Goal: Information Seeking & Learning: Learn about a topic

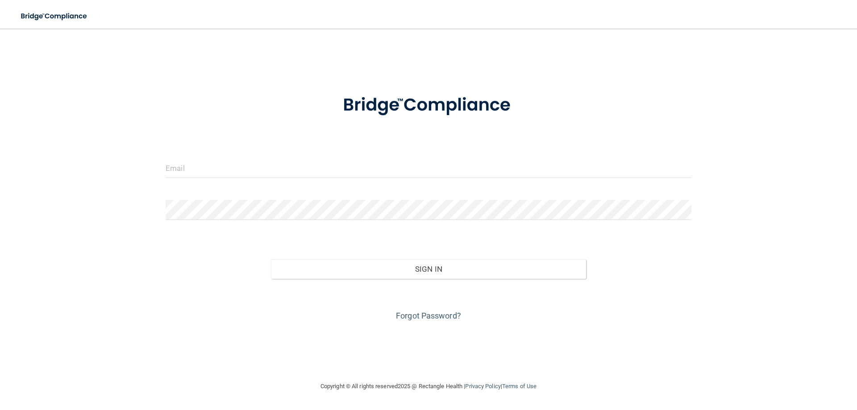
click at [222, 181] on div at bounding box center [428, 171] width 539 height 27
click at [216, 171] on input "email" at bounding box center [429, 168] width 526 height 20
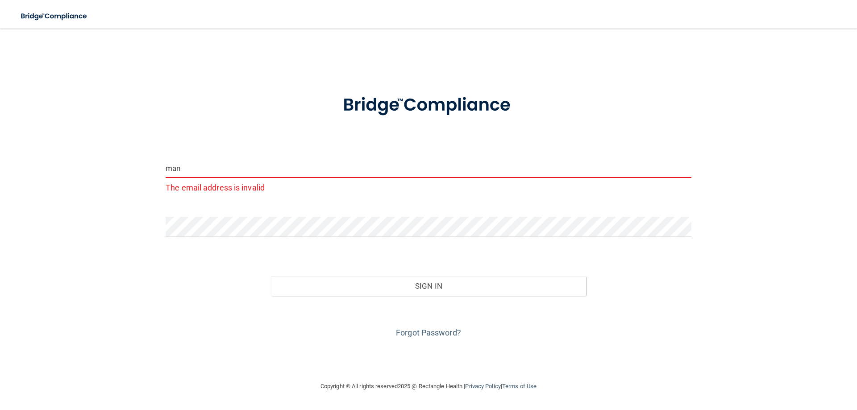
click at [241, 174] on input "man" at bounding box center [429, 168] width 526 height 20
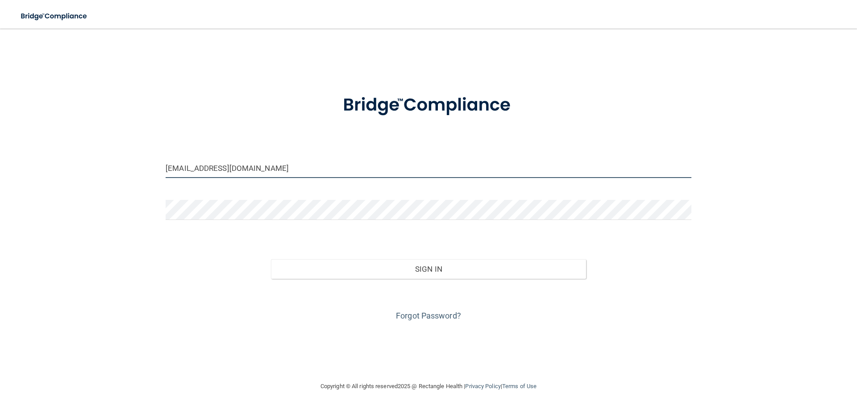
type input "maxdentalgroup@gmail.com"
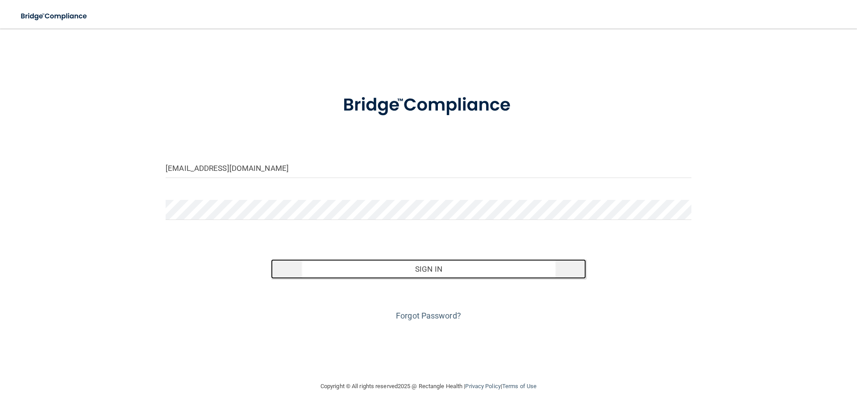
click at [446, 275] on button "Sign In" at bounding box center [429, 269] width 316 height 20
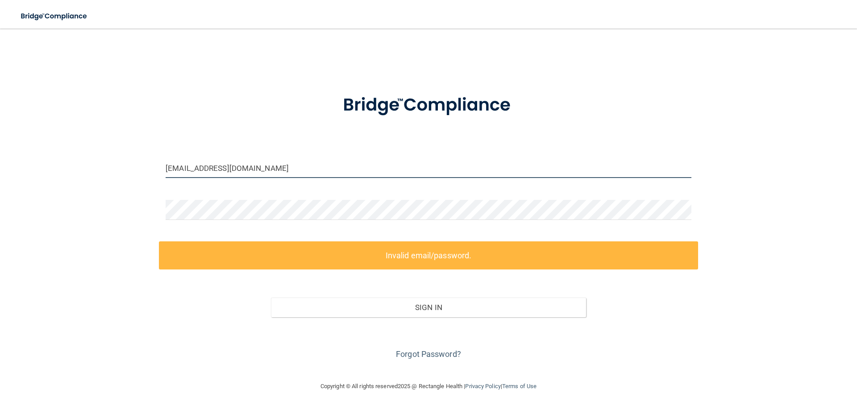
drag, startPoint x: 267, startPoint y: 165, endPoint x: 96, endPoint y: 167, distance: 171.4
click at [96, 167] on div "maxdentalgroup@gmail.com Invalid email/password. You don't have permission to a…" at bounding box center [428, 204] width 821 height 335
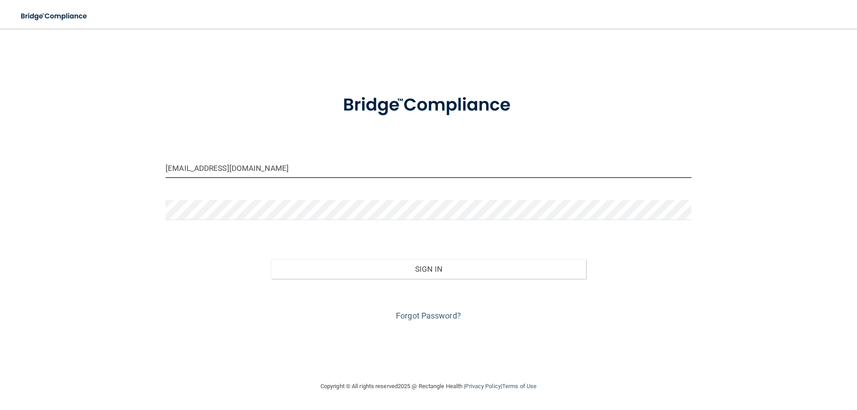
type input "[EMAIL_ADDRESS][DOMAIN_NAME]"
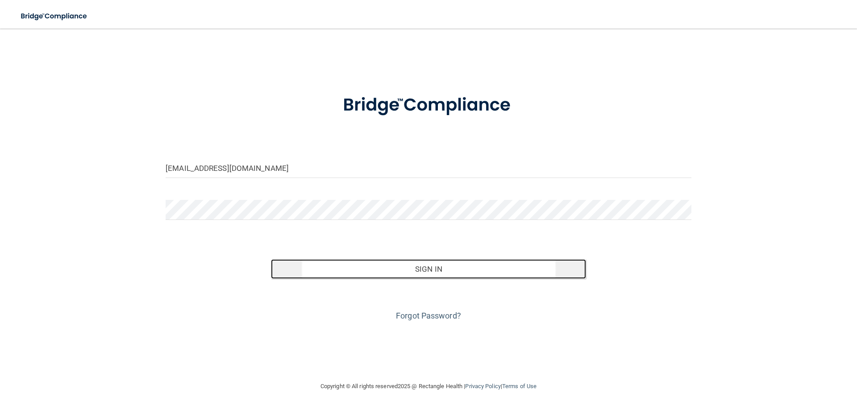
click at [317, 267] on button "Sign In" at bounding box center [429, 269] width 316 height 20
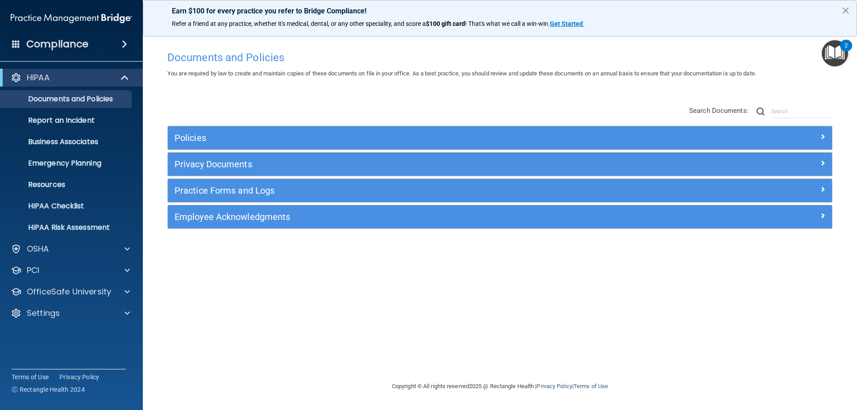
click at [843, 8] on button "×" at bounding box center [845, 10] width 8 height 14
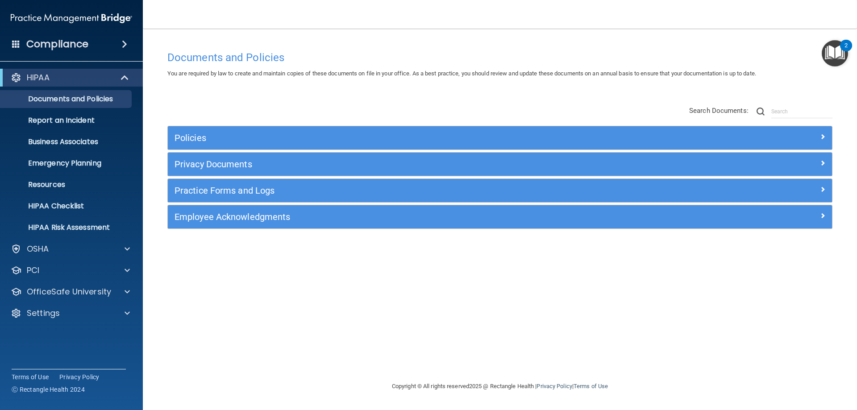
click at [40, 42] on h4 "Compliance" at bounding box center [57, 44] width 62 height 12
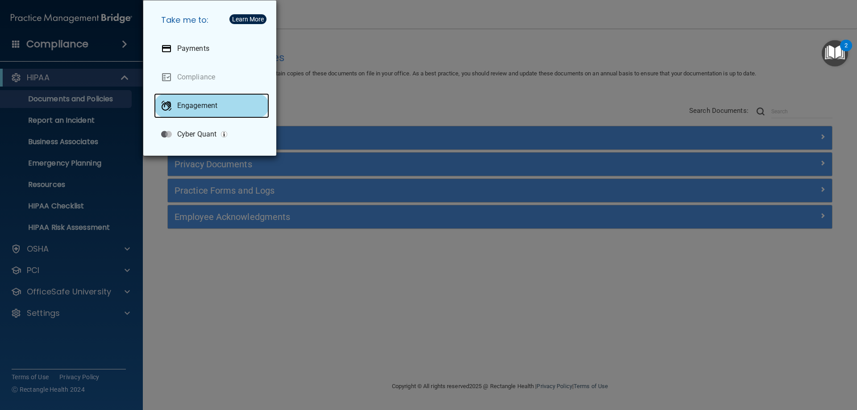
click at [195, 95] on div "Engagement" at bounding box center [211, 105] width 115 height 25
click at [339, 112] on div "Take me to: Payments Compliance Engagement Cyber Quant" at bounding box center [428, 205] width 857 height 410
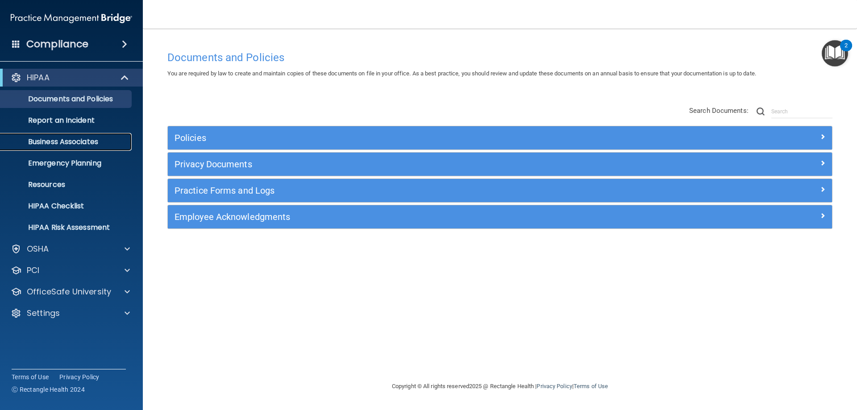
click at [72, 139] on p "Business Associates" at bounding box center [67, 141] width 122 height 9
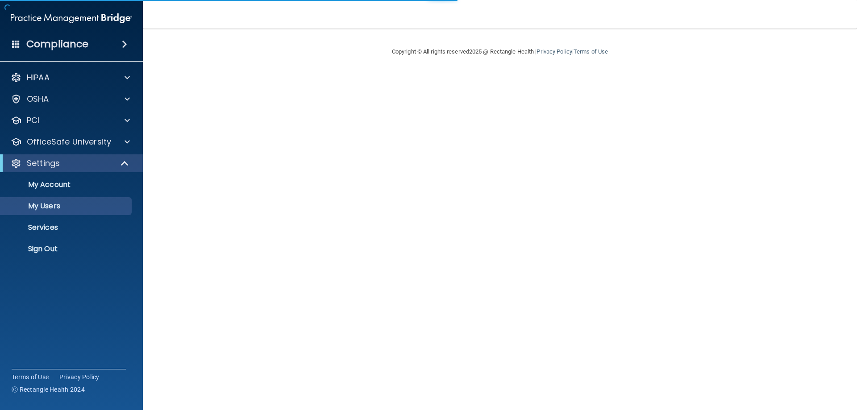
select select "20"
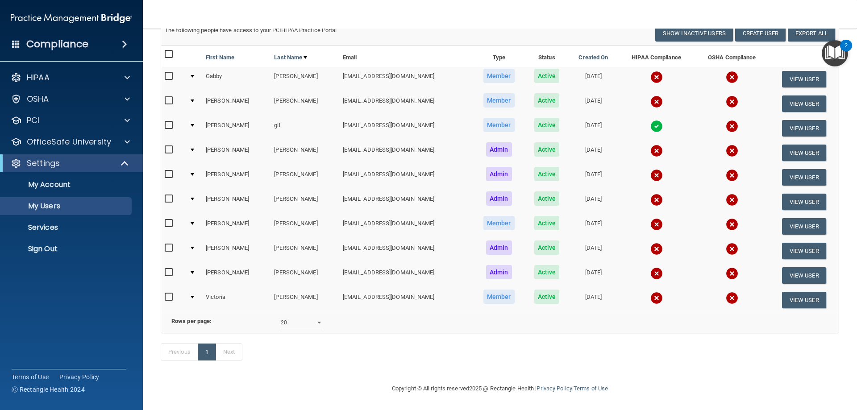
scroll to position [38, 0]
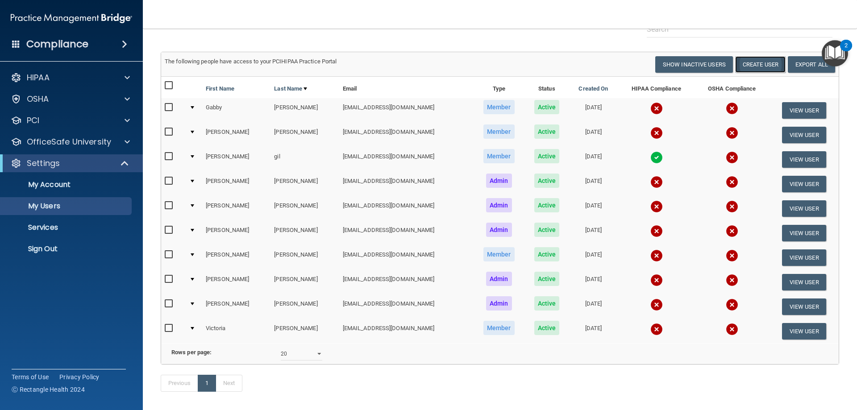
click at [761, 68] on button "Create User" at bounding box center [760, 64] width 50 height 17
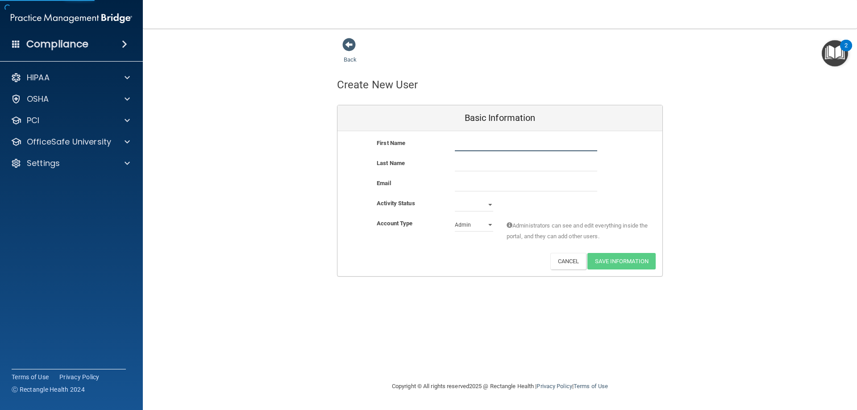
click at [486, 146] on input "text" at bounding box center [526, 144] width 142 height 13
type input "m"
type input "Melina"
click at [473, 164] on input "text" at bounding box center [526, 164] width 142 height 13
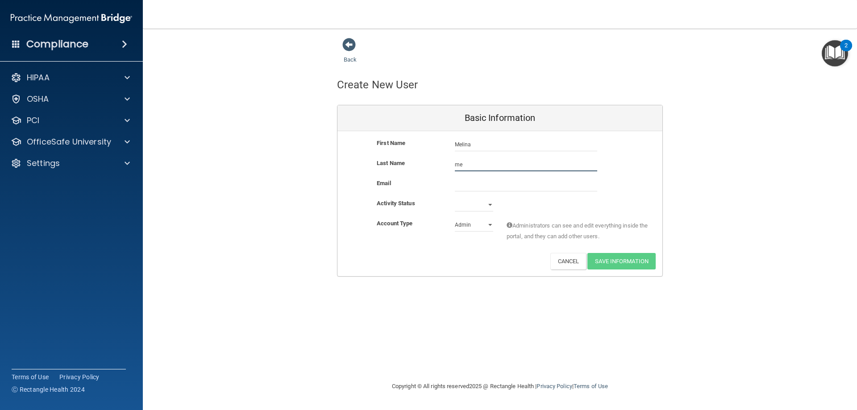
type input "m"
type input "Melo"
click at [467, 184] on input "email" at bounding box center [526, 184] width 142 height 13
type input "m"
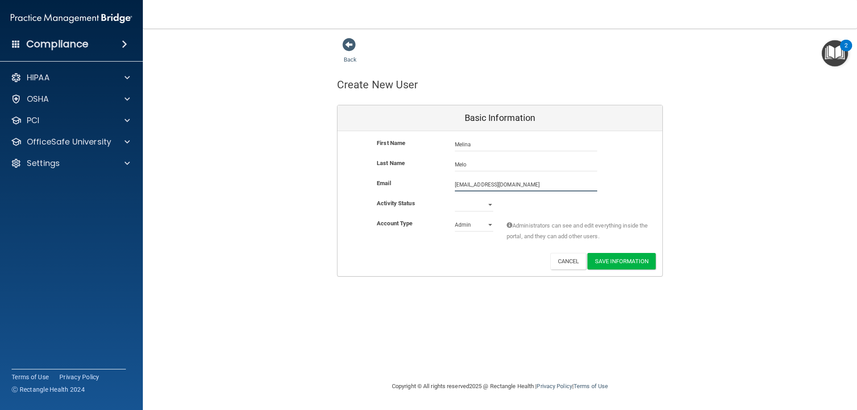
type input "melinamelo74@gmail.com"
click at [460, 206] on select "Active Inactive" at bounding box center [474, 204] width 38 height 13
select select "active"
click at [455, 198] on select "Active Inactive" at bounding box center [474, 204] width 38 height 13
click at [465, 226] on select "Admin Member" at bounding box center [474, 224] width 38 height 13
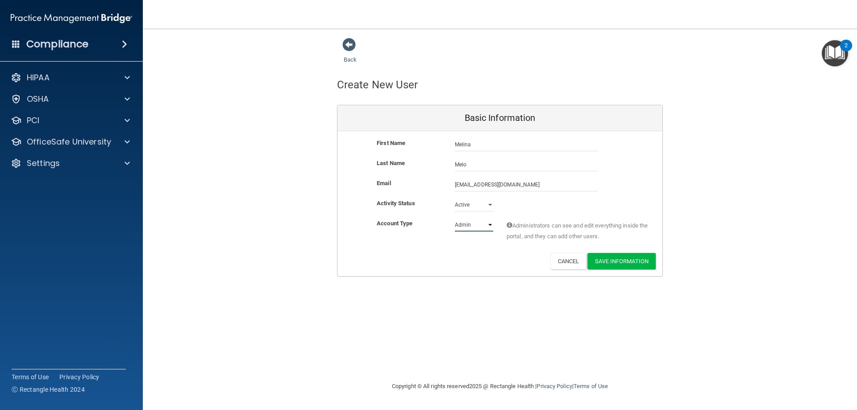
select select "practice_member"
click at [455, 218] on select "Admin Member" at bounding box center [474, 224] width 38 height 13
click at [453, 248] on div "Account Type Practice Member Admin Member Financial Institution Business Associ…" at bounding box center [499, 235] width 325 height 35
click at [468, 227] on select "Admin Member" at bounding box center [474, 224] width 38 height 13
drag, startPoint x: 445, startPoint y: 234, endPoint x: 452, endPoint y: 234, distance: 7.1
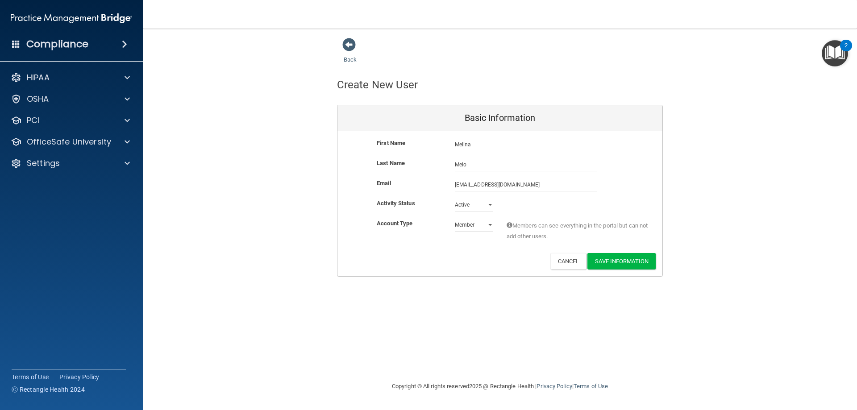
click at [445, 234] on div "Account Type Practice Member Admin Member Financial Institution Business Associ…" at bounding box center [499, 232] width 325 height 28
click at [613, 260] on button "Save Information" at bounding box center [621, 261] width 68 height 17
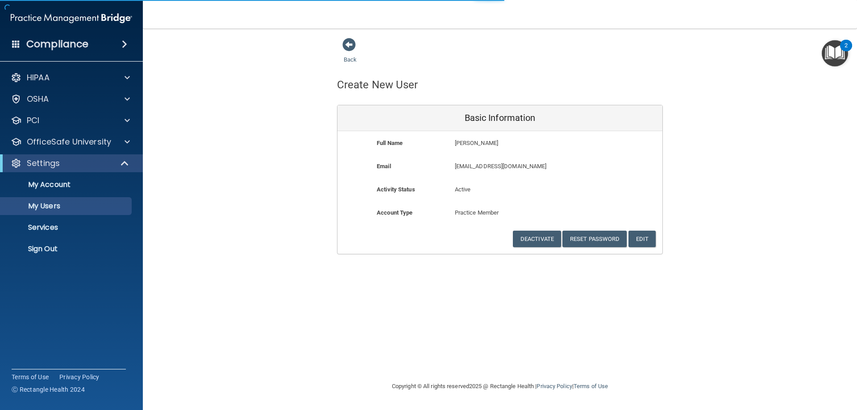
select select "20"
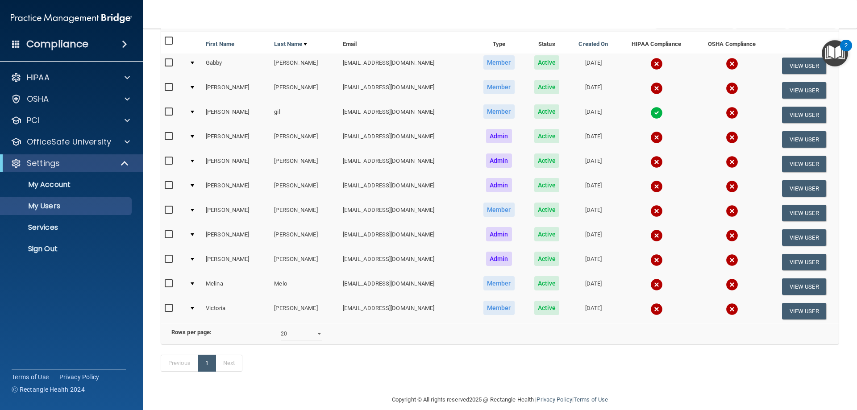
scroll to position [97, 0]
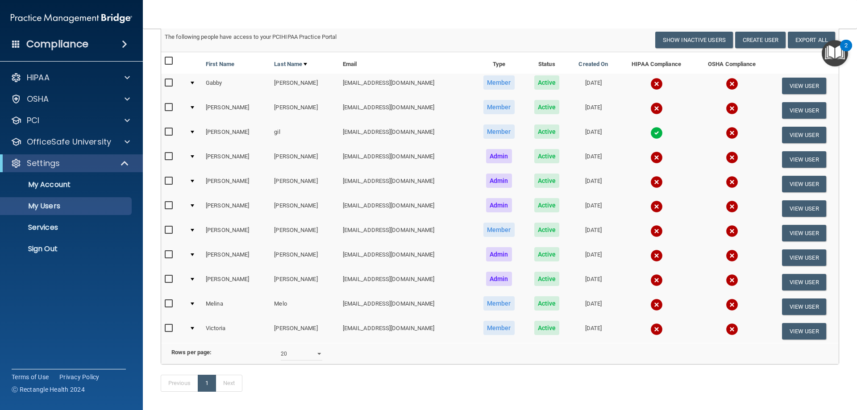
click at [650, 306] on img at bounding box center [656, 305] width 12 height 12
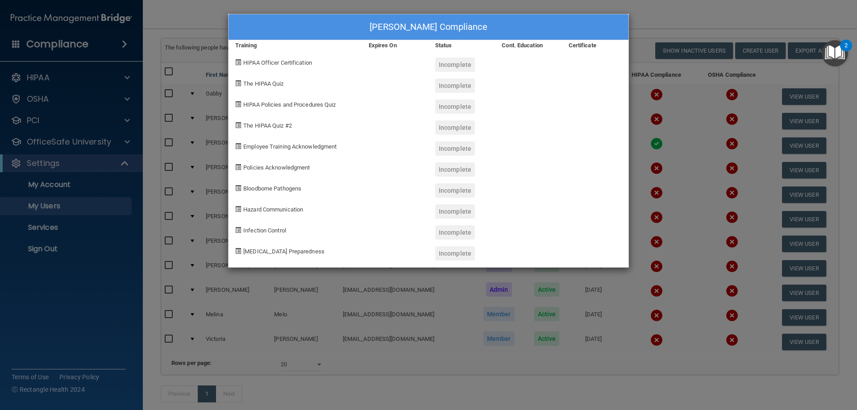
click at [215, 12] on div "Melina Melo's Compliance Training Expires On Status Cont. Education Certificate…" at bounding box center [428, 205] width 857 height 410
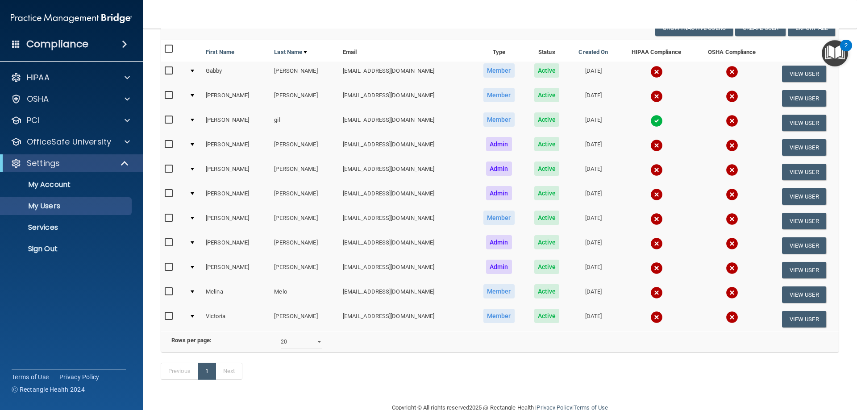
scroll to position [89, 0]
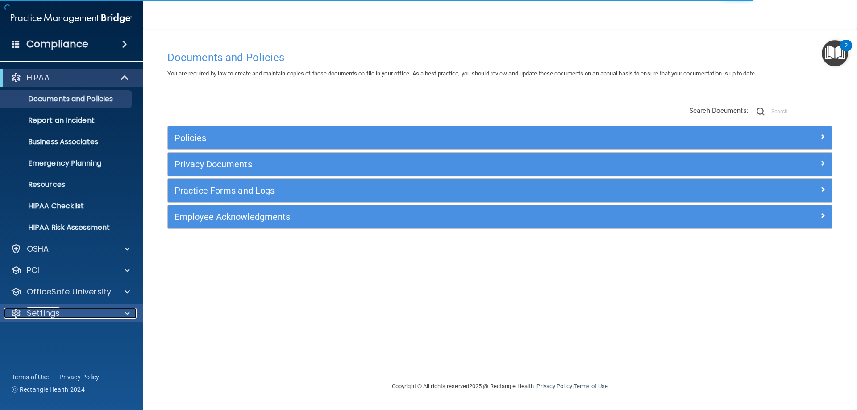
click at [68, 316] on div "Settings" at bounding box center [59, 313] width 111 height 11
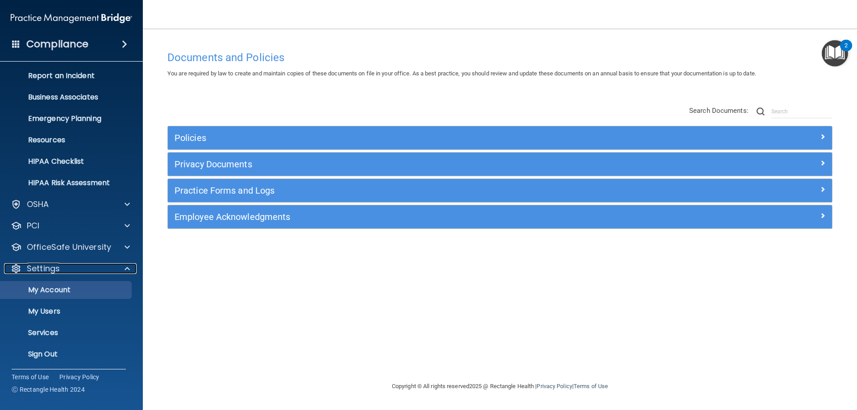
scroll to position [46, 0]
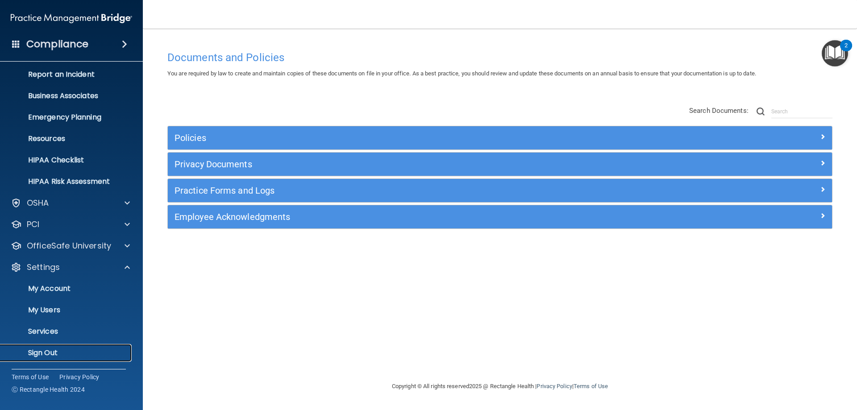
click at [62, 350] on p "Sign Out" at bounding box center [67, 353] width 122 height 9
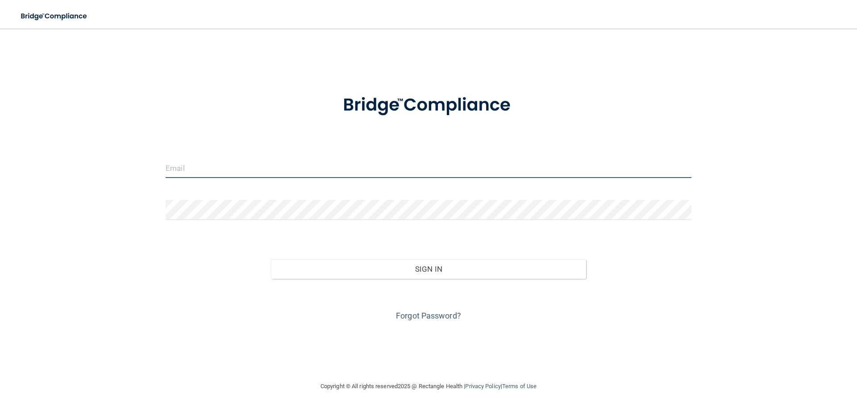
click at [205, 174] on input "email" at bounding box center [429, 168] width 526 height 20
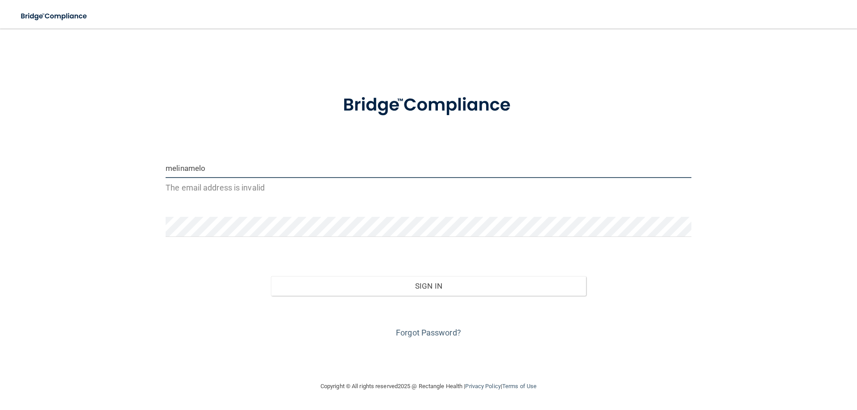
type input "[EMAIL_ADDRESS][DOMAIN_NAME]"
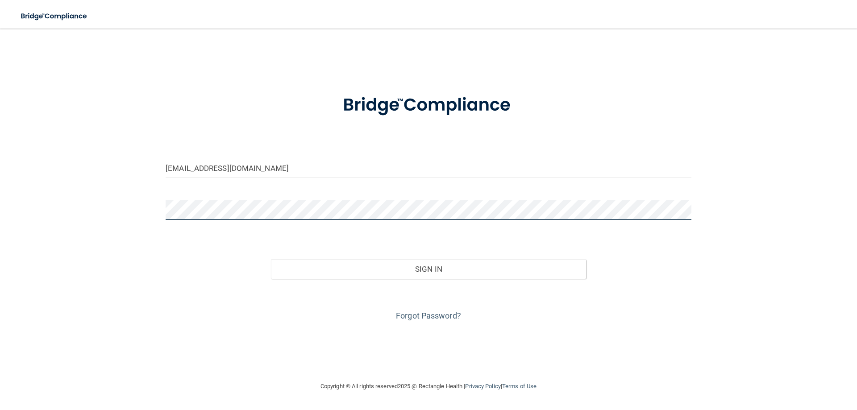
click at [271, 259] on button "Sign In" at bounding box center [429, 269] width 316 height 20
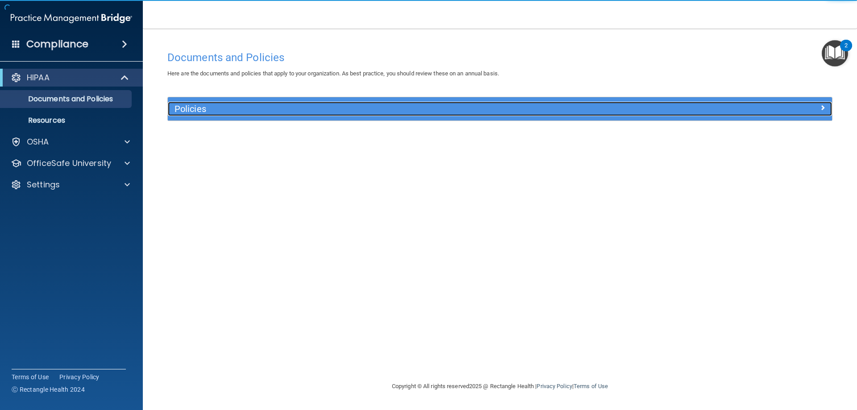
drag, startPoint x: 435, startPoint y: 112, endPoint x: 508, endPoint y: 105, distance: 72.7
click at [436, 112] on h5 "Policies" at bounding box center [417, 109] width 485 height 10
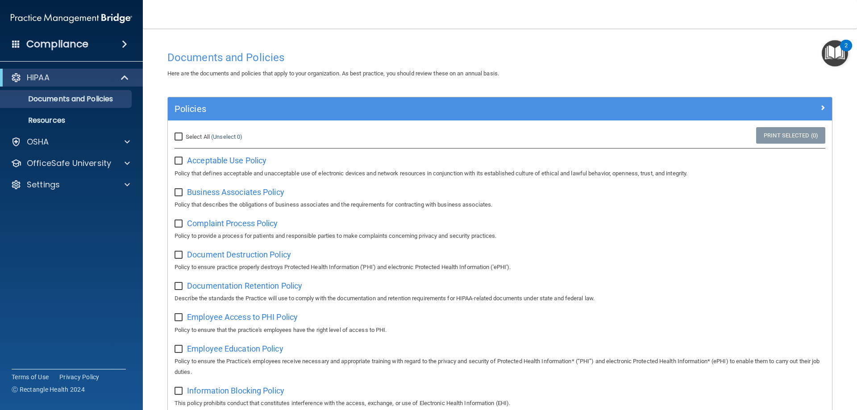
click at [179, 137] on input "Select All (Unselect 0) Unselect All" at bounding box center [180, 136] width 10 height 7
checkbox input "true"
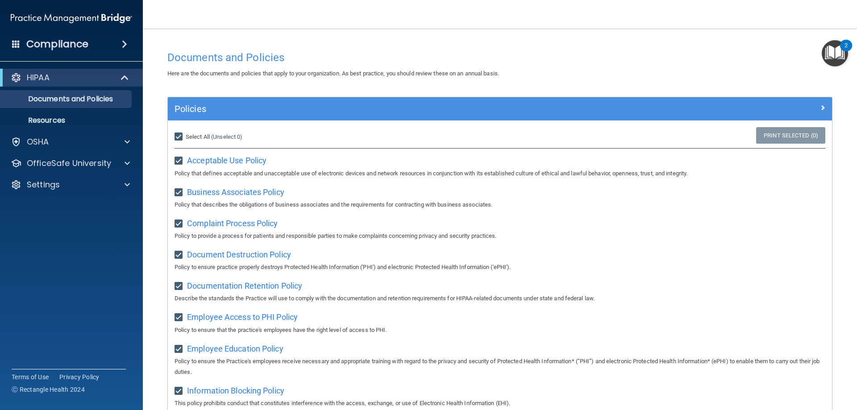
checkbox input "true"
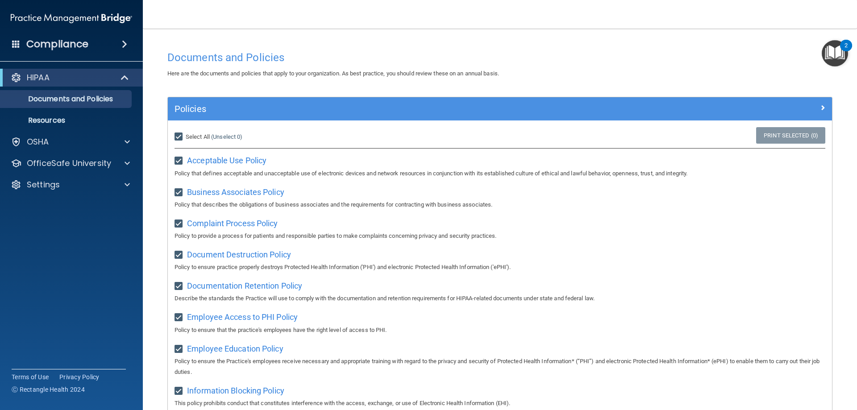
checkbox input "true"
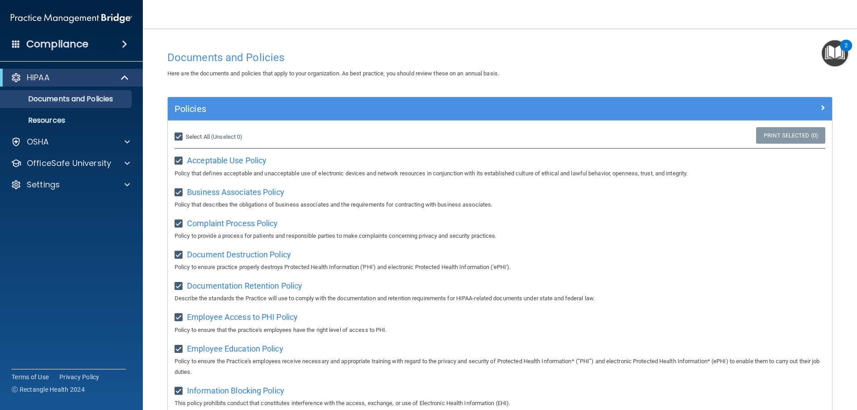
checkbox input "true"
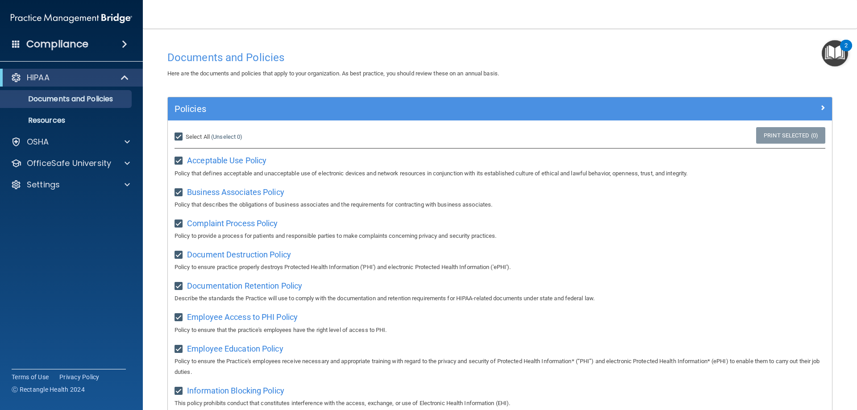
checkbox input "true"
click at [685, 131] on div "Select All (Unselect 21) Unselect All Print Selected (21)" at bounding box center [500, 137] width 664 height 20
click at [824, 56] on img "Open Resource Center, 2 new notifications" at bounding box center [835, 53] width 26 height 26
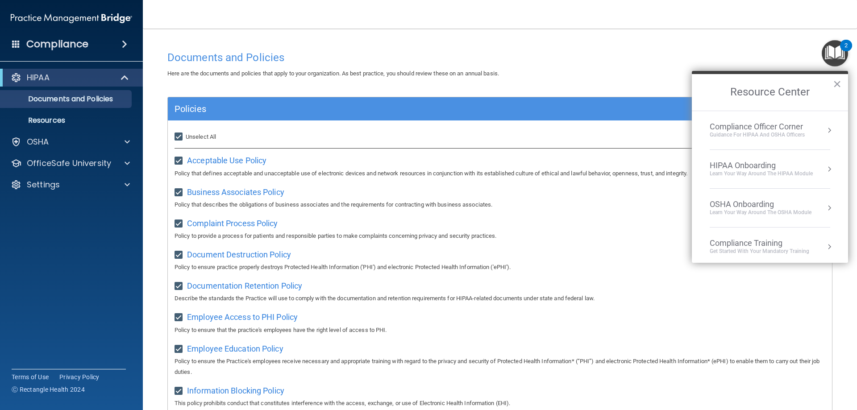
click at [830, 55] on img "Open Resource Center, 2 new notifications" at bounding box center [835, 53] width 26 height 26
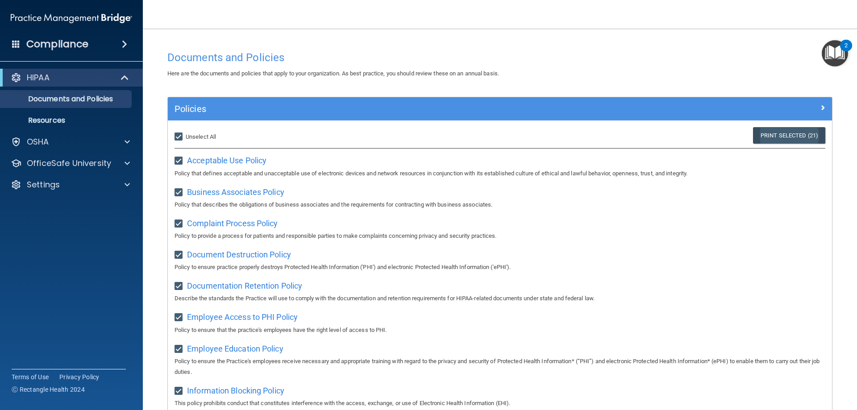
click at [762, 132] on link "Print Selected (21)" at bounding box center [789, 135] width 72 height 17
click at [845, 54] on div "2" at bounding box center [846, 52] width 3 height 12
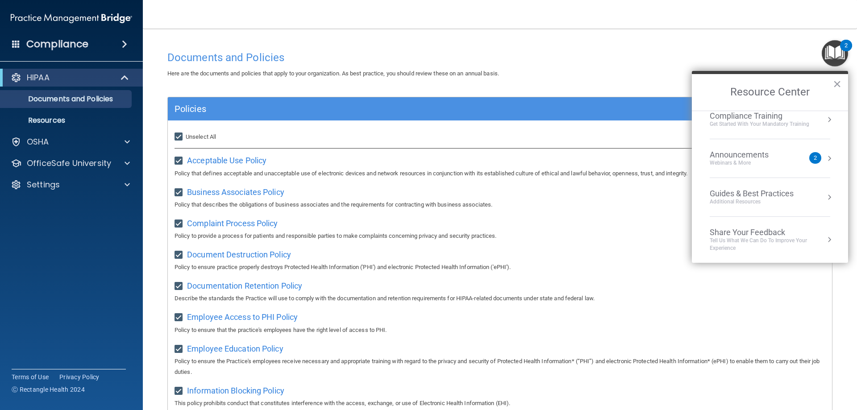
scroll to position [128, 0]
click at [775, 163] on div "Webinars & More" at bounding box center [748, 163] width 77 height 8
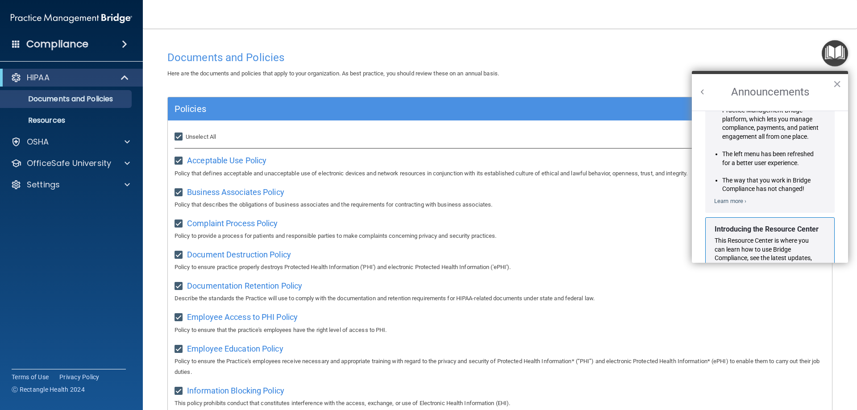
scroll to position [0, 0]
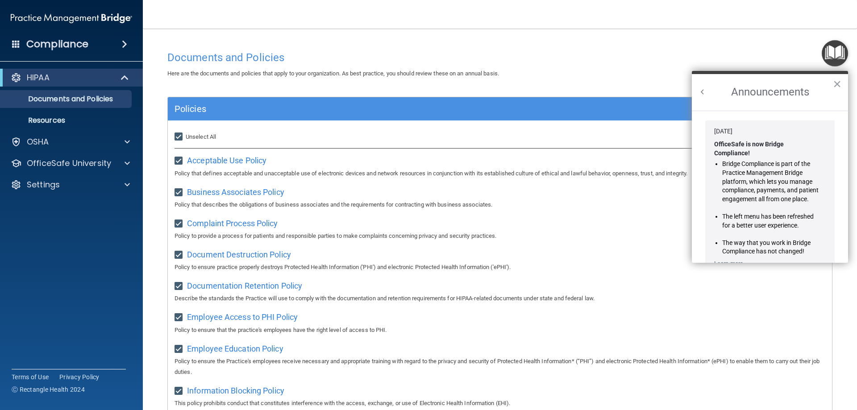
click at [704, 94] on button "Back to Resource Center Home" at bounding box center [702, 91] width 9 height 9
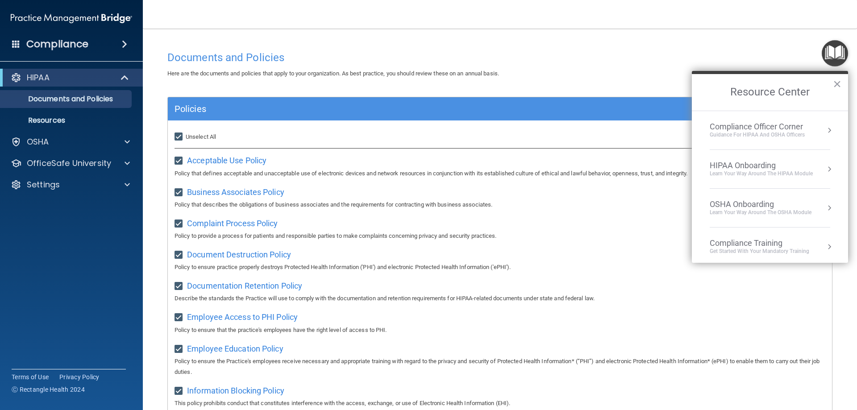
scroll to position [99, 0]
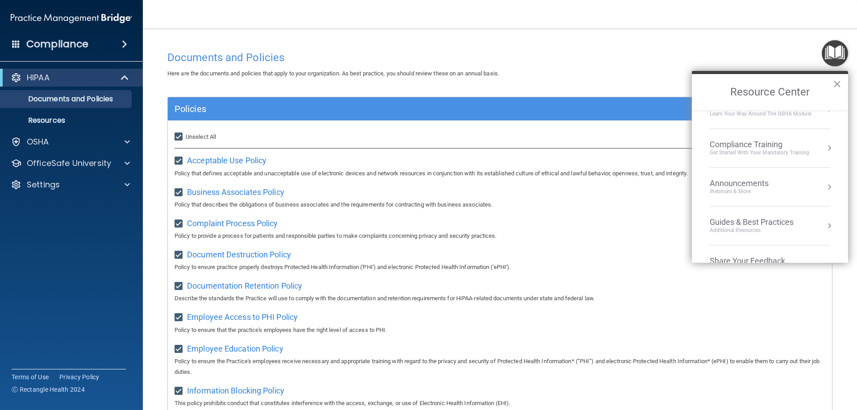
click at [835, 81] on button "×" at bounding box center [837, 84] width 8 height 14
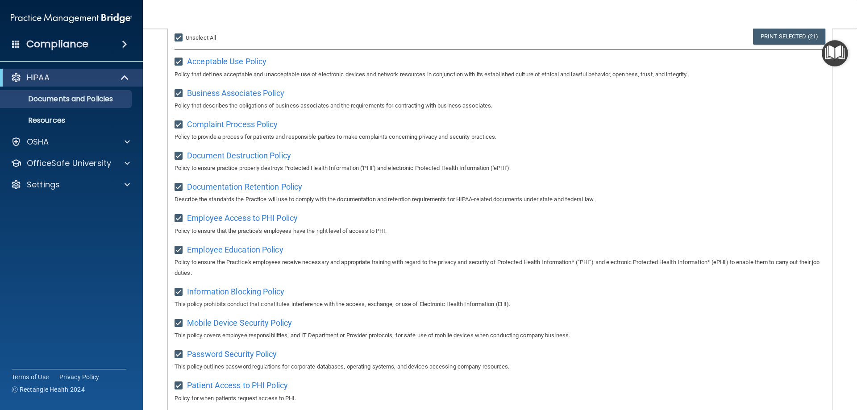
scroll to position [0, 0]
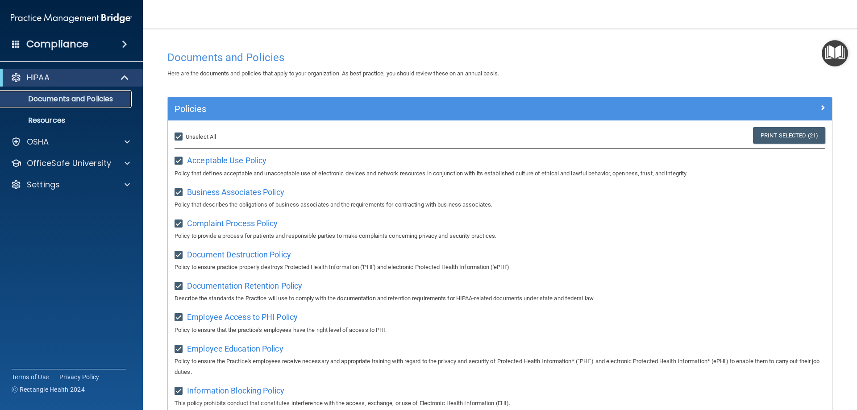
click at [53, 93] on link "Documents and Policies" at bounding box center [61, 99] width 141 height 18
click at [54, 118] on p "Resources" at bounding box center [67, 120] width 122 height 9
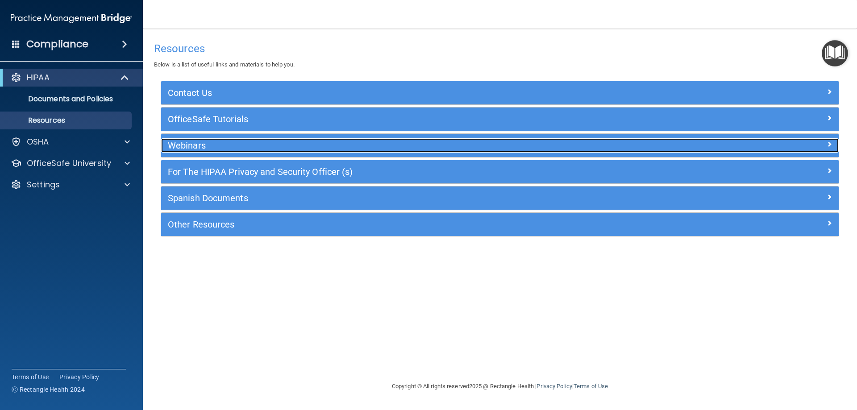
click at [191, 145] on h5 "Webinars" at bounding box center [415, 146] width 495 height 10
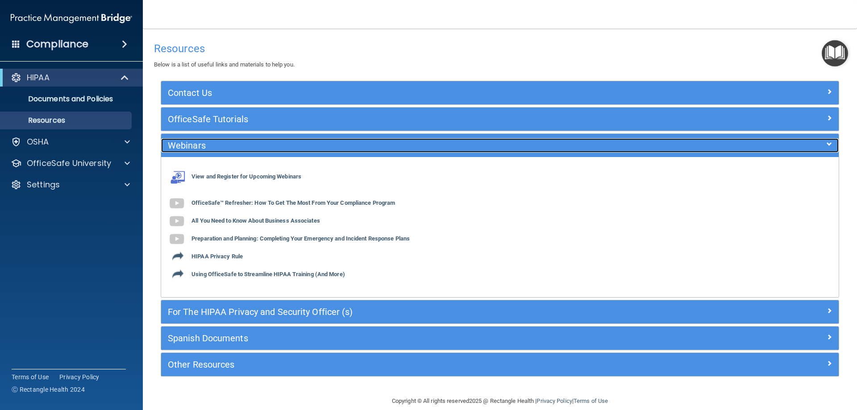
click at [192, 145] on h5 "Webinars" at bounding box center [415, 146] width 495 height 10
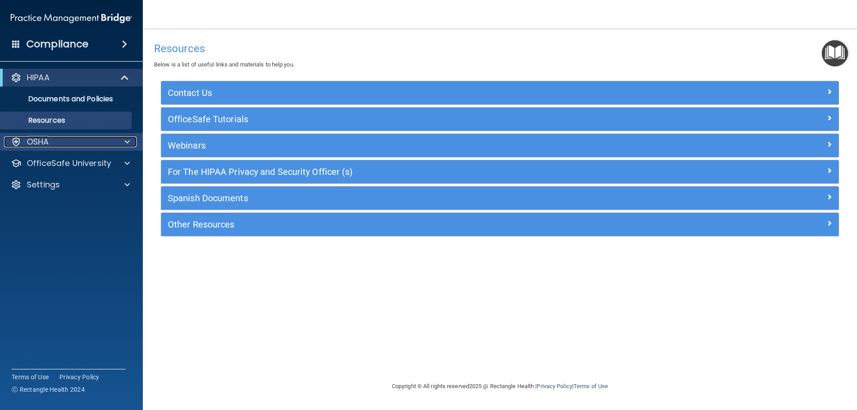
click at [106, 141] on div "OSHA" at bounding box center [59, 142] width 111 height 11
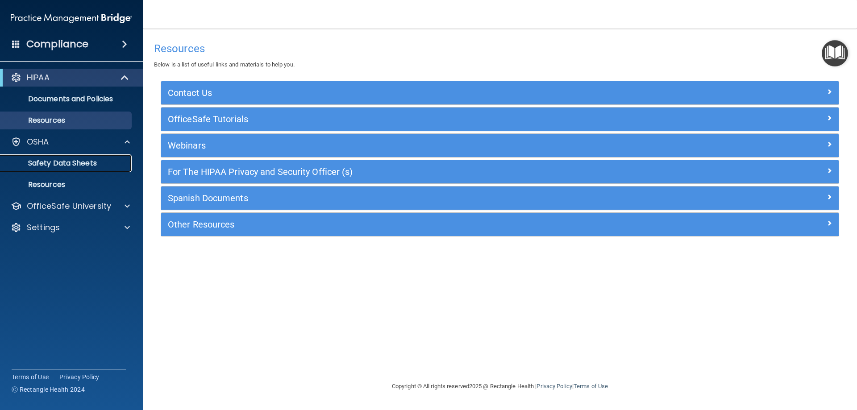
click at [91, 162] on p "Safety Data Sheets" at bounding box center [67, 163] width 122 height 9
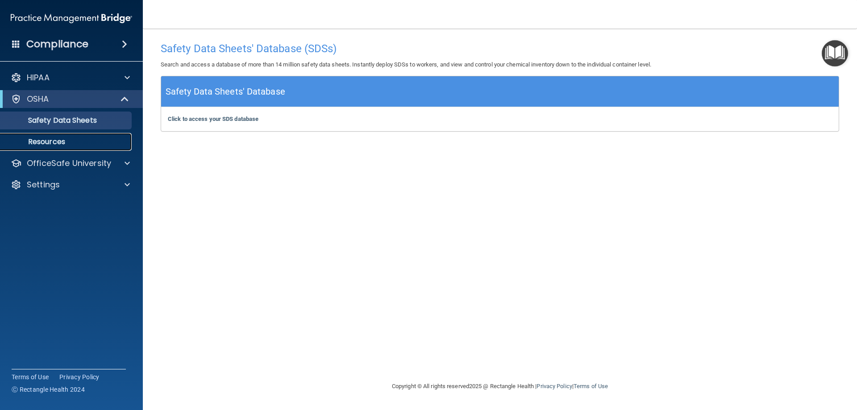
click at [79, 141] on p "Resources" at bounding box center [67, 141] width 122 height 9
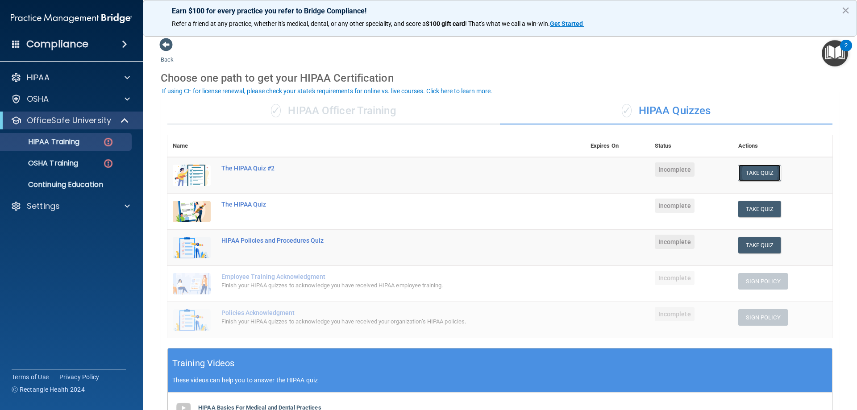
click at [762, 178] on button "Take Quiz" at bounding box center [759, 173] width 43 height 17
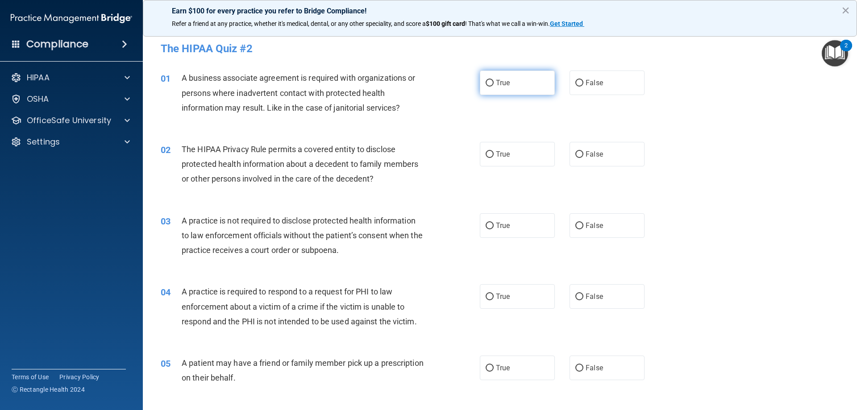
click at [504, 84] on span "True" at bounding box center [503, 83] width 14 height 8
click at [494, 84] on input "True" at bounding box center [490, 83] width 8 height 7
radio input "true"
click at [501, 160] on label "True" at bounding box center [517, 154] width 75 height 25
click at [494, 158] on input "True" at bounding box center [490, 154] width 8 height 7
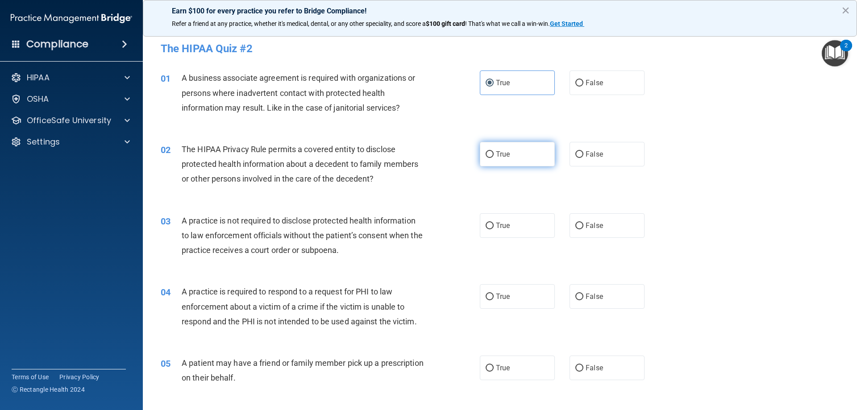
radio input "true"
click at [587, 228] on span "False" at bounding box center [594, 225] width 17 height 8
click at [583, 228] on input "False" at bounding box center [579, 226] width 8 height 7
radio input "true"
click at [513, 286] on label "True" at bounding box center [517, 296] width 75 height 25
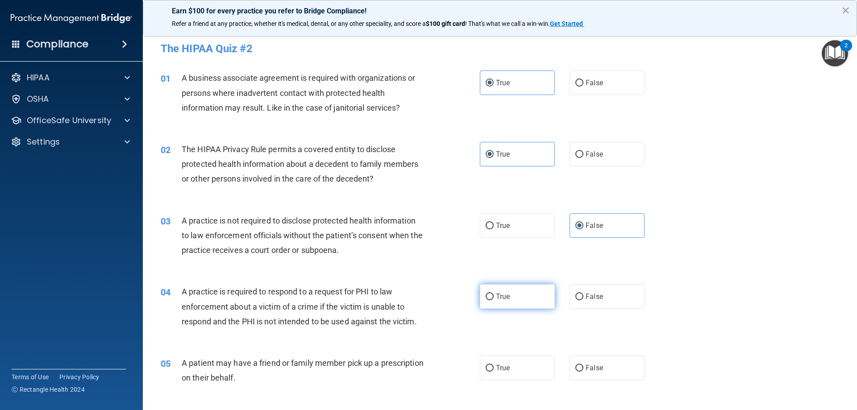
click at [494, 294] on input "True" at bounding box center [490, 297] width 8 height 7
radio input "true"
click at [495, 377] on label "True" at bounding box center [517, 368] width 75 height 25
click at [494, 372] on input "True" at bounding box center [490, 368] width 8 height 7
radio input "true"
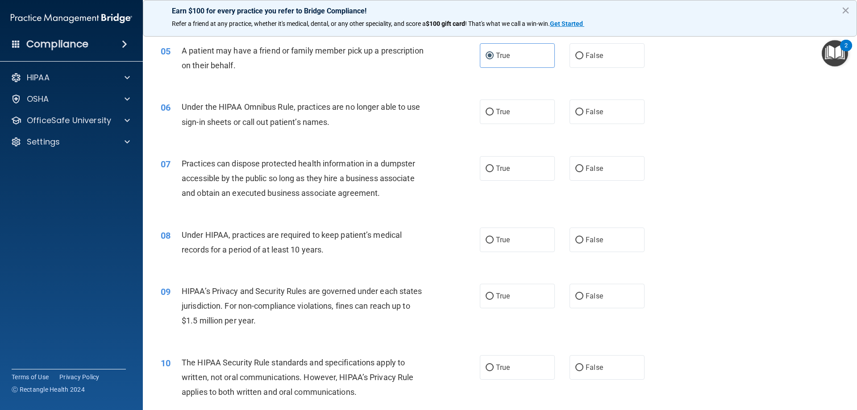
scroll to position [357, 0]
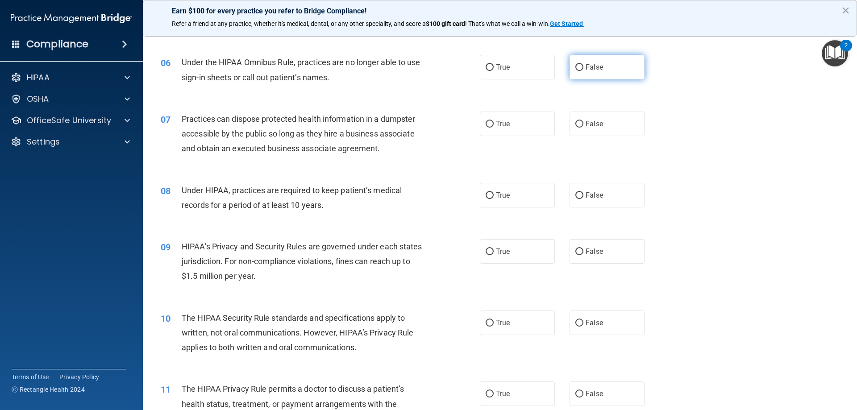
click at [597, 71] on label "False" at bounding box center [607, 67] width 75 height 25
click at [583, 71] on input "False" at bounding box center [579, 67] width 8 height 7
radio input "true"
click at [599, 129] on label "False" at bounding box center [607, 124] width 75 height 25
click at [583, 128] on input "False" at bounding box center [579, 124] width 8 height 7
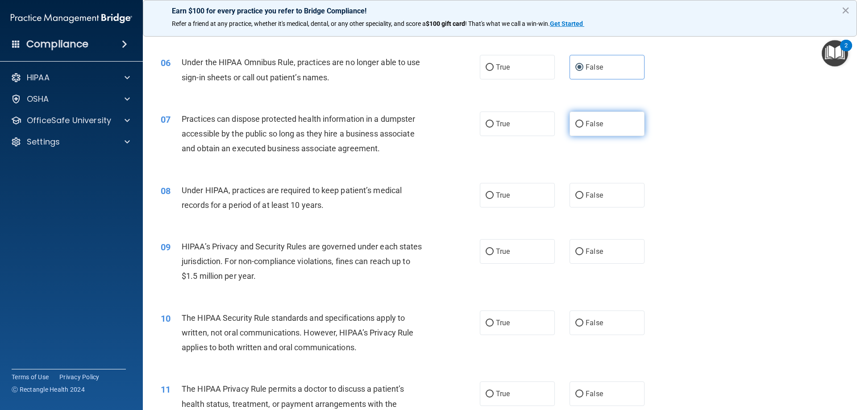
radio input "true"
click at [570, 196] on label "False" at bounding box center [607, 195] width 75 height 25
click at [575, 196] on input "False" at bounding box center [579, 195] width 8 height 7
radio input "true"
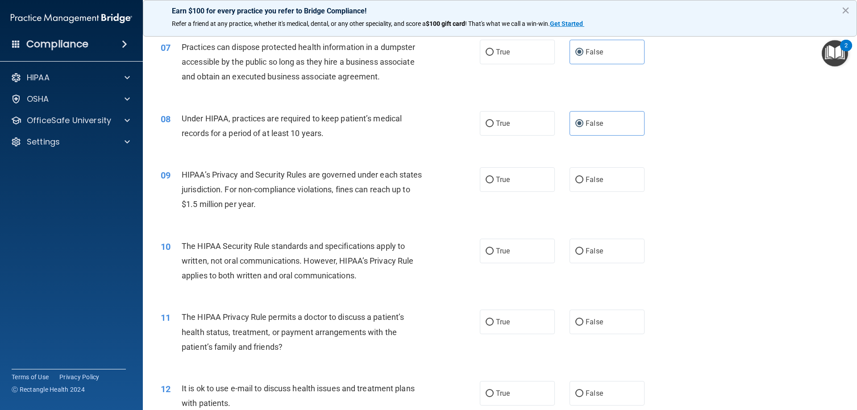
scroll to position [446, 0]
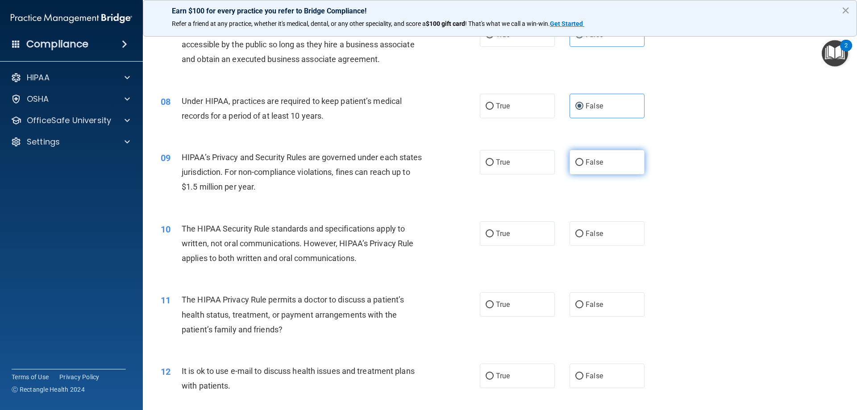
click at [589, 171] on label "False" at bounding box center [607, 162] width 75 height 25
click at [583, 166] on input "False" at bounding box center [579, 162] width 8 height 7
radio input "true"
click at [517, 232] on label "True" at bounding box center [517, 233] width 75 height 25
click at [494, 232] on input "True" at bounding box center [490, 234] width 8 height 7
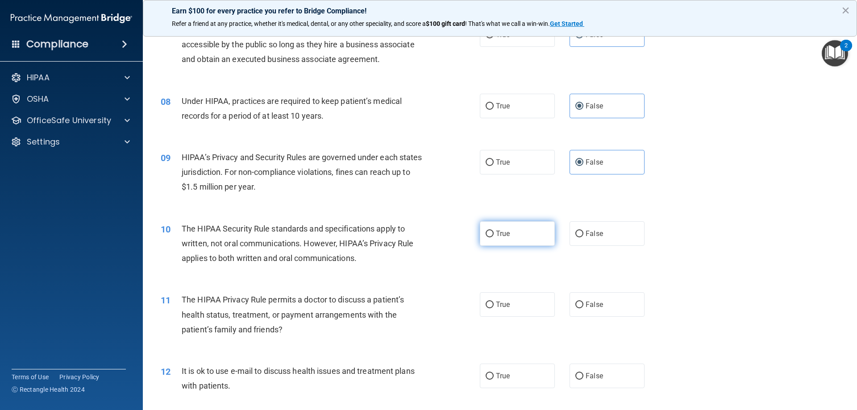
radio input "true"
click at [501, 308] on span "True" at bounding box center [503, 304] width 14 height 8
click at [494, 308] on input "True" at bounding box center [490, 305] width 8 height 7
radio input "true"
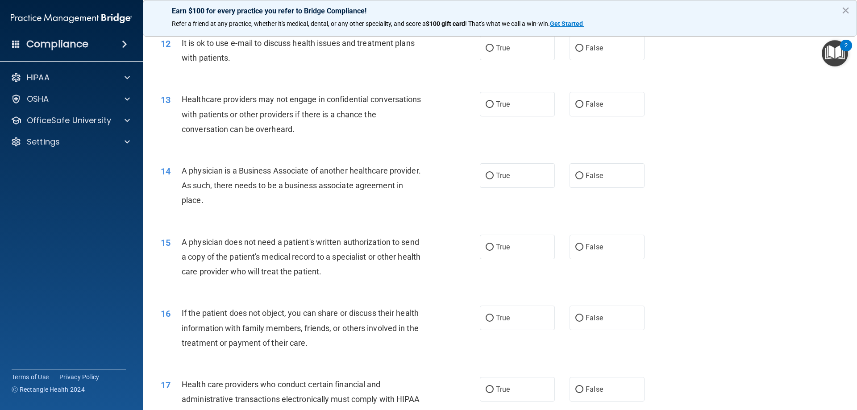
scroll to position [759, 0]
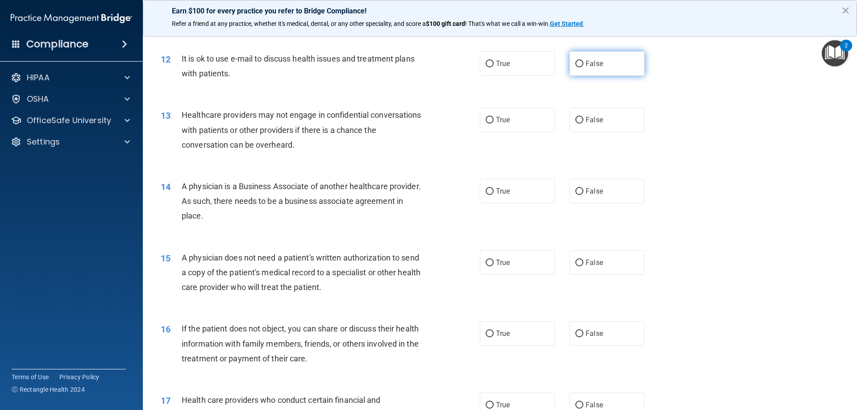
click at [573, 72] on label "False" at bounding box center [607, 63] width 75 height 25
click at [575, 67] on input "False" at bounding box center [579, 64] width 8 height 7
radio input "true"
click at [516, 117] on label "True" at bounding box center [517, 120] width 75 height 25
click at [494, 117] on input "True" at bounding box center [490, 120] width 8 height 7
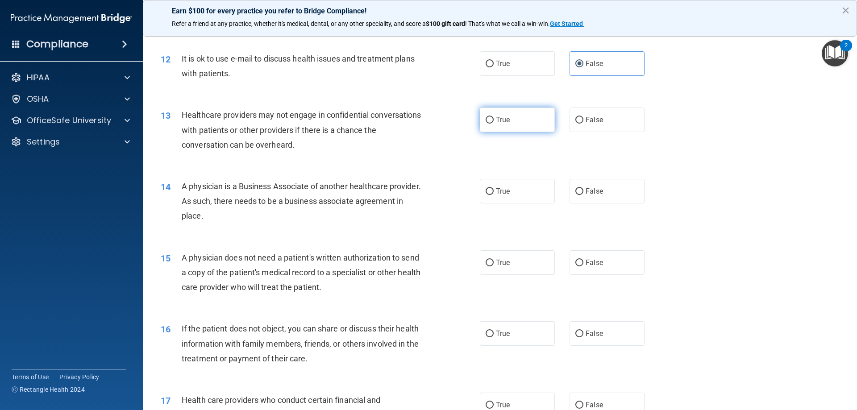
radio input "true"
drag, startPoint x: 590, startPoint y: 192, endPoint x: 569, endPoint y: 211, distance: 27.8
click at [590, 193] on span "False" at bounding box center [594, 191] width 17 height 8
click at [583, 193] on input "False" at bounding box center [579, 191] width 8 height 7
radio input "true"
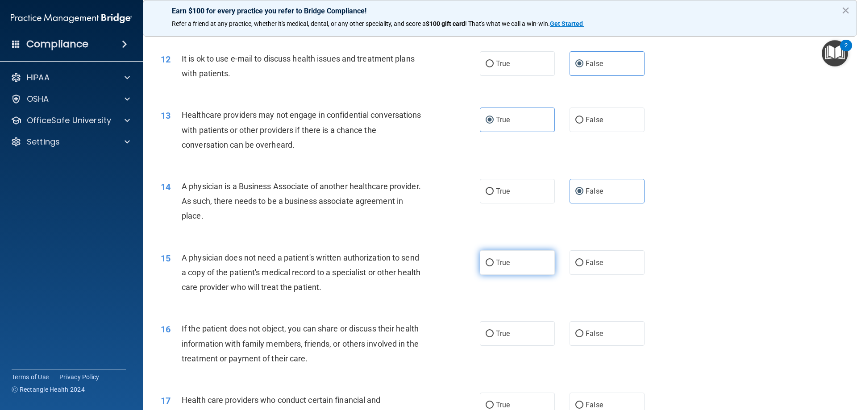
click at [517, 257] on label "True" at bounding box center [517, 262] width 75 height 25
click at [494, 260] on input "True" at bounding box center [490, 263] width 8 height 7
radio input "true"
click at [502, 335] on span "True" at bounding box center [503, 333] width 14 height 8
click at [494, 335] on input "True" at bounding box center [490, 334] width 8 height 7
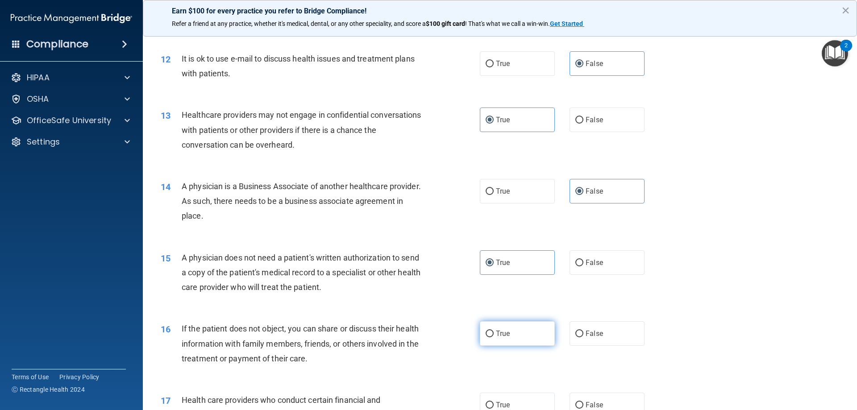
radio input "true"
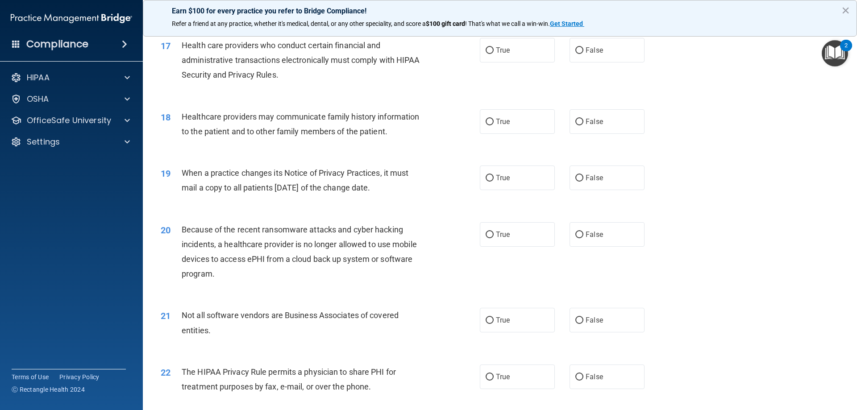
scroll to position [1116, 0]
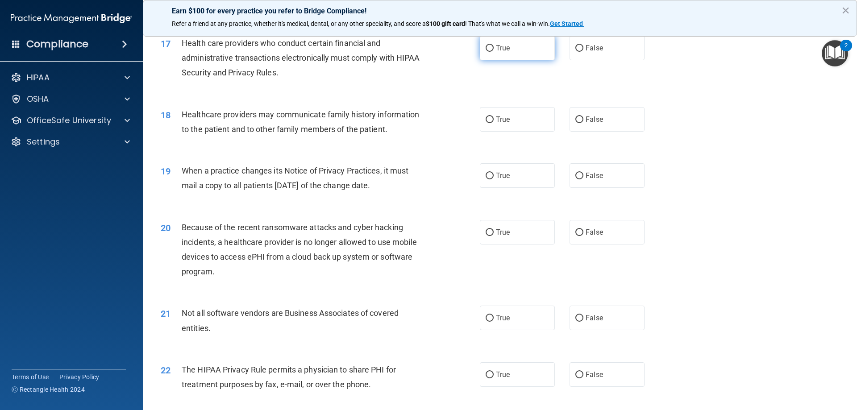
click at [518, 47] on label "True" at bounding box center [517, 48] width 75 height 25
click at [494, 47] on input "True" at bounding box center [490, 48] width 8 height 7
radio input "true"
click at [512, 117] on label "True" at bounding box center [517, 119] width 75 height 25
click at [494, 117] on input "True" at bounding box center [490, 120] width 8 height 7
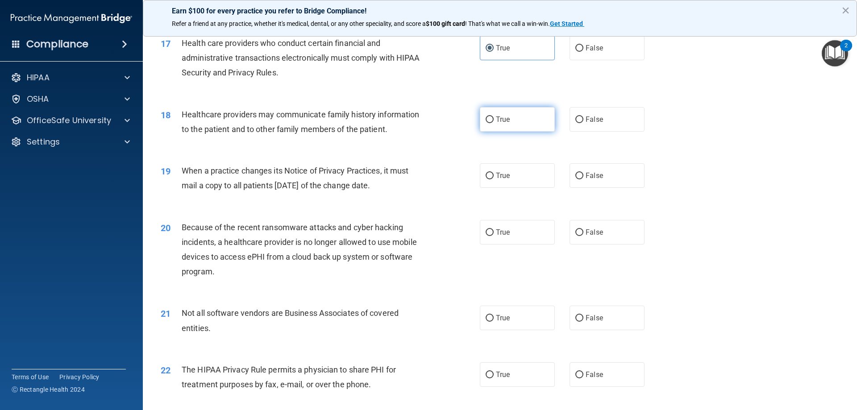
radio input "true"
click at [587, 177] on span "False" at bounding box center [594, 175] width 17 height 8
click at [583, 177] on input "False" at bounding box center [579, 176] width 8 height 7
radio input "true"
click at [591, 236] on span "False" at bounding box center [594, 232] width 17 height 8
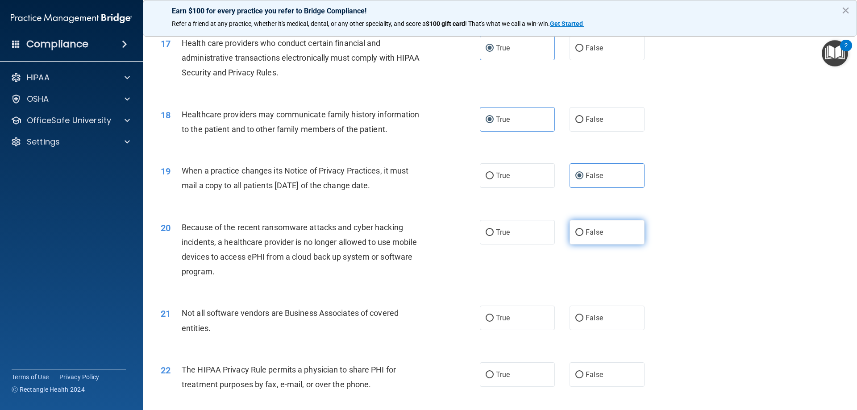
click at [583, 236] on input "False" at bounding box center [579, 232] width 8 height 7
radio input "true"
click at [504, 319] on span "True" at bounding box center [503, 318] width 14 height 8
click at [494, 319] on input "True" at bounding box center [490, 318] width 8 height 7
radio input "true"
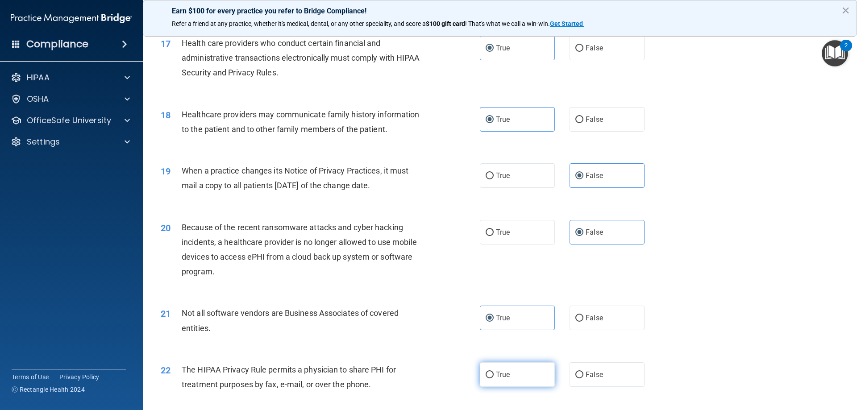
click at [501, 377] on span "True" at bounding box center [503, 374] width 14 height 8
click at [494, 377] on input "True" at bounding box center [490, 375] width 8 height 7
radio input "true"
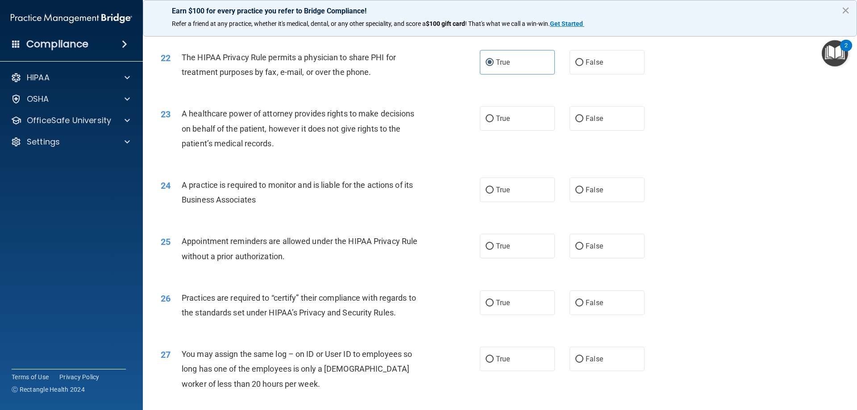
scroll to position [1473, 0]
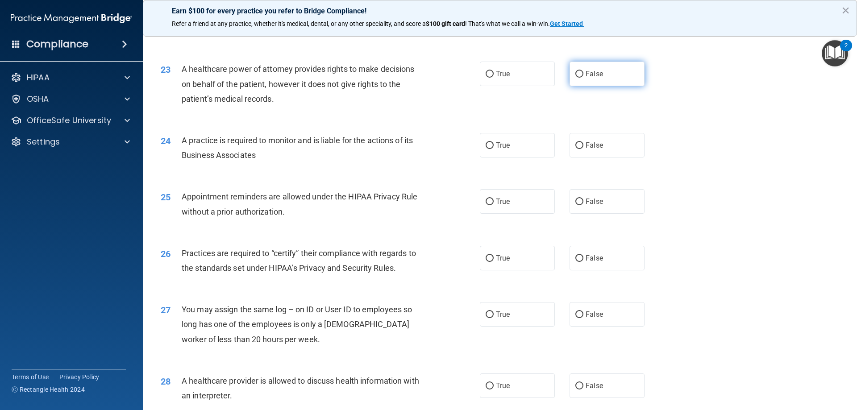
drag, startPoint x: 615, startPoint y: 78, endPoint x: 609, endPoint y: 86, distance: 9.6
click at [614, 78] on label "False" at bounding box center [607, 74] width 75 height 25
click at [583, 78] on input "False" at bounding box center [579, 74] width 8 height 7
radio input "true"
click at [533, 140] on label "True" at bounding box center [517, 145] width 75 height 25
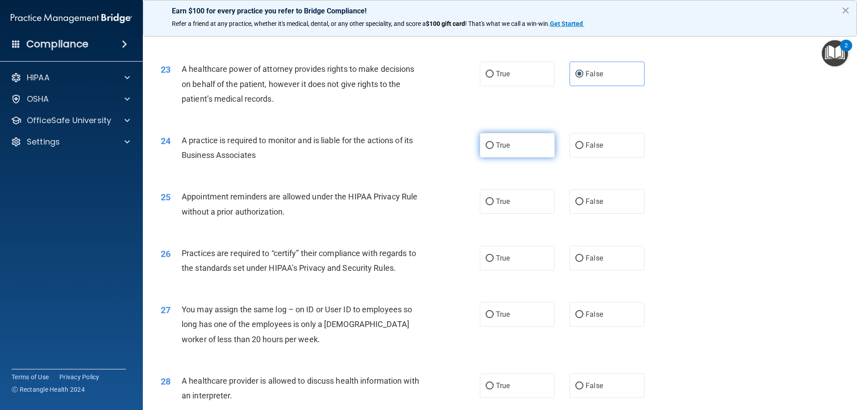
click at [494, 142] on input "True" at bounding box center [490, 145] width 8 height 7
radio input "true"
click at [509, 214] on label "True" at bounding box center [517, 201] width 75 height 25
click at [494, 205] on input "True" at bounding box center [490, 202] width 8 height 7
radio input "true"
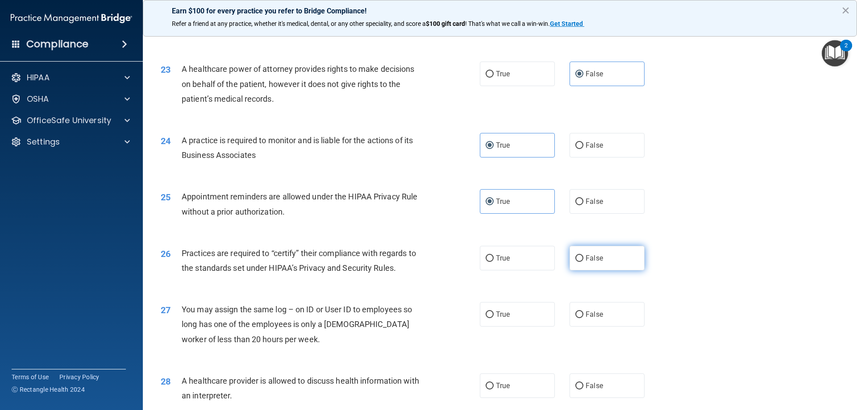
drag, startPoint x: 589, startPoint y: 255, endPoint x: 590, endPoint y: 261, distance: 6.3
click at [590, 254] on span "False" at bounding box center [594, 258] width 17 height 8
click at [583, 255] on input "False" at bounding box center [579, 258] width 8 height 7
radio input "true"
drag, startPoint x: 591, startPoint y: 319, endPoint x: 571, endPoint y: 334, distance: 24.7
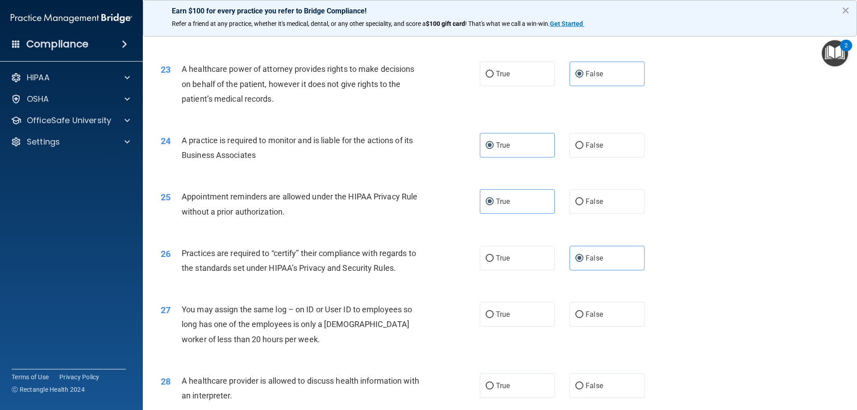
click at [591, 320] on label "False" at bounding box center [607, 314] width 75 height 25
click at [583, 318] on input "False" at bounding box center [579, 315] width 8 height 7
radio input "true"
click at [520, 389] on label "True" at bounding box center [517, 386] width 75 height 25
click at [494, 389] on input "True" at bounding box center [490, 386] width 8 height 7
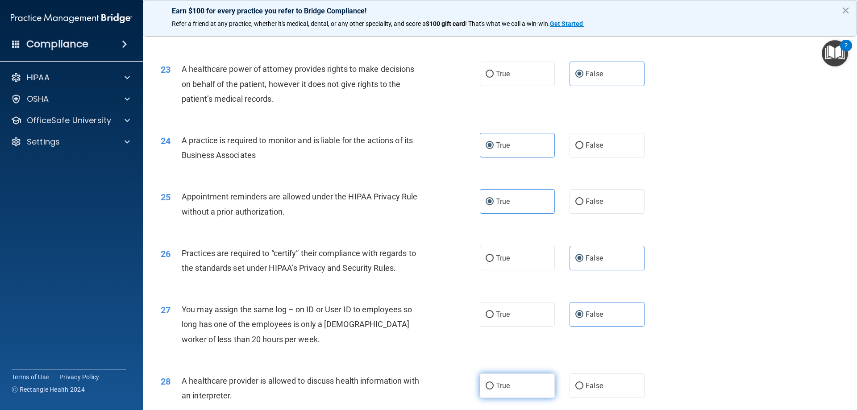
radio input "true"
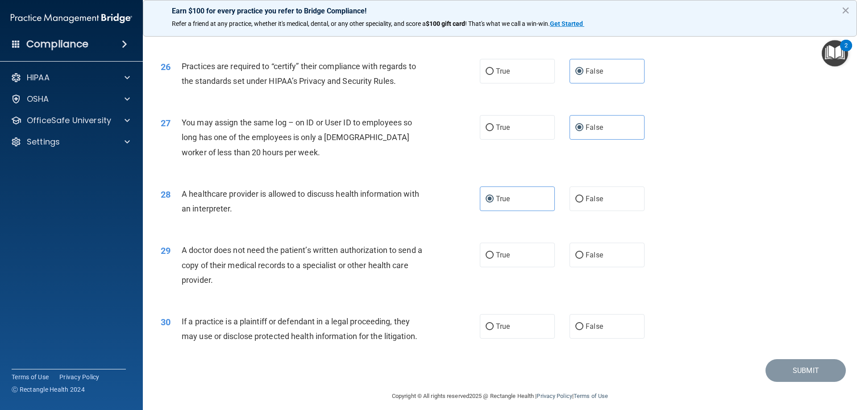
scroll to position [1668, 0]
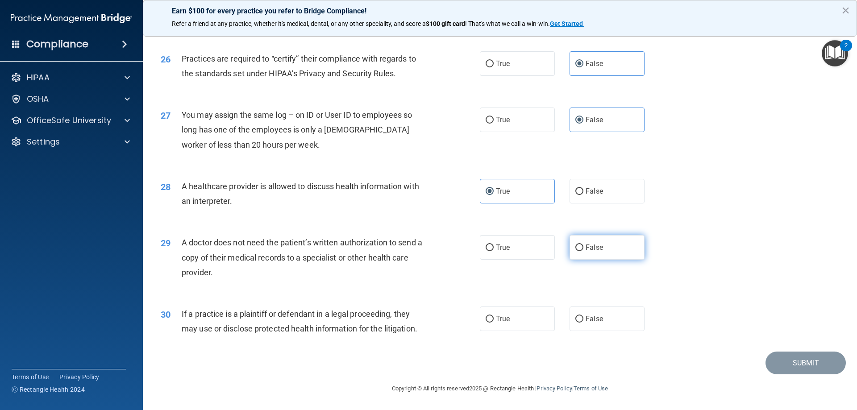
click at [585, 252] on label "False" at bounding box center [607, 247] width 75 height 25
click at [583, 251] on input "False" at bounding box center [579, 248] width 8 height 7
radio input "true"
click at [494, 254] on label "True" at bounding box center [517, 247] width 75 height 25
click at [494, 251] on input "True" at bounding box center [490, 248] width 8 height 7
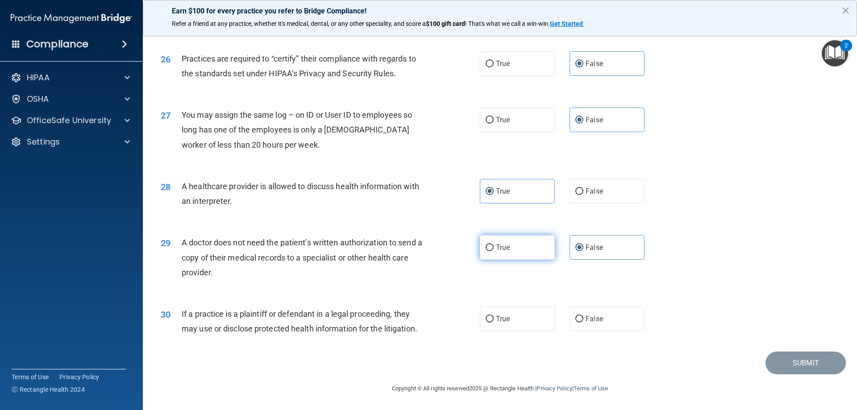
radio input "true"
radio input "false"
click at [496, 315] on span "True" at bounding box center [503, 319] width 14 height 8
click at [494, 316] on input "True" at bounding box center [490, 319] width 8 height 7
radio input "true"
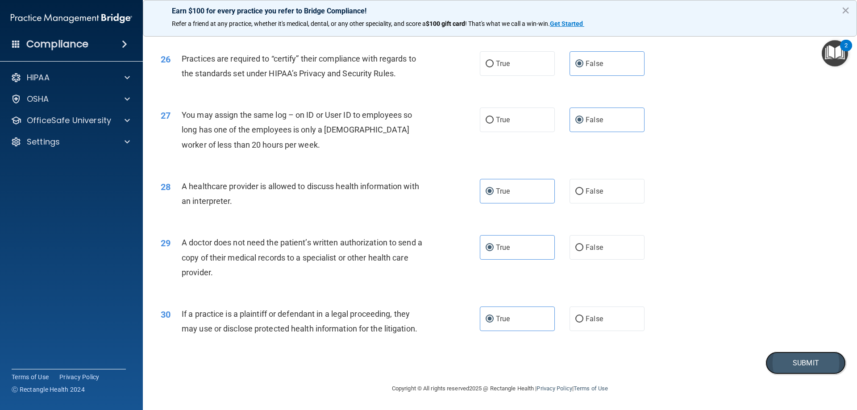
click at [795, 370] on button "Submit" at bounding box center [806, 363] width 80 height 23
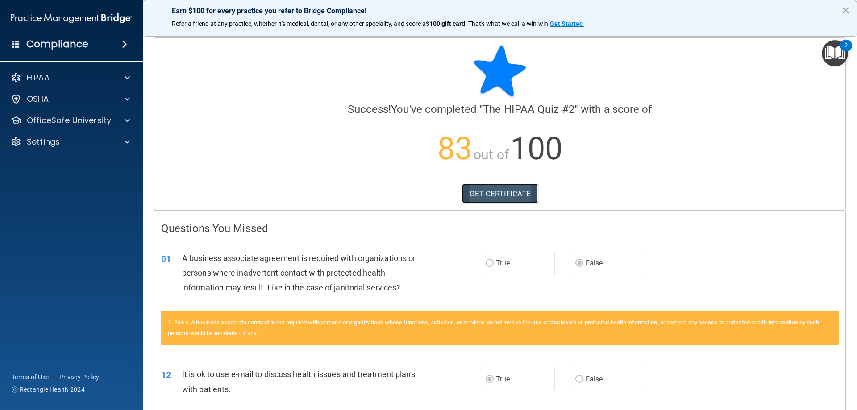
click at [508, 196] on link "GET CERTIFICATE" at bounding box center [500, 194] width 76 height 20
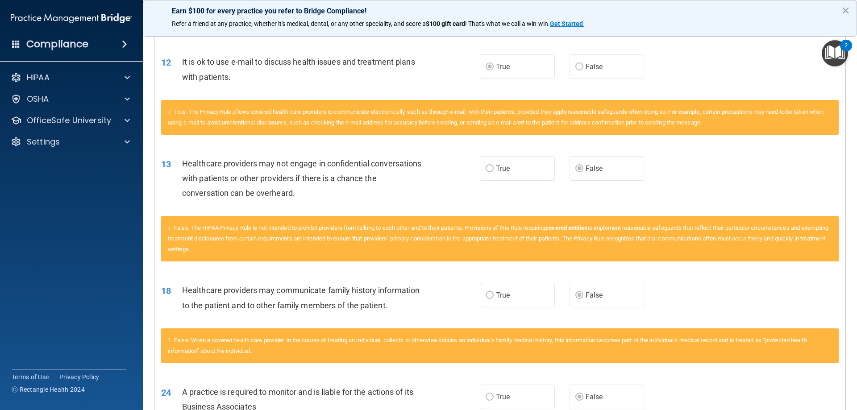
scroll to position [357, 0]
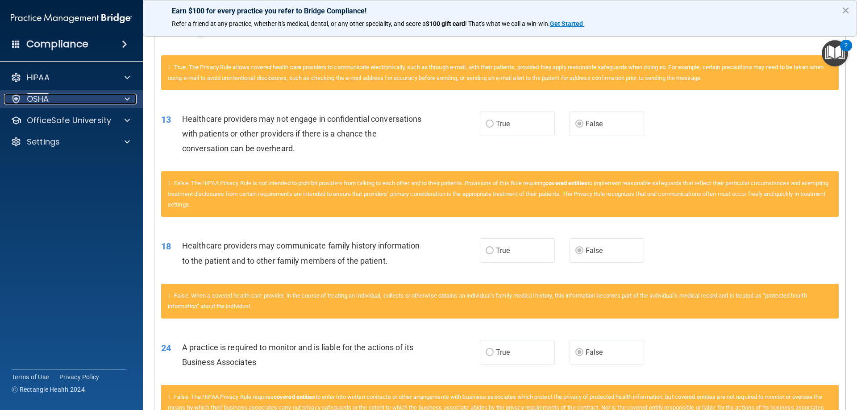
click at [121, 100] on div at bounding box center [126, 99] width 22 height 11
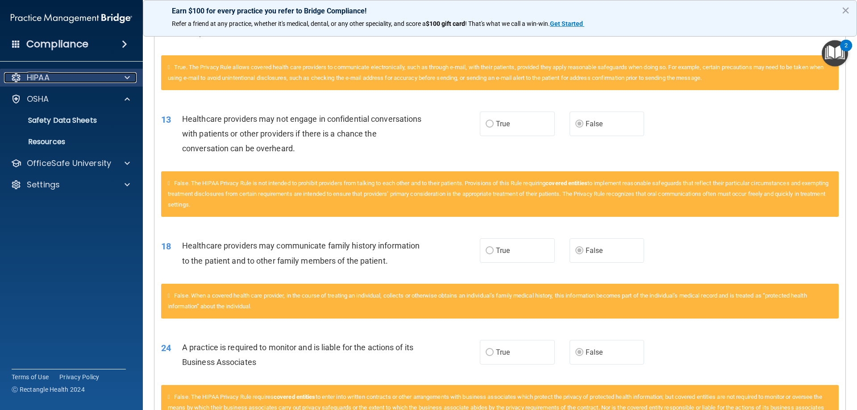
click at [132, 82] on div at bounding box center [126, 77] width 22 height 11
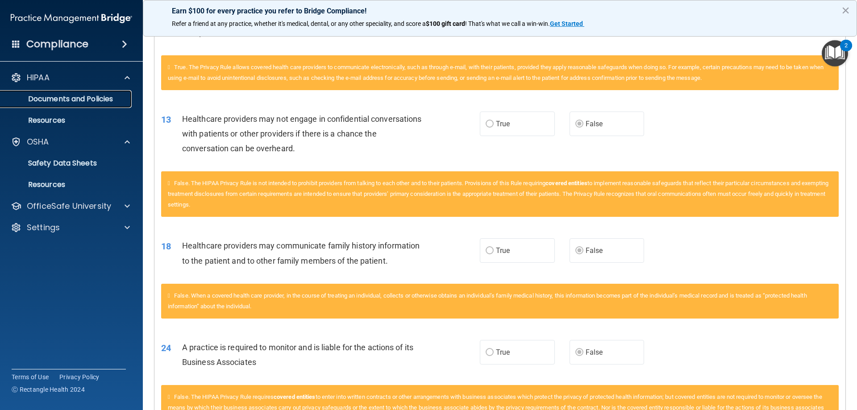
click at [109, 101] on p "Documents and Policies" at bounding box center [67, 99] width 122 height 9
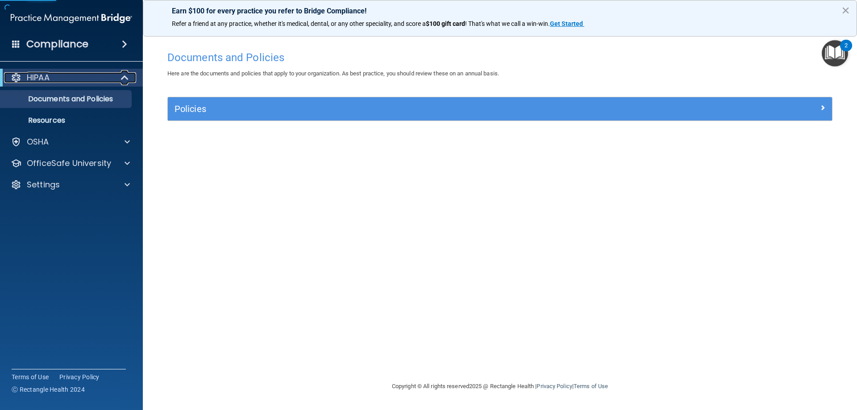
click at [124, 80] on span at bounding box center [126, 77] width 8 height 11
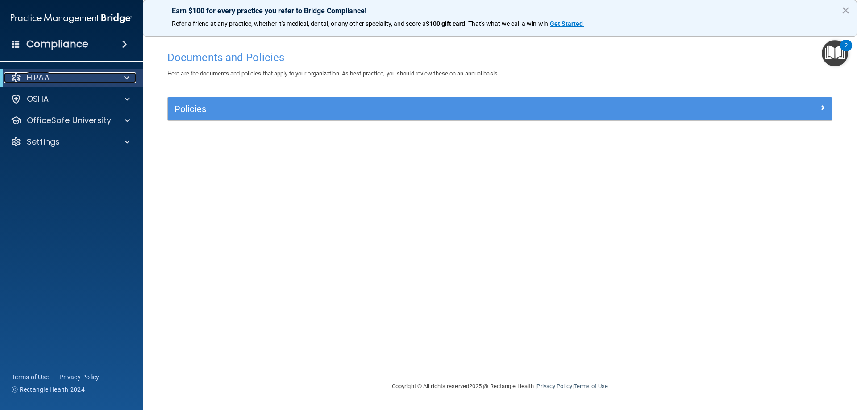
drag, startPoint x: 125, startPoint y: 82, endPoint x: 101, endPoint y: 112, distance: 38.1
click at [124, 82] on span at bounding box center [126, 77] width 5 height 11
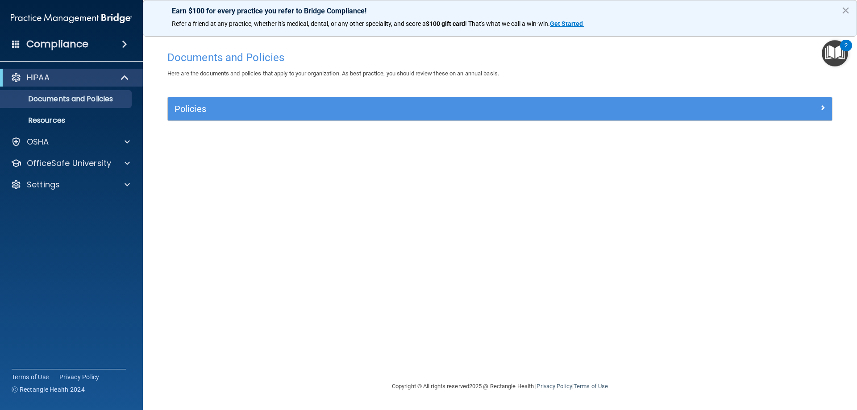
click at [83, 130] on div "HIPAA Documents and Policies Report an Incident Business Associates Emergency P…" at bounding box center [71, 133] width 143 height 136
click at [86, 119] on p "Resources" at bounding box center [67, 120] width 122 height 9
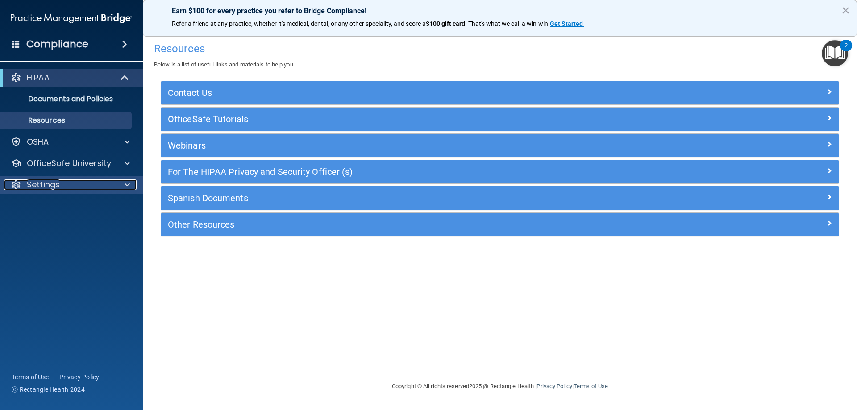
click at [88, 186] on div "Settings" at bounding box center [59, 184] width 111 height 11
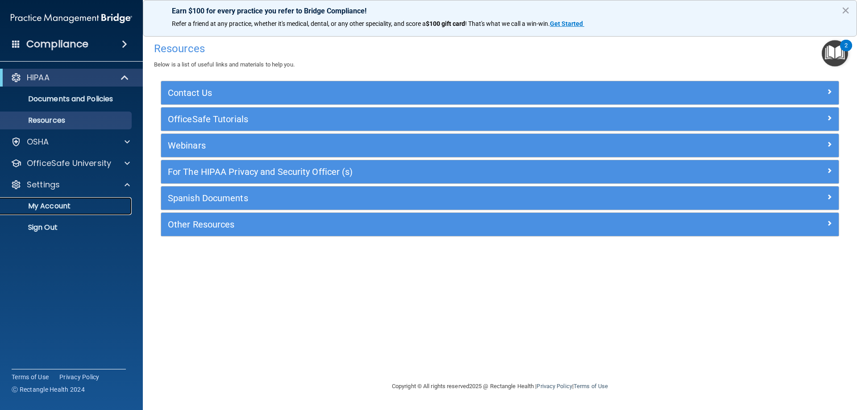
click at [83, 208] on p "My Account" at bounding box center [67, 206] width 122 height 9
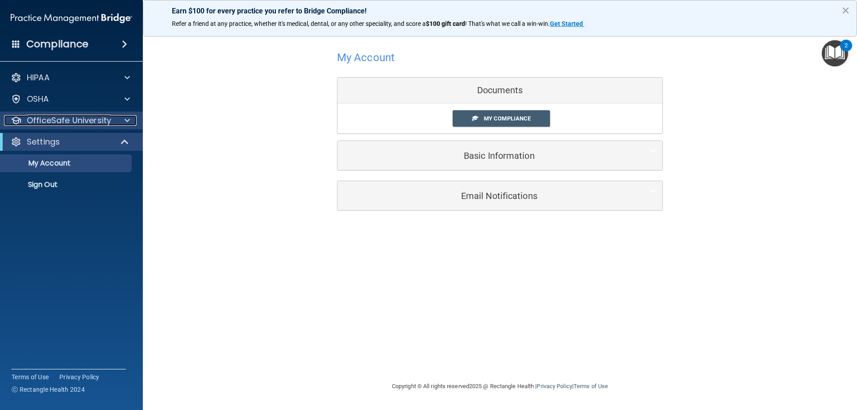
click at [123, 120] on div at bounding box center [126, 120] width 22 height 11
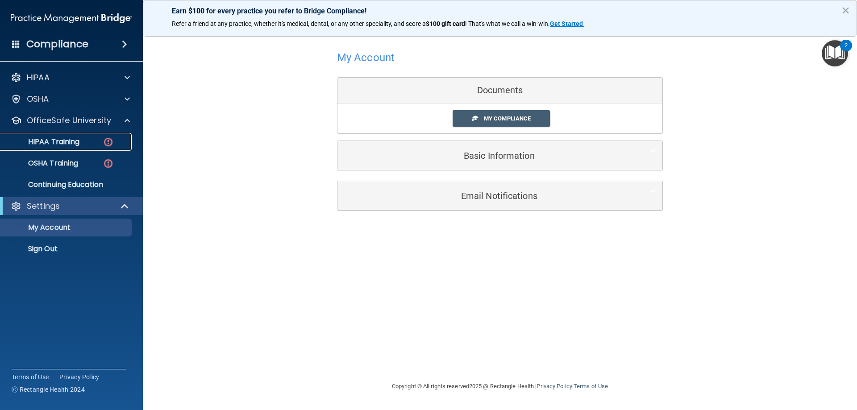
click at [108, 144] on img at bounding box center [108, 142] width 11 height 11
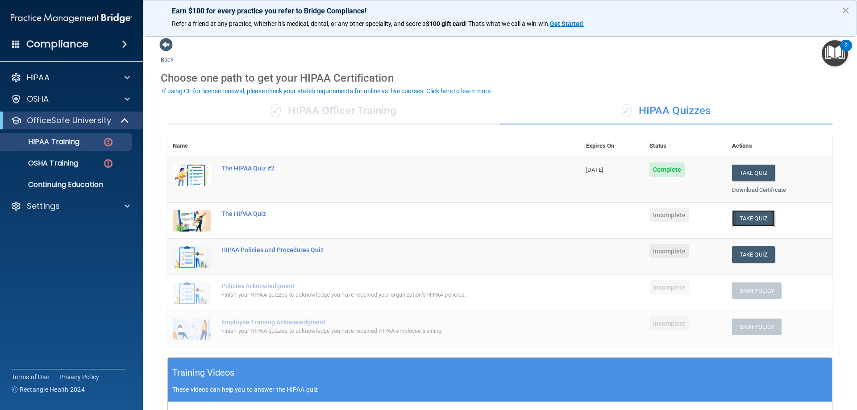
click at [749, 220] on button "Take Quiz" at bounding box center [753, 218] width 43 height 17
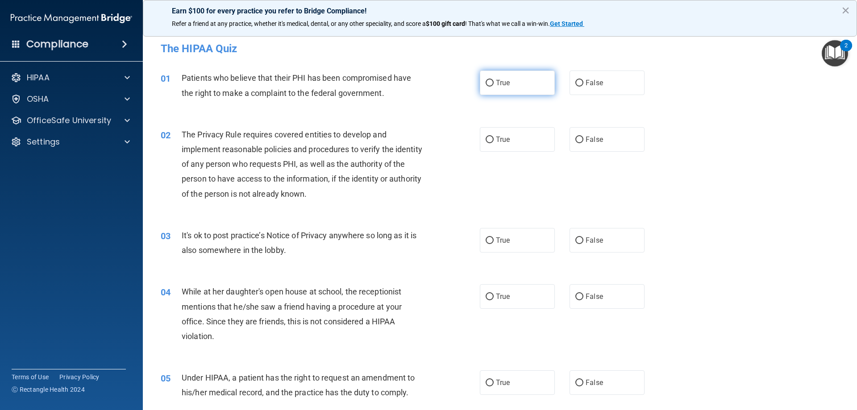
click at [534, 95] on label "True" at bounding box center [517, 83] width 75 height 25
click at [494, 87] on input "True" at bounding box center [490, 83] width 8 height 7
radio input "true"
click at [533, 131] on label "True" at bounding box center [517, 139] width 75 height 25
click at [494, 137] on input "True" at bounding box center [490, 140] width 8 height 7
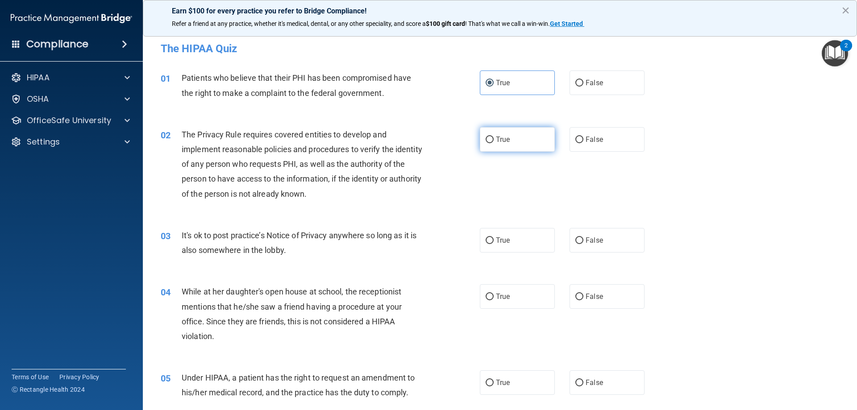
radio input "true"
click at [592, 248] on label "False" at bounding box center [607, 240] width 75 height 25
click at [583, 244] on input "False" at bounding box center [579, 240] width 8 height 7
radio input "true"
drag, startPoint x: 594, startPoint y: 290, endPoint x: 602, endPoint y: 321, distance: 32.8
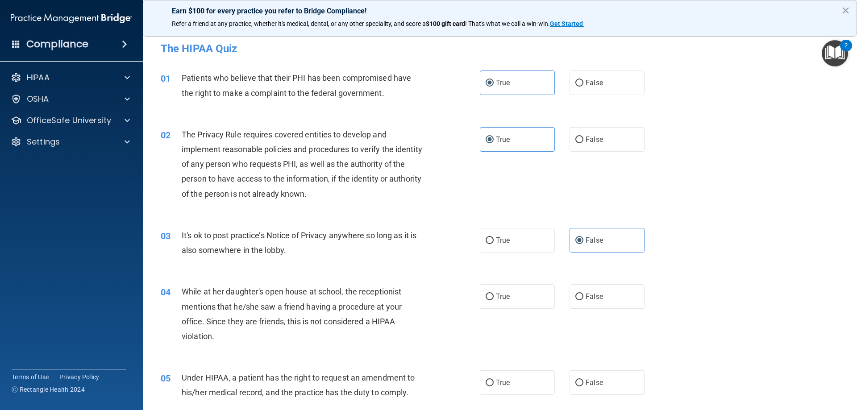
click at [594, 291] on label "False" at bounding box center [607, 296] width 75 height 25
click at [583, 294] on input "False" at bounding box center [579, 297] width 8 height 7
radio input "true"
click at [618, 395] on label "False" at bounding box center [607, 382] width 75 height 25
click at [583, 387] on input "False" at bounding box center [579, 383] width 8 height 7
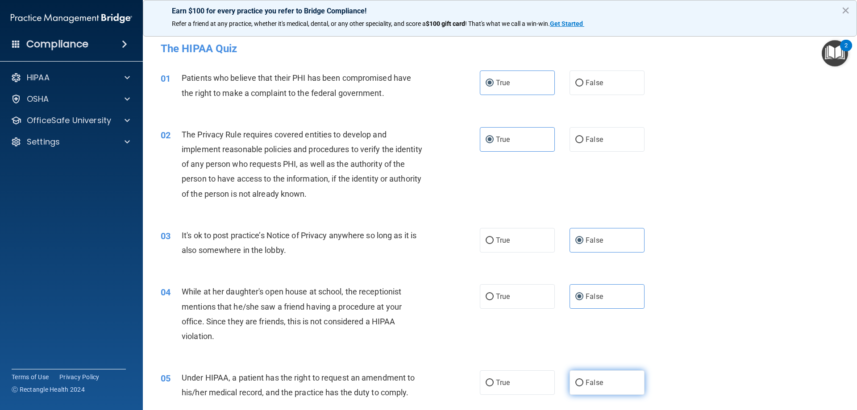
radio input "true"
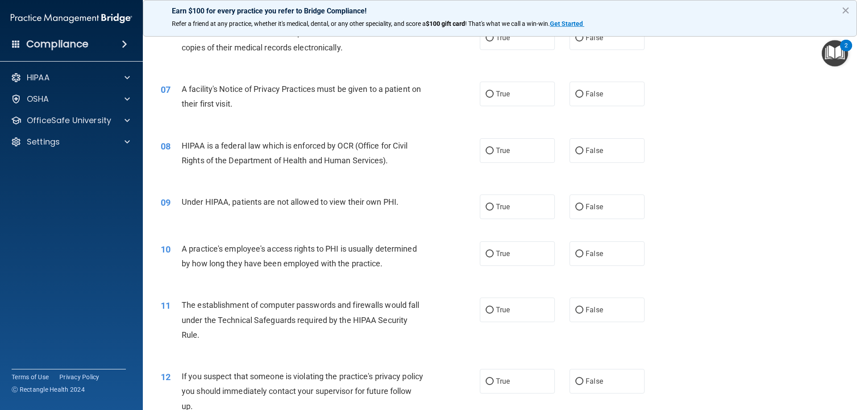
scroll to position [357, 0]
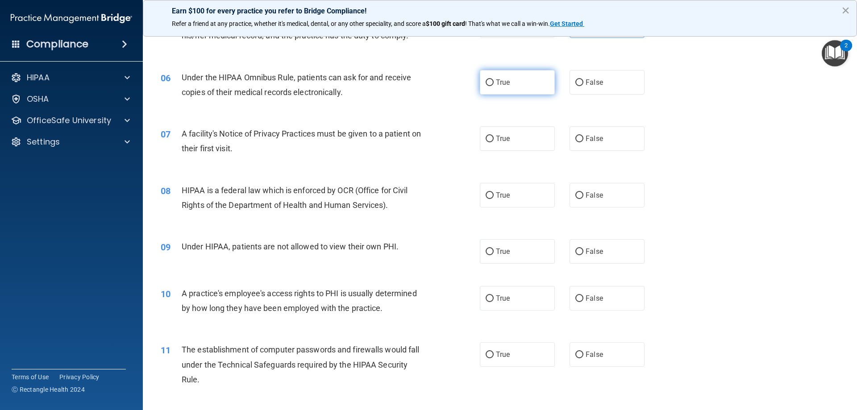
click at [508, 88] on label "True" at bounding box center [517, 82] width 75 height 25
click at [494, 86] on input "True" at bounding box center [490, 82] width 8 height 7
radio input "true"
click at [511, 129] on label "True" at bounding box center [517, 138] width 75 height 25
click at [494, 136] on input "True" at bounding box center [490, 139] width 8 height 7
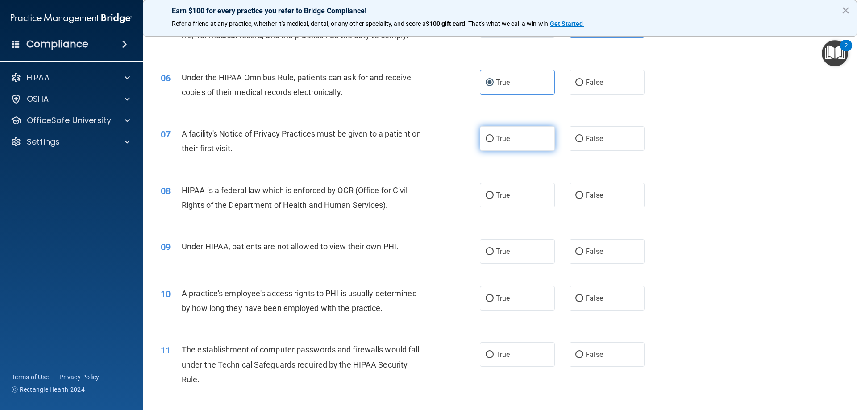
radio input "true"
click at [495, 188] on label "True" at bounding box center [517, 195] width 75 height 25
click at [494, 192] on input "True" at bounding box center [490, 195] width 8 height 7
radio input "true"
click at [613, 260] on label "False" at bounding box center [607, 251] width 75 height 25
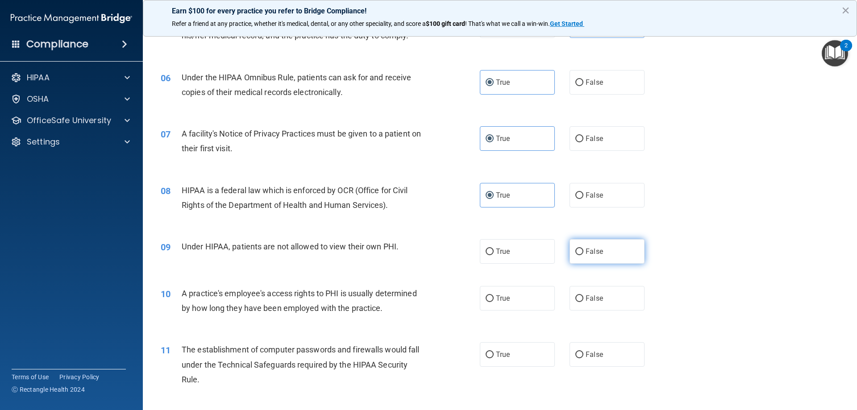
click at [583, 255] on input "False" at bounding box center [579, 252] width 8 height 7
radio input "true"
click at [604, 291] on label "False" at bounding box center [607, 298] width 75 height 25
click at [583, 296] on input "False" at bounding box center [579, 299] width 8 height 7
radio input "true"
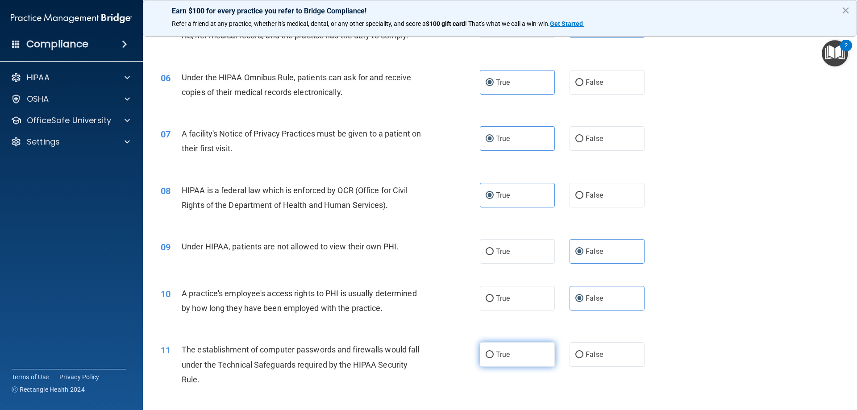
click at [511, 349] on label "True" at bounding box center [517, 354] width 75 height 25
click at [494, 352] on input "True" at bounding box center [490, 355] width 8 height 7
radio input "true"
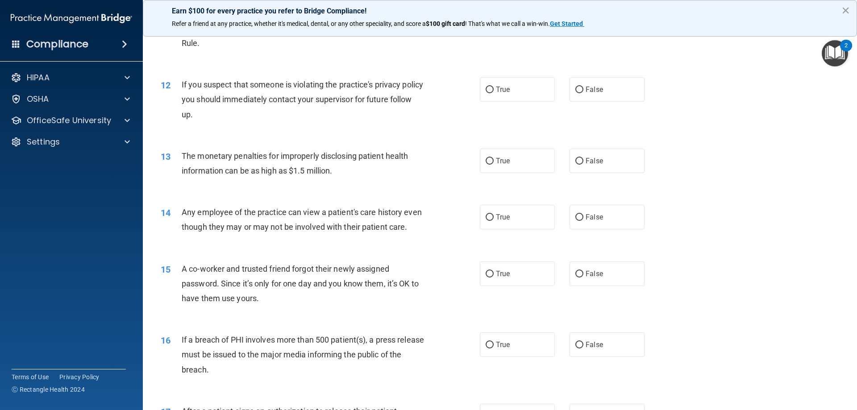
scroll to position [714, 0]
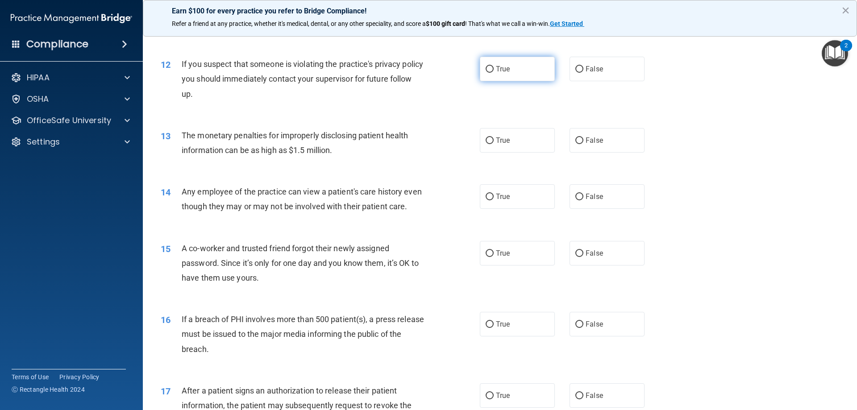
click at [533, 80] on label "True" at bounding box center [517, 69] width 75 height 25
click at [494, 73] on input "True" at bounding box center [490, 69] width 8 height 7
radio input "true"
click at [521, 137] on label "True" at bounding box center [517, 140] width 75 height 25
click at [494, 137] on input "True" at bounding box center [490, 140] width 8 height 7
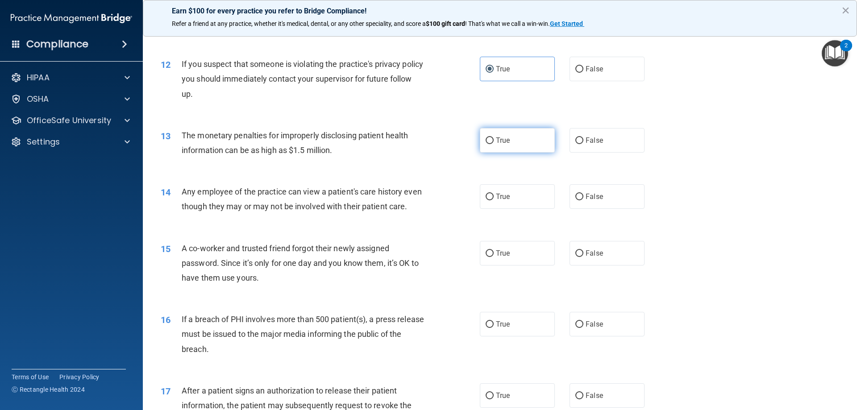
radio input "true"
drag, startPoint x: 612, startPoint y: 199, endPoint x: 603, endPoint y: 255, distance: 56.9
click at [612, 200] on label "False" at bounding box center [607, 196] width 75 height 25
click at [583, 200] on input "False" at bounding box center [579, 197] width 8 height 7
radio input "true"
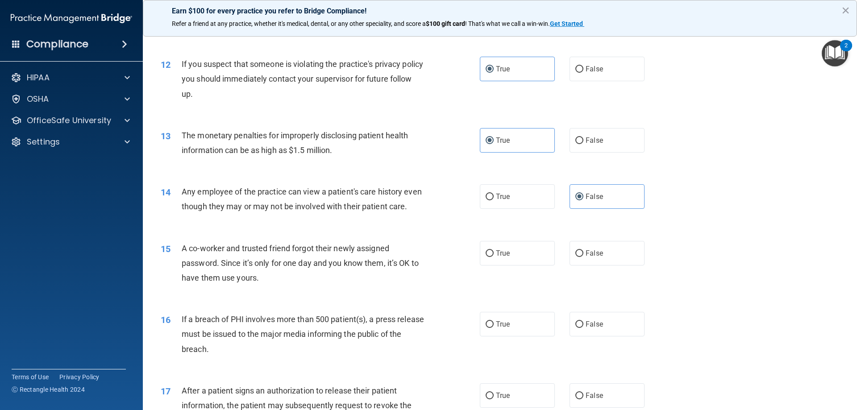
drag, startPoint x: 601, startPoint y: 278, endPoint x: 597, endPoint y: 283, distance: 6.1
click at [601, 266] on label "False" at bounding box center [607, 253] width 75 height 25
click at [583, 257] on input "False" at bounding box center [579, 253] width 8 height 7
radio input "true"
click at [508, 337] on label "True" at bounding box center [517, 324] width 75 height 25
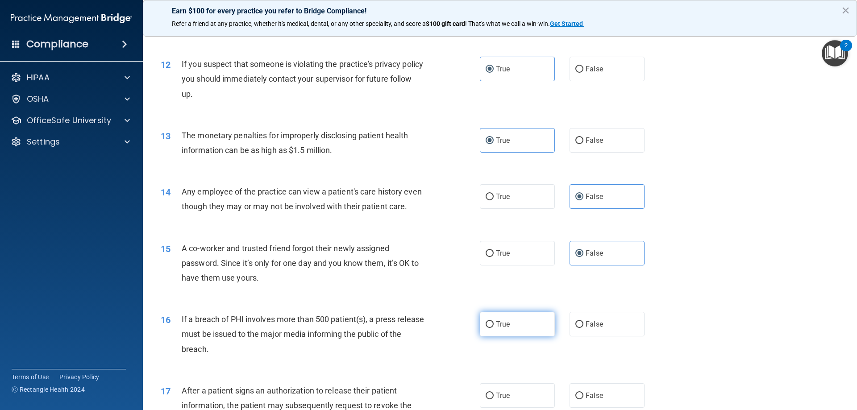
click at [494, 328] on input "True" at bounding box center [490, 324] width 8 height 7
radio input "true"
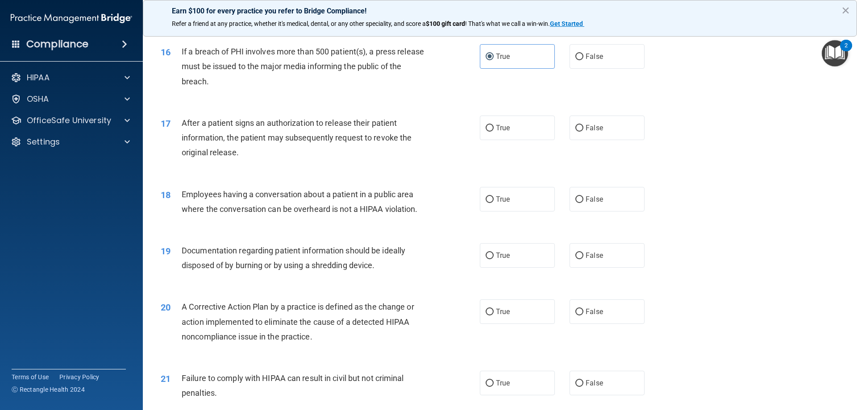
scroll to position [1027, 0]
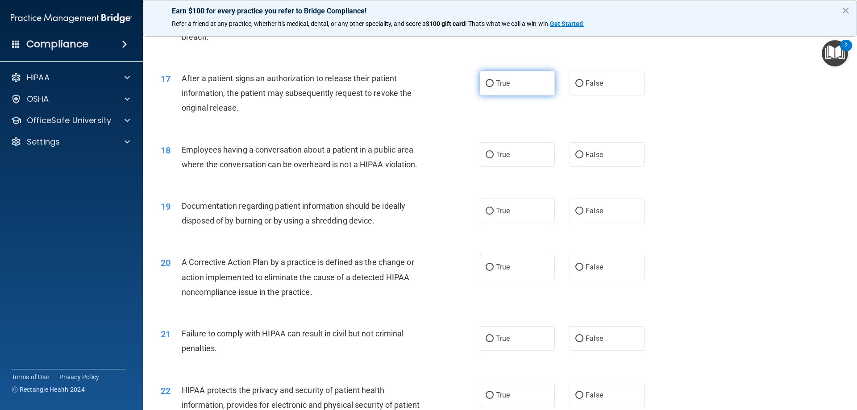
click at [514, 96] on label "True" at bounding box center [517, 83] width 75 height 25
click at [494, 87] on input "True" at bounding box center [490, 83] width 8 height 7
radio input "true"
click at [591, 159] on span "False" at bounding box center [594, 154] width 17 height 8
click at [583, 158] on input "False" at bounding box center [579, 155] width 8 height 7
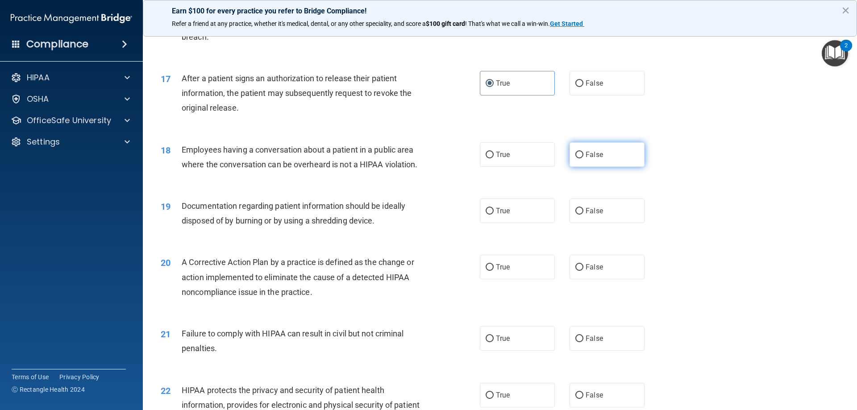
radio input "true"
click at [523, 221] on label "True" at bounding box center [517, 211] width 75 height 25
click at [494, 215] on input "True" at bounding box center [490, 211] width 8 height 7
radio input "true"
click at [507, 279] on label "True" at bounding box center [517, 267] width 75 height 25
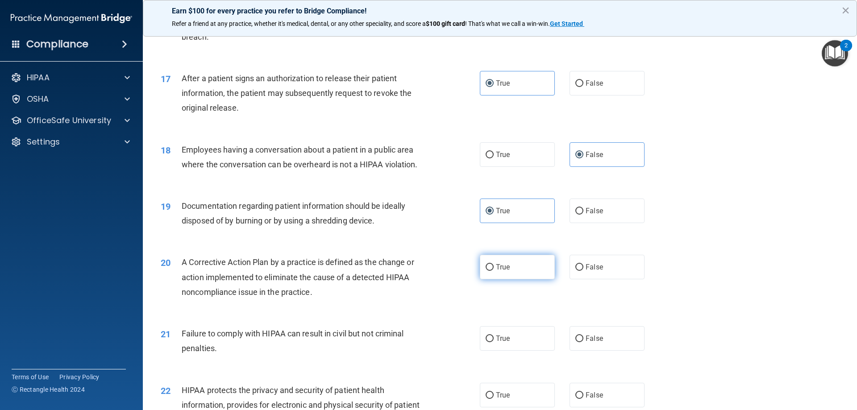
click at [494, 271] on input "True" at bounding box center [490, 267] width 8 height 7
radio input "true"
click at [579, 342] on input "False" at bounding box center [579, 339] width 8 height 7
radio input "true"
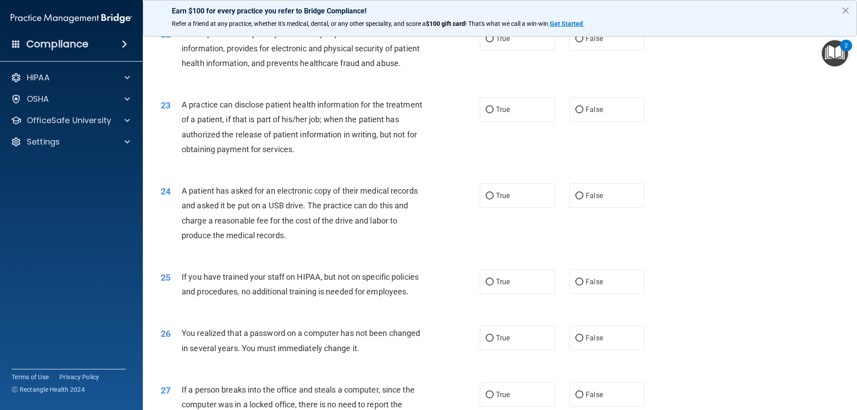
scroll to position [1384, 0]
click at [516, 49] on label "True" at bounding box center [517, 38] width 75 height 25
click at [494, 42] on input "True" at bounding box center [490, 38] width 8 height 7
radio input "true"
click at [594, 121] on label "False" at bounding box center [607, 109] width 75 height 25
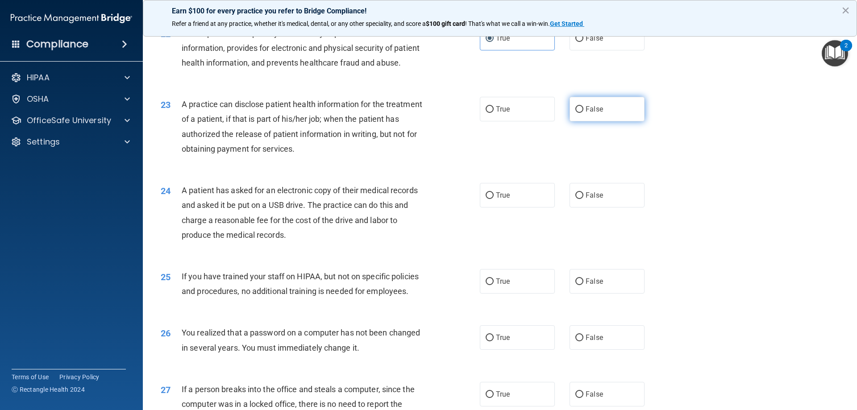
click at [583, 113] on input "False" at bounding box center [579, 109] width 8 height 7
radio input "true"
drag, startPoint x: 517, startPoint y: 221, endPoint x: 526, endPoint y: 230, distance: 12.6
click at [517, 208] on label "True" at bounding box center [517, 195] width 75 height 25
click at [494, 199] on input "True" at bounding box center [490, 195] width 8 height 7
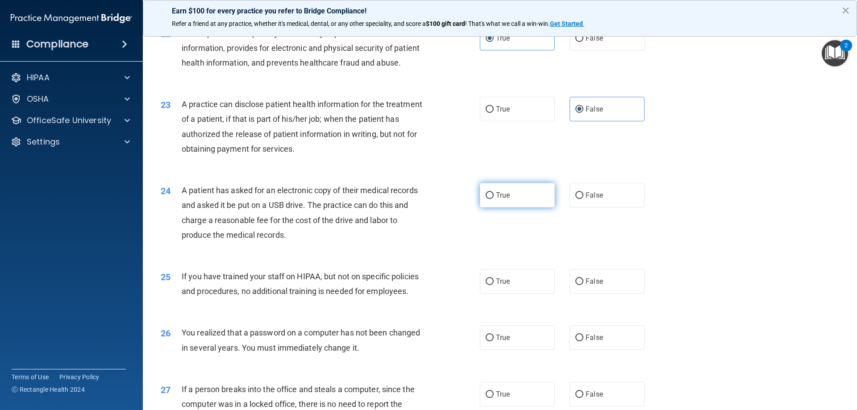
radio input "true"
click at [616, 294] on label "False" at bounding box center [607, 281] width 75 height 25
click at [583, 285] on input "False" at bounding box center [579, 282] width 8 height 7
radio input "true"
click at [509, 350] on label "True" at bounding box center [517, 337] width 75 height 25
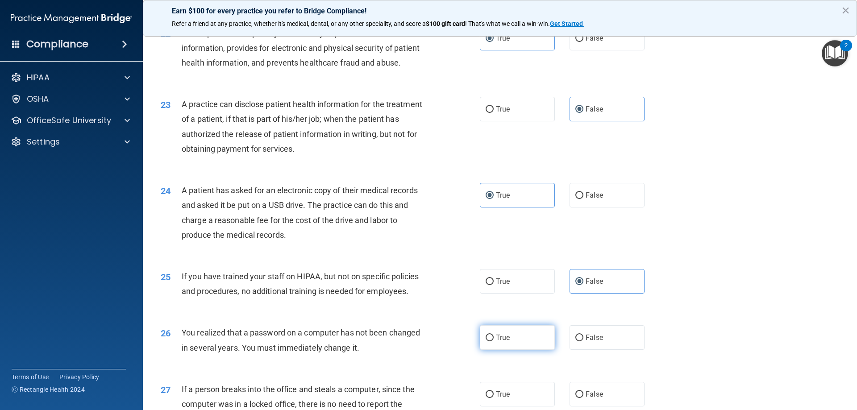
click at [494, 341] on input "True" at bounding box center [490, 338] width 8 height 7
radio input "true"
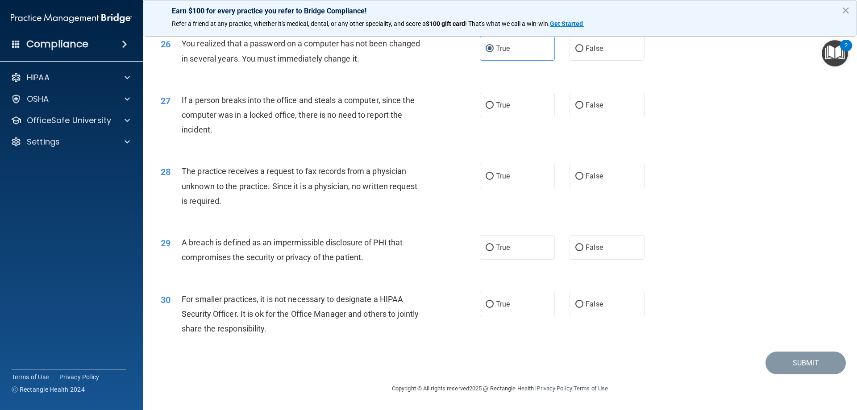
scroll to position [1703, 0]
click at [586, 107] on span "False" at bounding box center [594, 105] width 17 height 8
click at [583, 107] on input "False" at bounding box center [579, 105] width 8 height 7
radio input "true"
click at [592, 171] on label "False" at bounding box center [607, 176] width 75 height 25
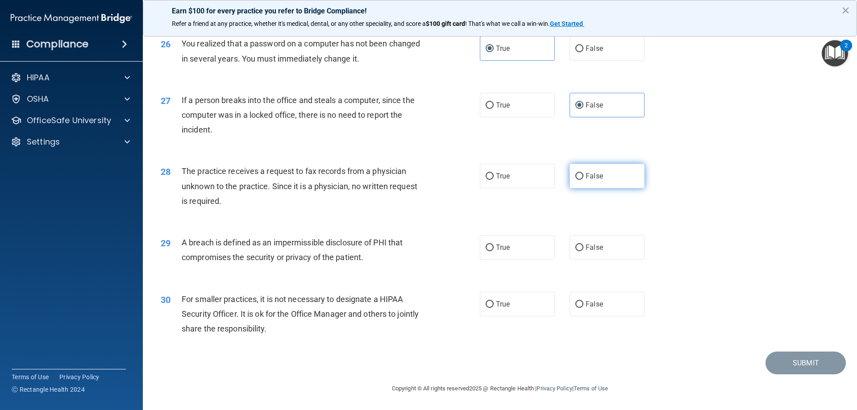
click at [583, 173] on input "False" at bounding box center [579, 176] width 8 height 7
radio input "true"
click at [530, 244] on label "True" at bounding box center [517, 247] width 75 height 25
click at [494, 245] on input "True" at bounding box center [490, 248] width 8 height 7
radio input "true"
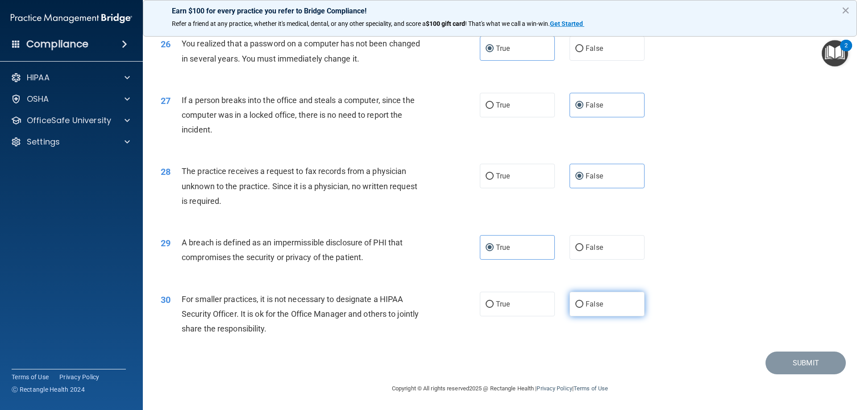
click at [588, 308] on label "False" at bounding box center [607, 304] width 75 height 25
click at [583, 308] on input "False" at bounding box center [579, 304] width 8 height 7
radio input "true"
click at [793, 364] on button "Submit" at bounding box center [806, 363] width 80 height 23
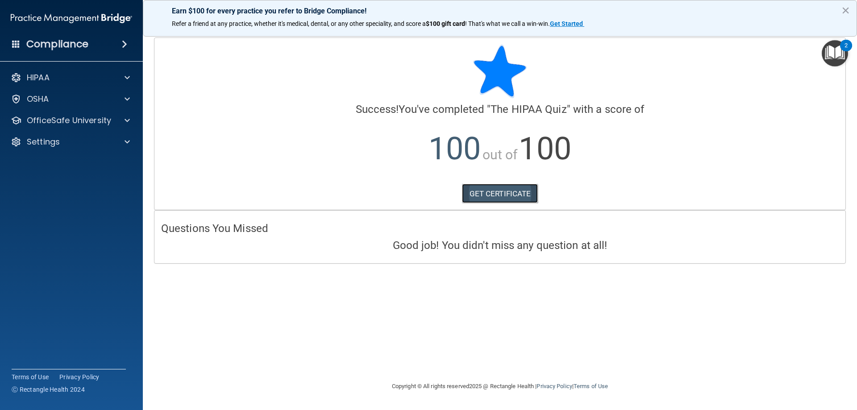
click at [512, 196] on link "GET CERTIFICATE" at bounding box center [500, 194] width 76 height 20
click at [124, 126] on div "OfficeSafe University" at bounding box center [71, 121] width 143 height 18
click at [131, 123] on div at bounding box center [126, 120] width 22 height 11
click at [110, 139] on img at bounding box center [108, 142] width 11 height 11
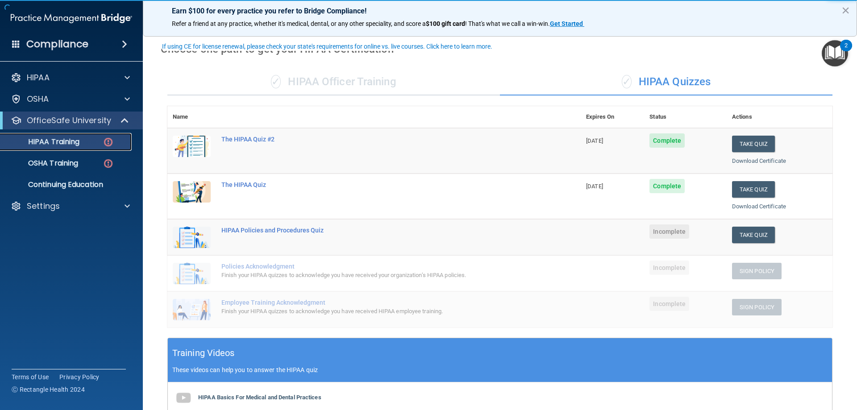
scroll to position [45, 0]
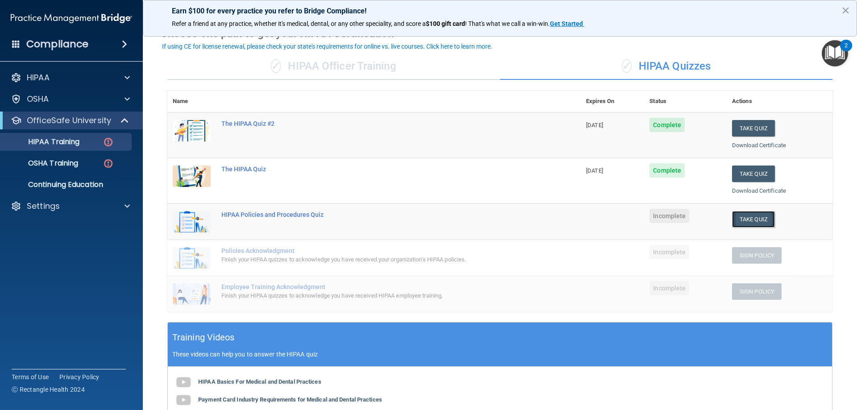
click at [740, 216] on button "Take Quiz" at bounding box center [753, 219] width 43 height 17
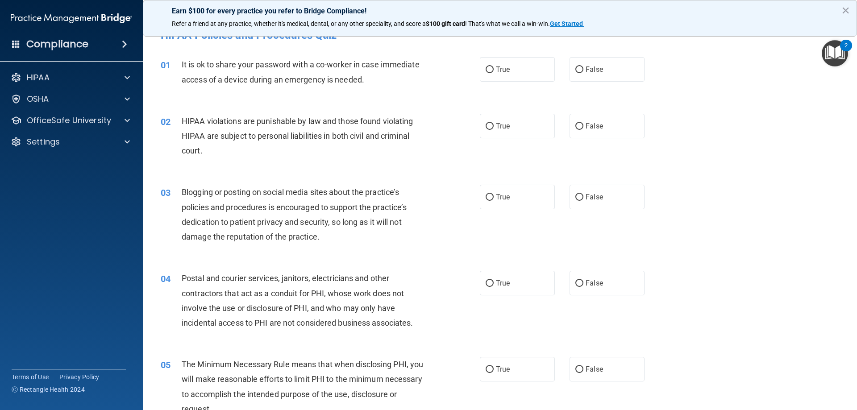
scroll to position [21, 0]
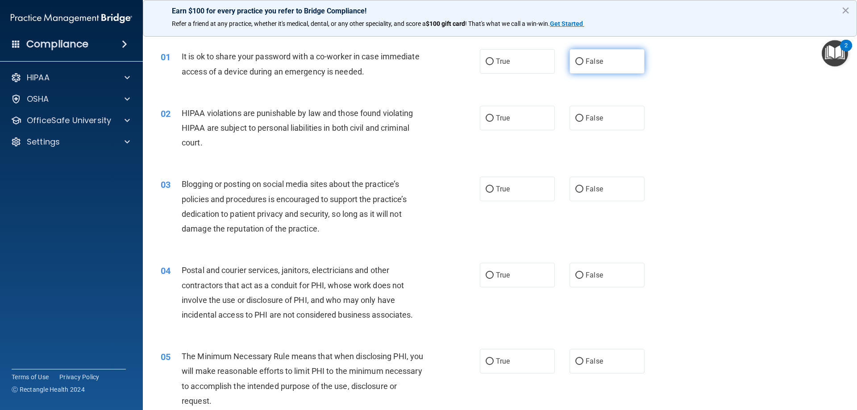
click at [577, 69] on label "False" at bounding box center [607, 61] width 75 height 25
click at [577, 65] on input "False" at bounding box center [579, 61] width 8 height 7
radio input "true"
click at [514, 113] on label "True" at bounding box center [517, 118] width 75 height 25
click at [494, 115] on input "True" at bounding box center [490, 118] width 8 height 7
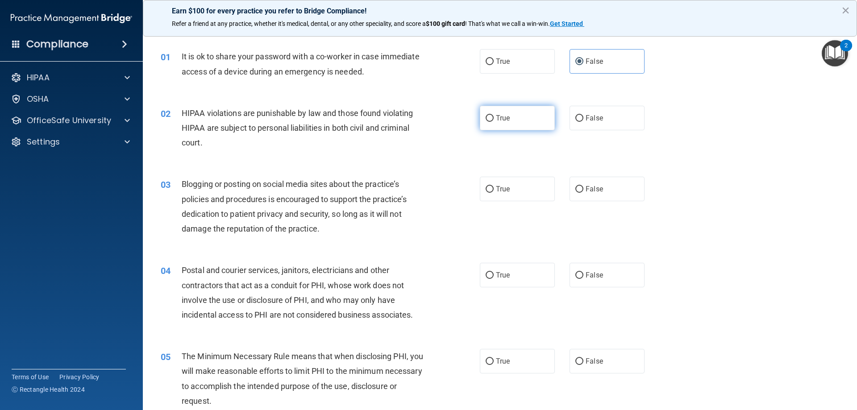
radio input "true"
click at [585, 181] on label "False" at bounding box center [607, 189] width 75 height 25
click at [583, 186] on input "False" at bounding box center [579, 189] width 8 height 7
radio input "true"
click at [592, 280] on label "False" at bounding box center [607, 275] width 75 height 25
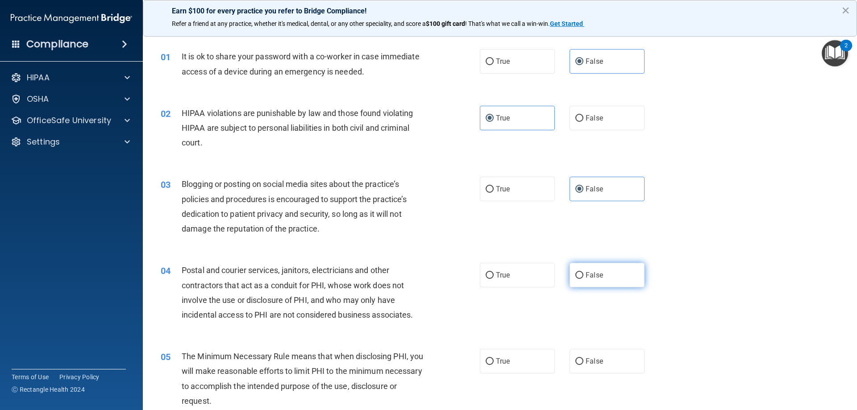
click at [583, 279] on input "False" at bounding box center [579, 275] width 8 height 7
radio input "true"
click at [517, 360] on label "True" at bounding box center [517, 361] width 75 height 25
click at [494, 360] on input "True" at bounding box center [490, 361] width 8 height 7
radio input "true"
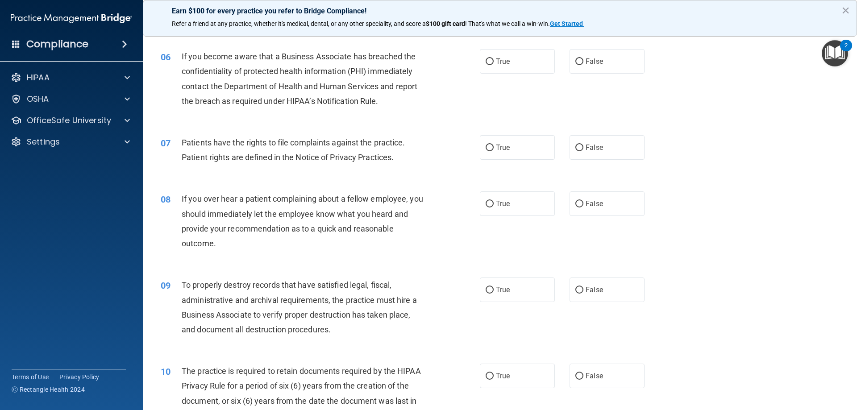
scroll to position [423, 0]
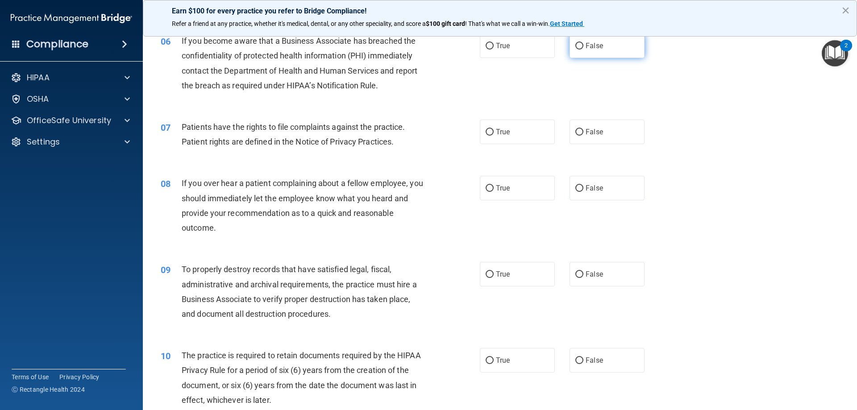
click at [590, 50] on label "False" at bounding box center [607, 45] width 75 height 25
click at [583, 50] on input "False" at bounding box center [579, 46] width 8 height 7
radio input "true"
click at [498, 124] on label "True" at bounding box center [517, 132] width 75 height 25
click at [494, 129] on input "True" at bounding box center [490, 132] width 8 height 7
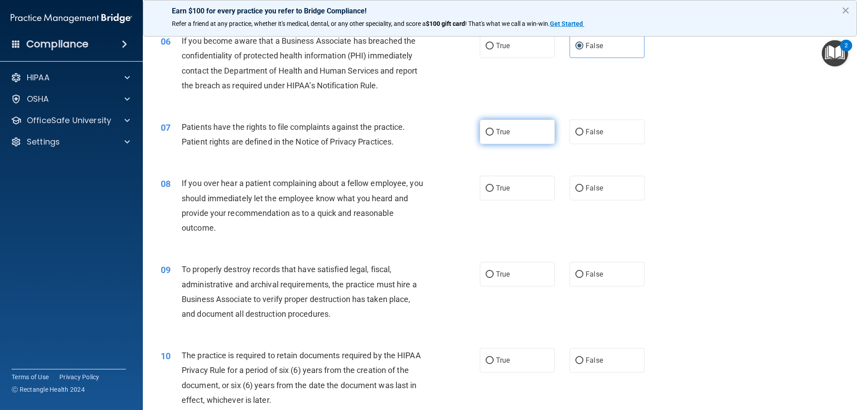
radio input "true"
click at [606, 196] on label "False" at bounding box center [607, 188] width 75 height 25
click at [583, 192] on input "False" at bounding box center [579, 188] width 8 height 7
radio input "true"
click at [607, 275] on label "False" at bounding box center [607, 274] width 75 height 25
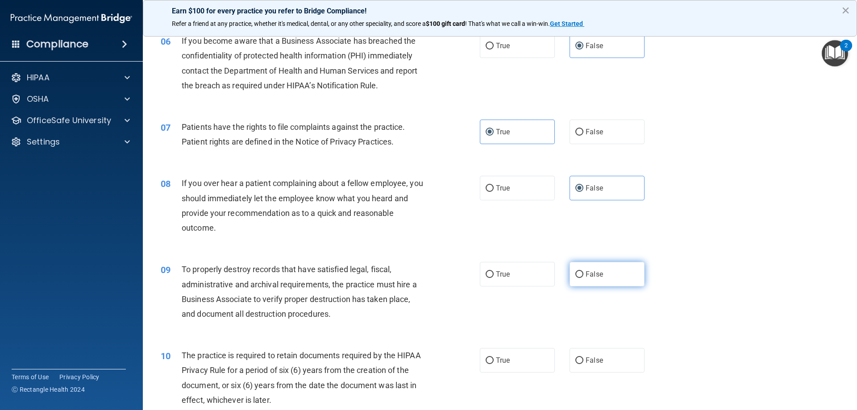
click at [583, 275] on input "False" at bounding box center [579, 274] width 8 height 7
radio input "true"
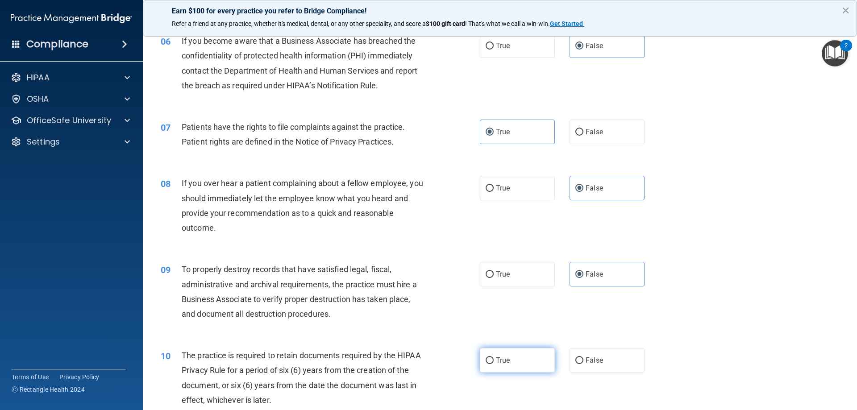
click at [512, 361] on label "True" at bounding box center [517, 360] width 75 height 25
click at [494, 361] on input "True" at bounding box center [490, 361] width 8 height 7
radio input "true"
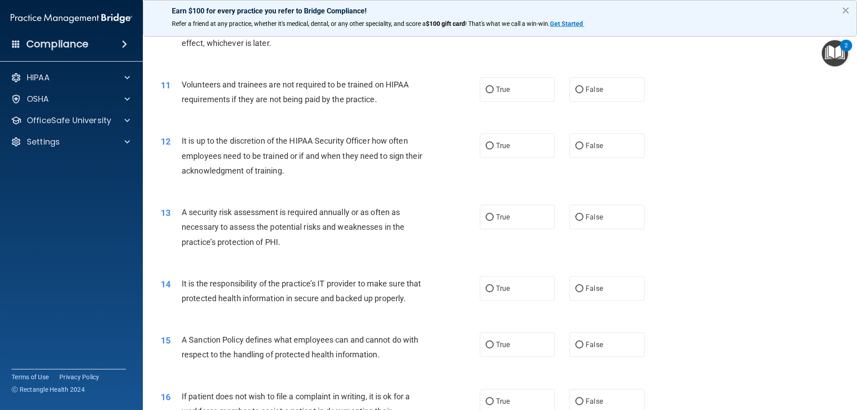
scroll to position [825, 0]
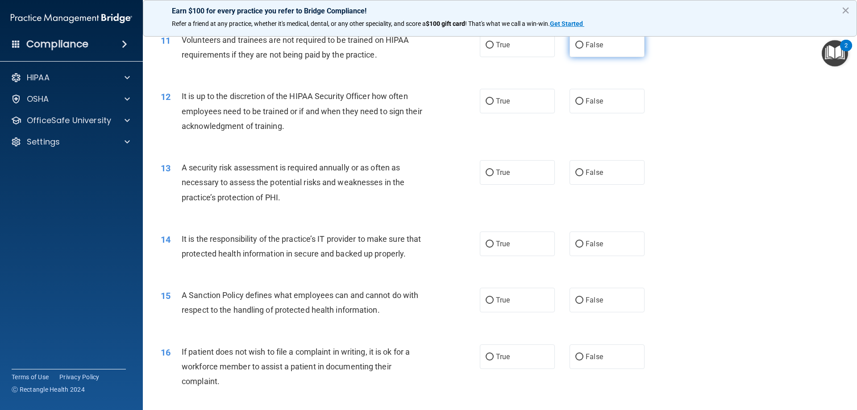
click at [599, 54] on label "False" at bounding box center [607, 45] width 75 height 25
click at [583, 49] on input "False" at bounding box center [579, 45] width 8 height 7
radio input "true"
click at [602, 100] on label "False" at bounding box center [607, 101] width 75 height 25
click at [583, 100] on input "False" at bounding box center [579, 101] width 8 height 7
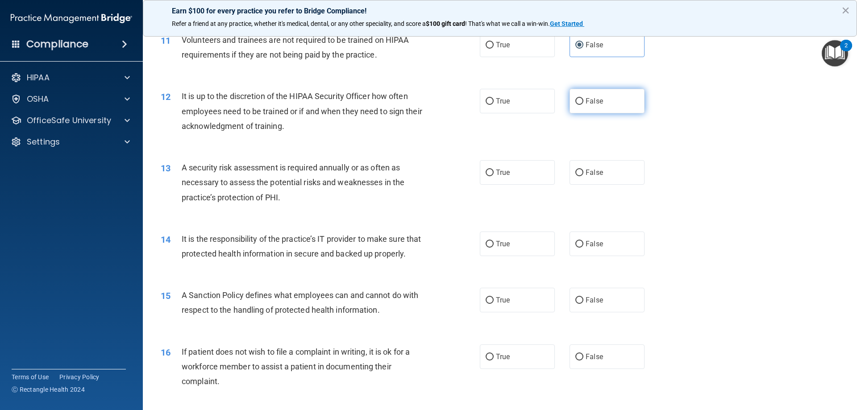
radio input "true"
click at [498, 165] on label "True" at bounding box center [517, 172] width 75 height 25
click at [494, 170] on input "True" at bounding box center [490, 173] width 8 height 7
radio input "true"
click at [604, 240] on label "False" at bounding box center [607, 244] width 75 height 25
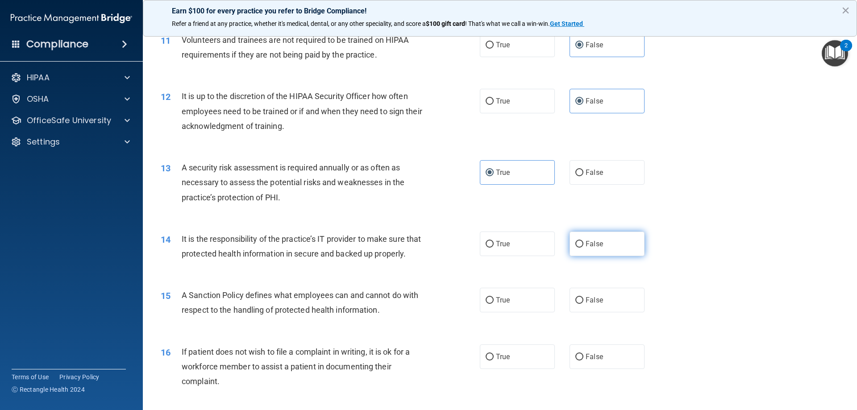
click at [583, 241] on input "False" at bounding box center [579, 244] width 8 height 7
radio input "true"
click at [527, 312] on label "True" at bounding box center [517, 300] width 75 height 25
click at [494, 304] on input "True" at bounding box center [490, 300] width 8 height 7
radio input "true"
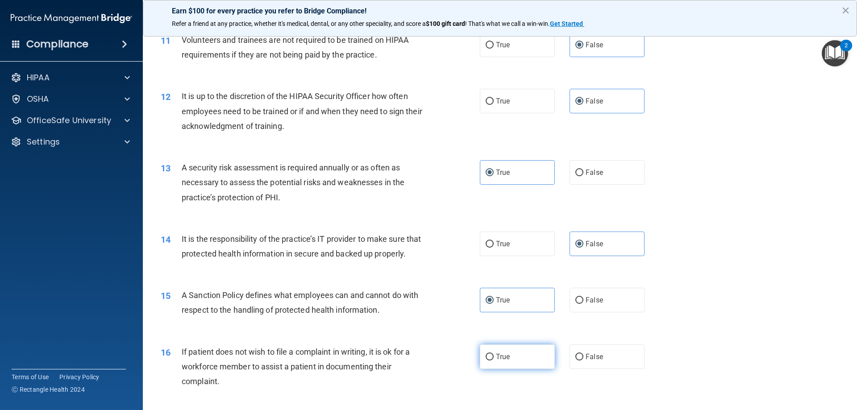
click at [521, 364] on label "True" at bounding box center [517, 357] width 75 height 25
click at [494, 361] on input "True" at bounding box center [490, 357] width 8 height 7
radio input "true"
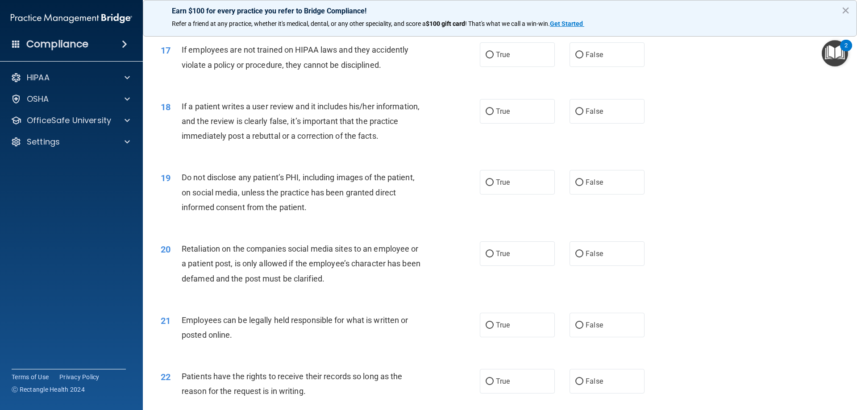
scroll to position [1182, 0]
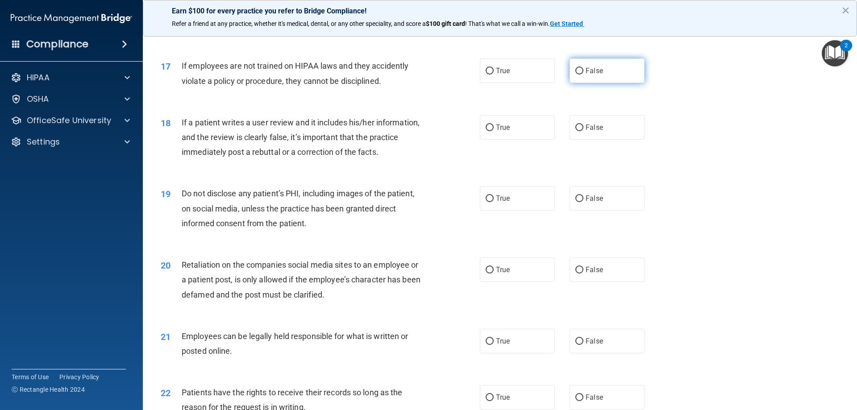
click at [600, 83] on label "False" at bounding box center [607, 70] width 75 height 25
click at [583, 75] on input "False" at bounding box center [579, 71] width 8 height 7
radio input "true"
click at [596, 132] on span "False" at bounding box center [594, 127] width 17 height 8
click at [583, 131] on input "False" at bounding box center [579, 128] width 8 height 7
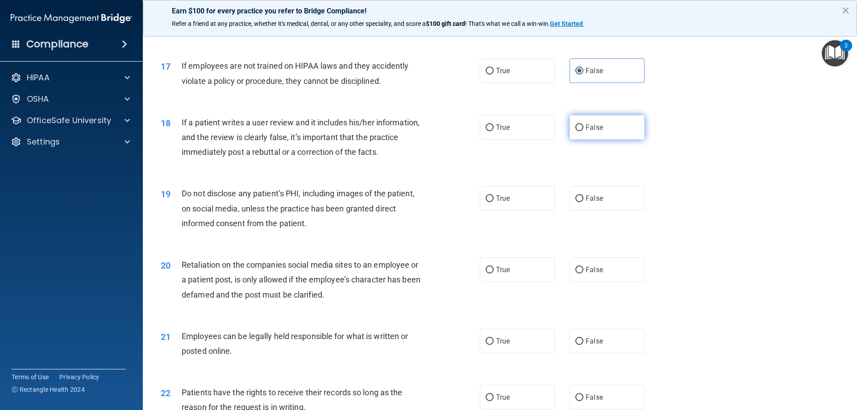
radio input "true"
click at [534, 211] on label "True" at bounding box center [517, 198] width 75 height 25
click at [494, 202] on input "True" at bounding box center [490, 199] width 8 height 7
radio input "true"
click at [594, 274] on span "False" at bounding box center [594, 270] width 17 height 8
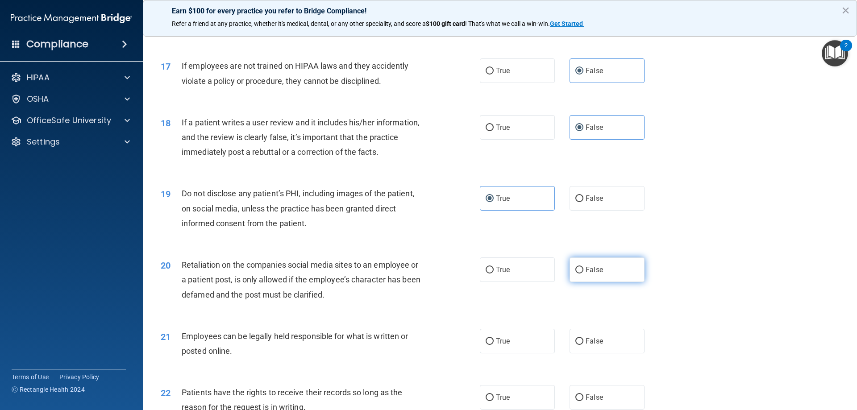
click at [583, 274] on input "False" at bounding box center [579, 270] width 8 height 7
radio input "true"
click at [513, 354] on label "True" at bounding box center [517, 341] width 75 height 25
click at [494, 345] on input "True" at bounding box center [490, 341] width 8 height 7
radio input "true"
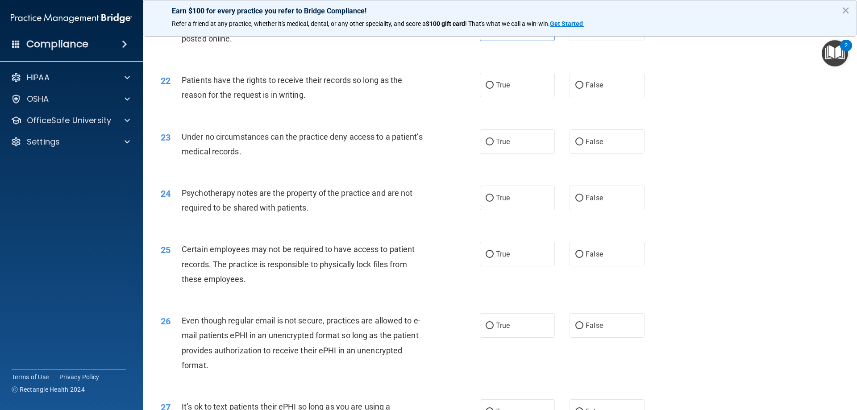
scroll to position [1539, 0]
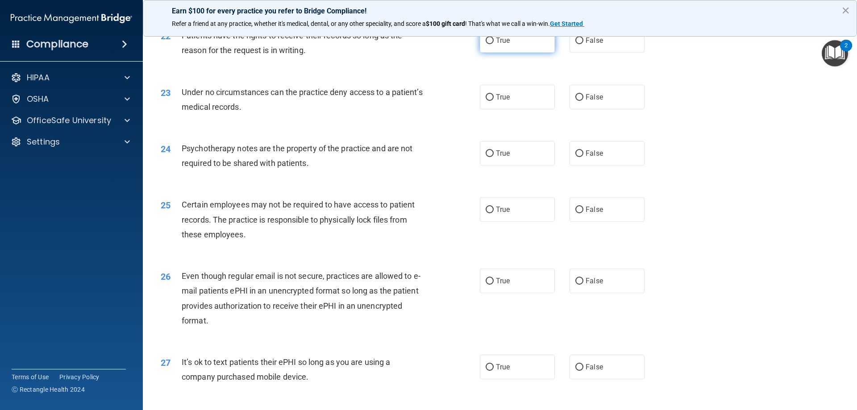
click at [511, 53] on label "True" at bounding box center [517, 40] width 75 height 25
click at [494, 44] on input "True" at bounding box center [490, 40] width 8 height 7
radio input "true"
click at [591, 101] on span "False" at bounding box center [594, 97] width 17 height 8
click at [583, 101] on input "False" at bounding box center [579, 97] width 8 height 7
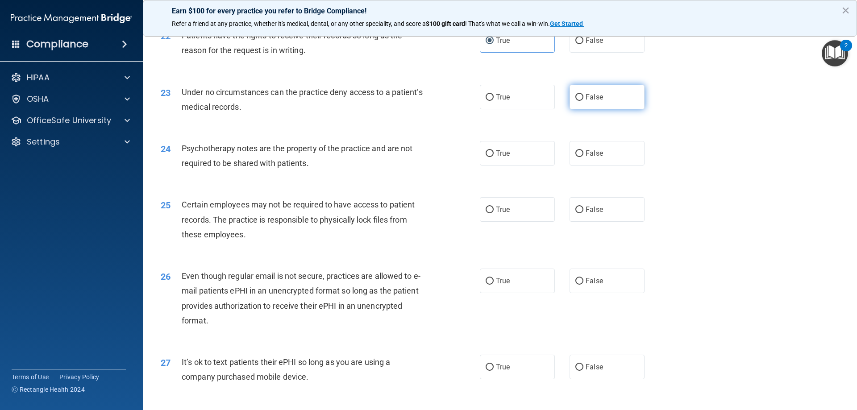
radio input "true"
click at [539, 166] on label "True" at bounding box center [517, 153] width 75 height 25
click at [494, 157] on input "True" at bounding box center [490, 153] width 8 height 7
radio input "true"
click at [521, 222] on label "True" at bounding box center [517, 209] width 75 height 25
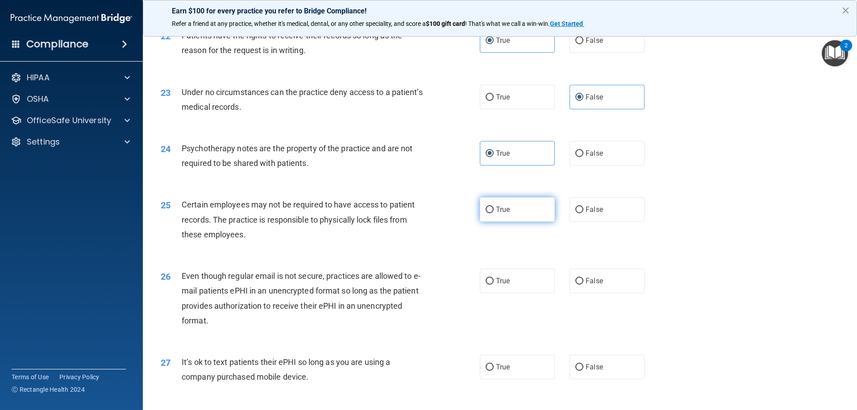
click at [494, 213] on input "True" at bounding box center [490, 210] width 8 height 7
radio input "true"
click at [516, 293] on label "True" at bounding box center [517, 281] width 75 height 25
click at [494, 285] on input "True" at bounding box center [490, 281] width 8 height 7
radio input "true"
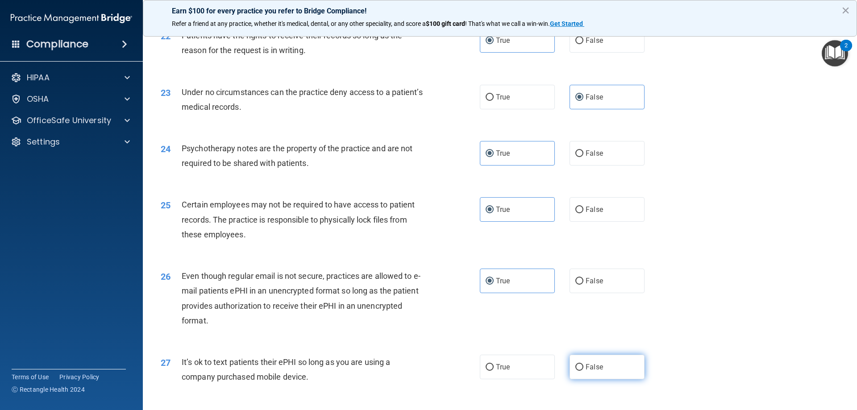
click at [608, 379] on label "False" at bounding box center [607, 367] width 75 height 25
click at [583, 371] on input "False" at bounding box center [579, 367] width 8 height 7
radio input "true"
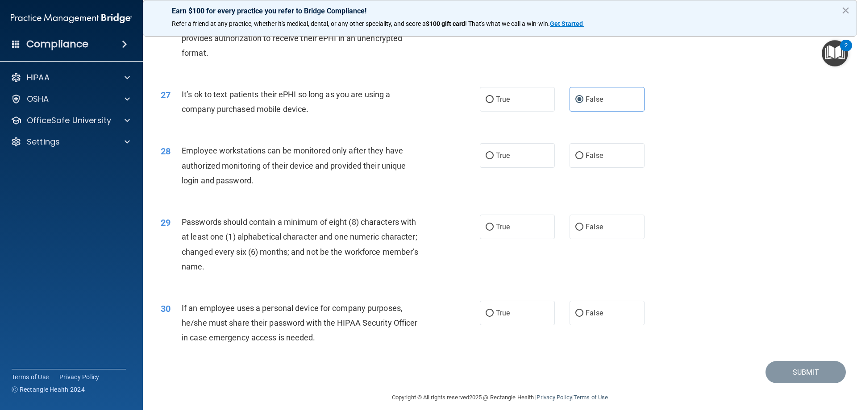
scroll to position [1831, 0]
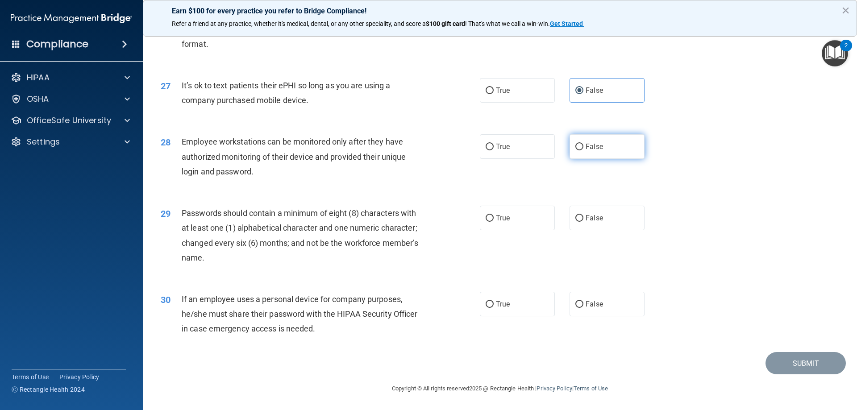
click at [600, 144] on label "False" at bounding box center [607, 146] width 75 height 25
click at [583, 144] on input "False" at bounding box center [579, 147] width 8 height 7
radio input "true"
click at [606, 221] on label "False" at bounding box center [607, 218] width 75 height 25
click at [583, 221] on input "False" at bounding box center [579, 218] width 8 height 7
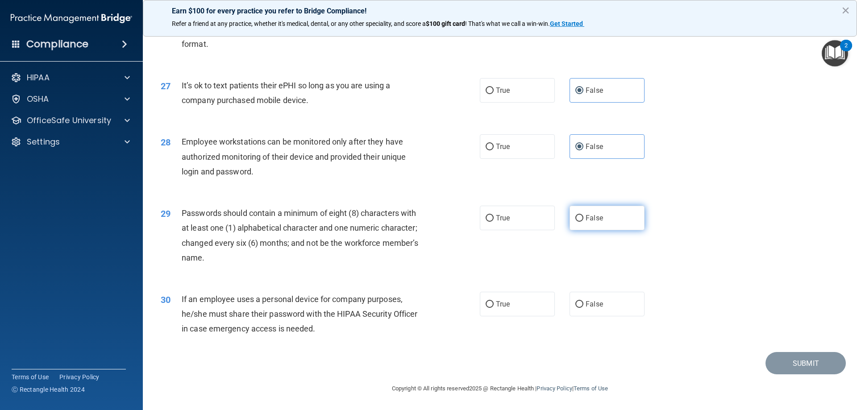
radio input "true"
click at [606, 302] on label "False" at bounding box center [607, 304] width 75 height 25
click at [583, 302] on input "False" at bounding box center [579, 304] width 8 height 7
radio input "true"
click at [816, 364] on button "Submit" at bounding box center [806, 363] width 80 height 23
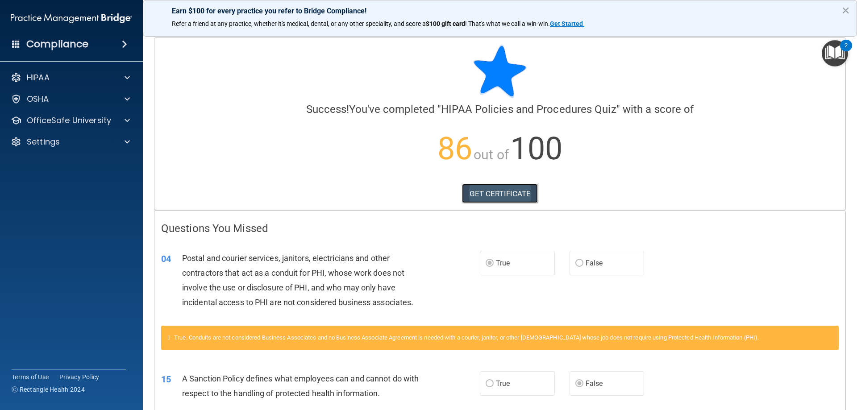
click at [494, 193] on link "GET CERTIFICATE" at bounding box center [500, 194] width 76 height 20
click at [127, 125] on span at bounding box center [127, 120] width 5 height 11
click at [116, 147] on link "HIPAA Training" at bounding box center [61, 142] width 141 height 18
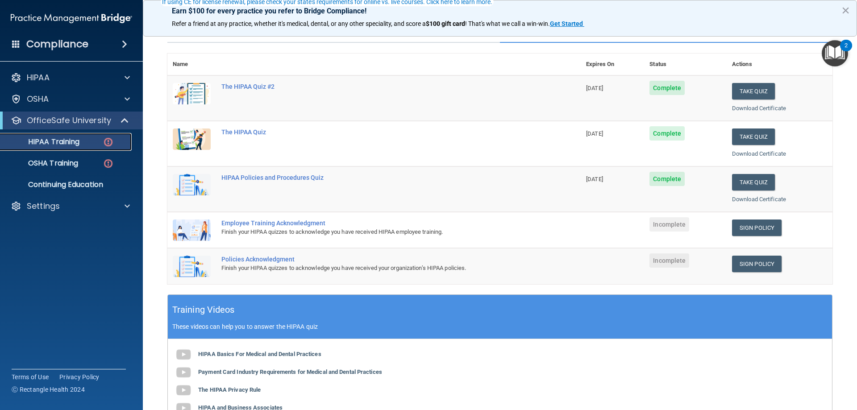
scroll to position [89, 0]
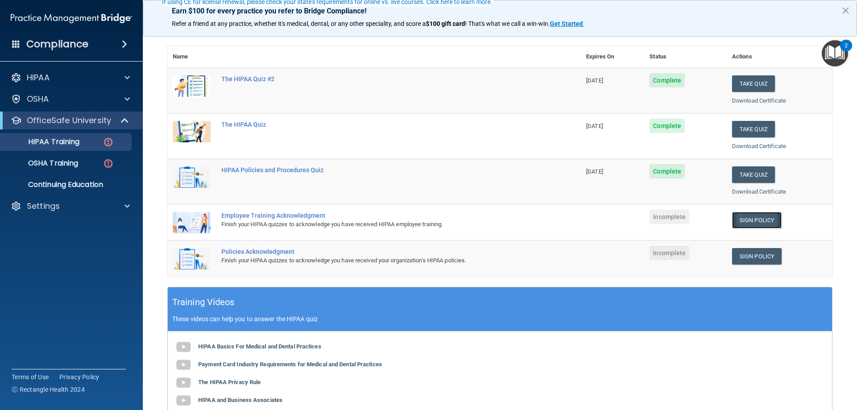
click at [741, 220] on link "Sign Policy" at bounding box center [757, 220] width 50 height 17
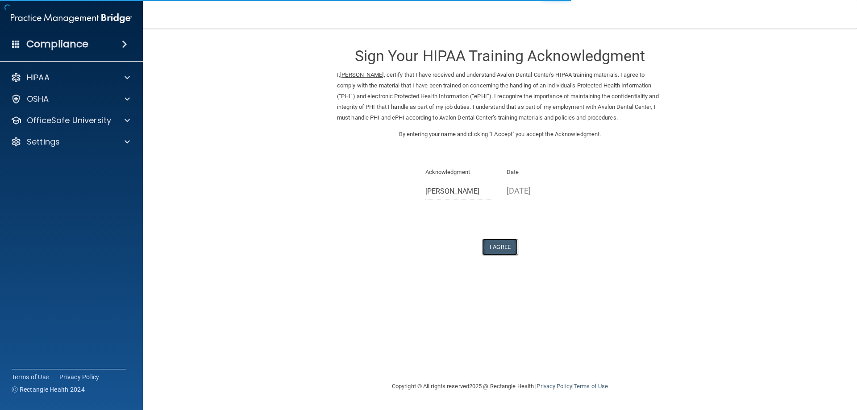
click at [499, 250] on button "I Agree" at bounding box center [500, 247] width 36 height 17
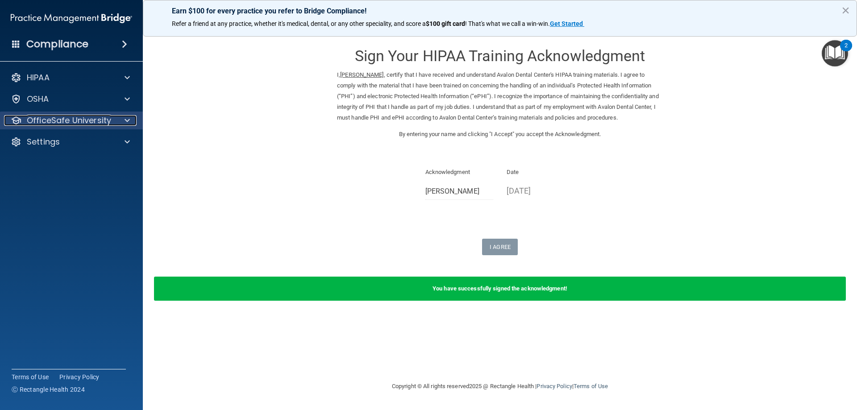
click at [108, 123] on p "OfficeSafe University" at bounding box center [69, 120] width 84 height 11
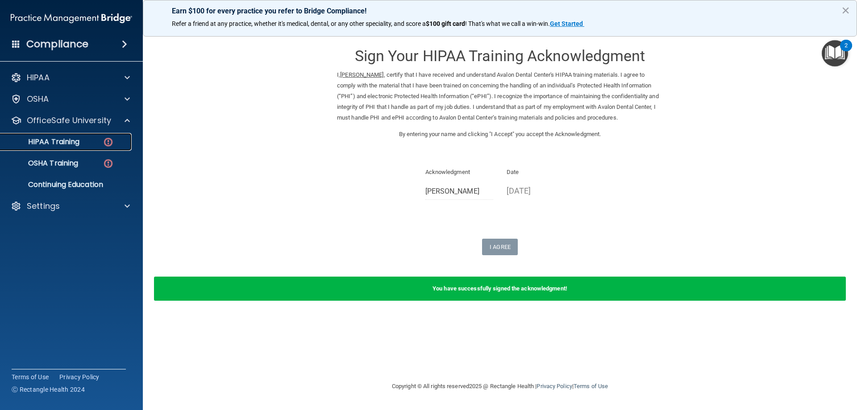
click at [114, 146] on div "HIPAA Training" at bounding box center [67, 141] width 122 height 9
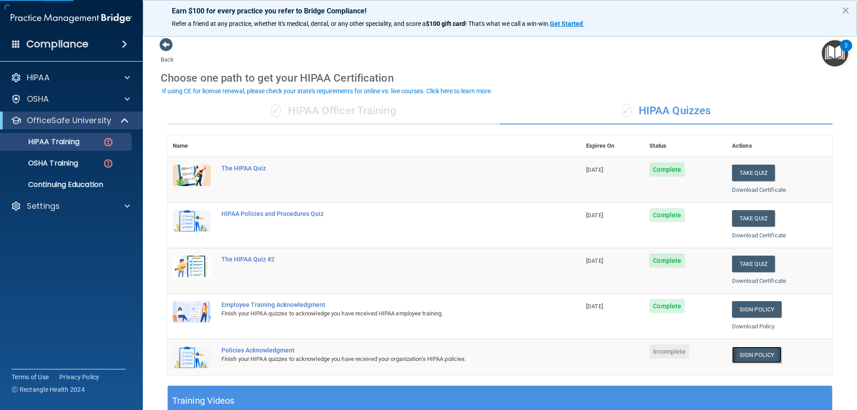
click at [749, 351] on link "Sign Policy" at bounding box center [757, 355] width 50 height 17
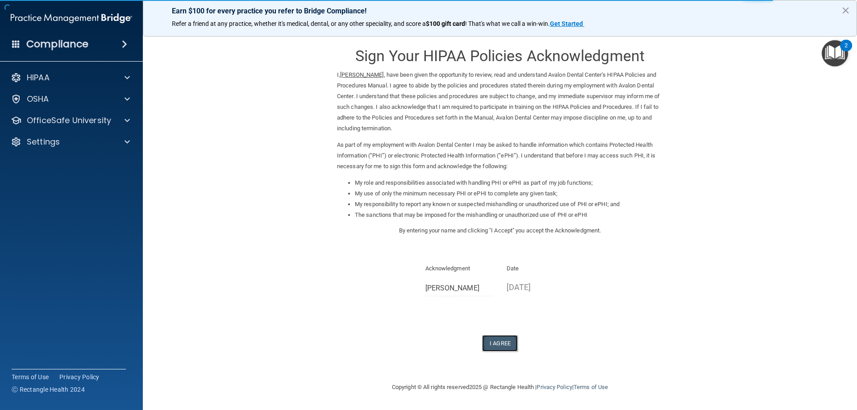
click at [500, 341] on button "I Agree" at bounding box center [500, 343] width 36 height 17
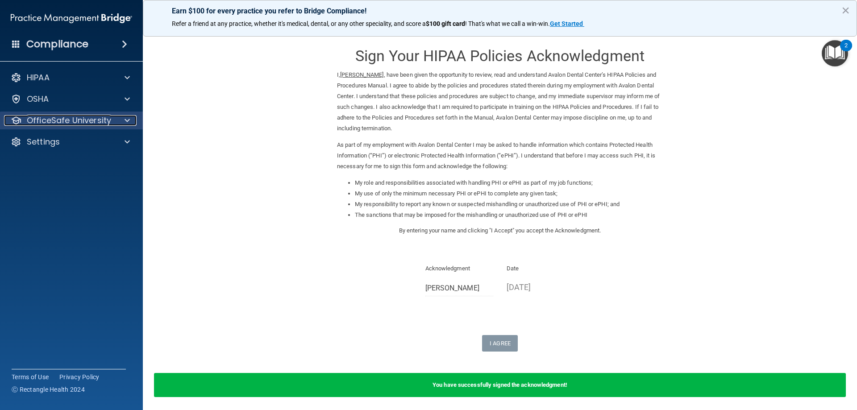
click at [121, 123] on div at bounding box center [126, 120] width 22 height 11
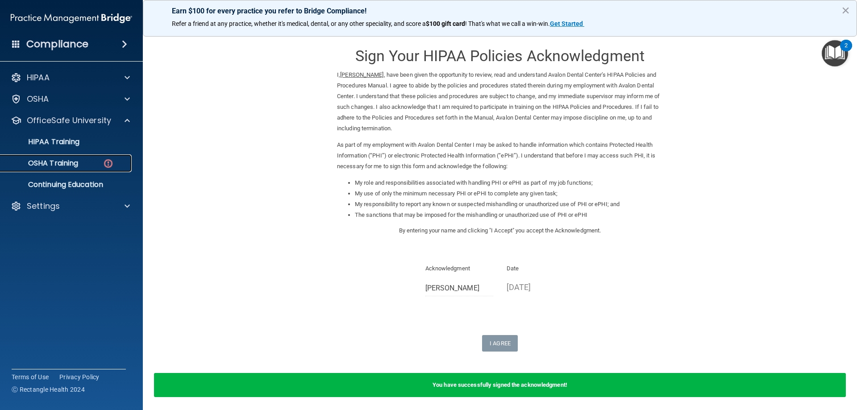
click at [119, 166] on div "OSHA Training" at bounding box center [67, 163] width 122 height 9
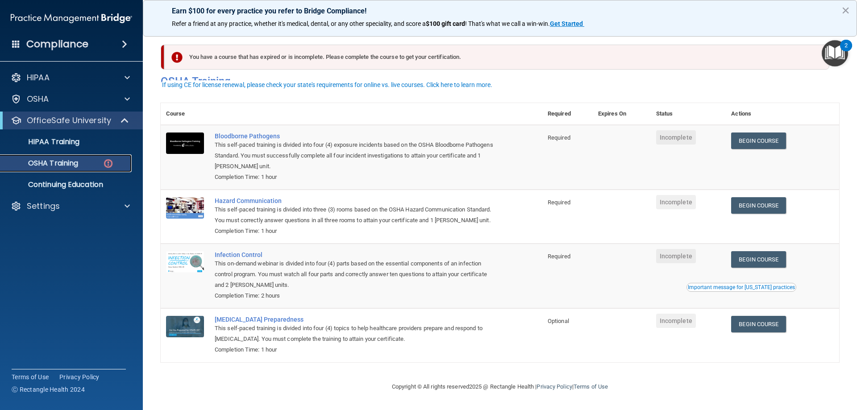
scroll to position [11, 0]
click at [842, 12] on button "×" at bounding box center [845, 10] width 8 height 14
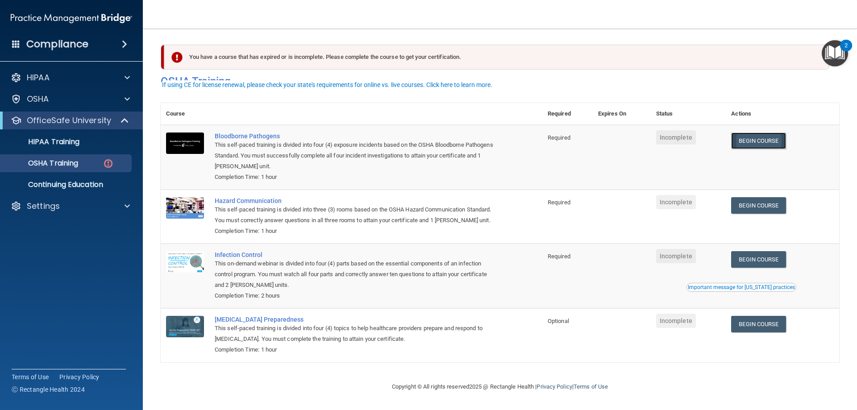
click at [757, 133] on link "Begin Course" at bounding box center [758, 141] width 54 height 17
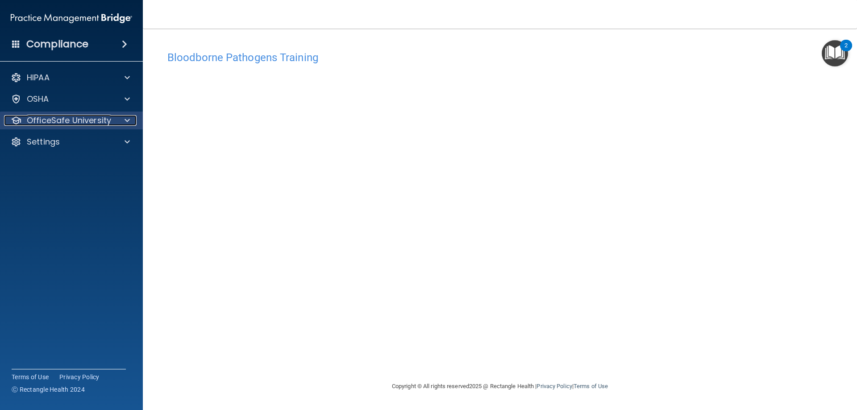
click at [123, 119] on div at bounding box center [126, 120] width 22 height 11
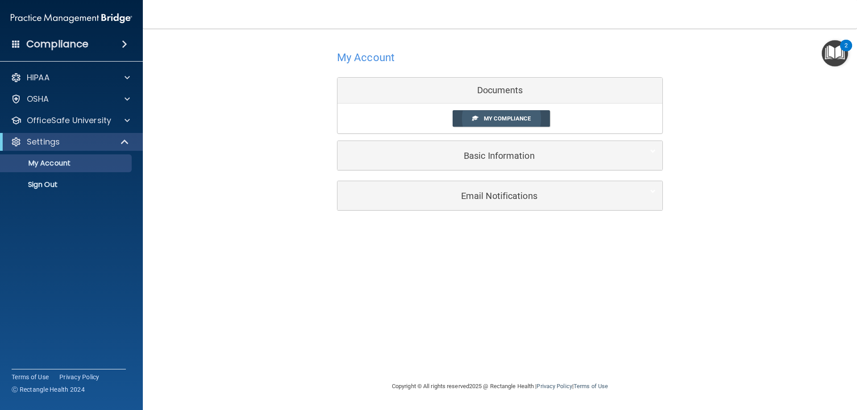
click at [476, 120] on span at bounding box center [475, 118] width 6 height 6
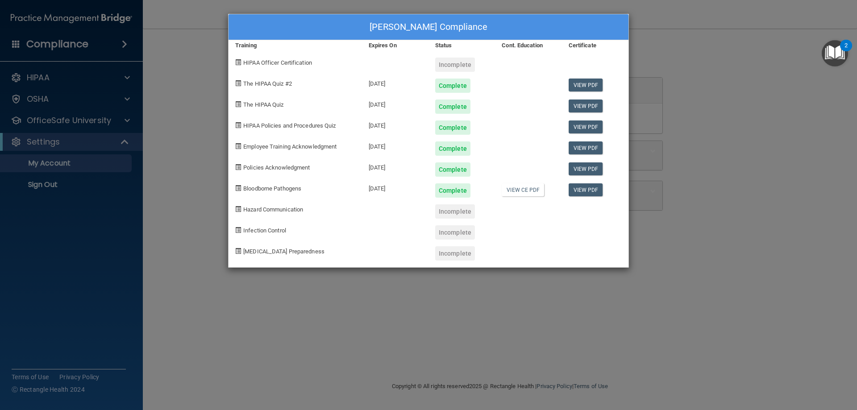
click at [338, 287] on div "Melina Melo's Compliance Training Expires On Status Cont. Education Certificate…" at bounding box center [428, 205] width 857 height 410
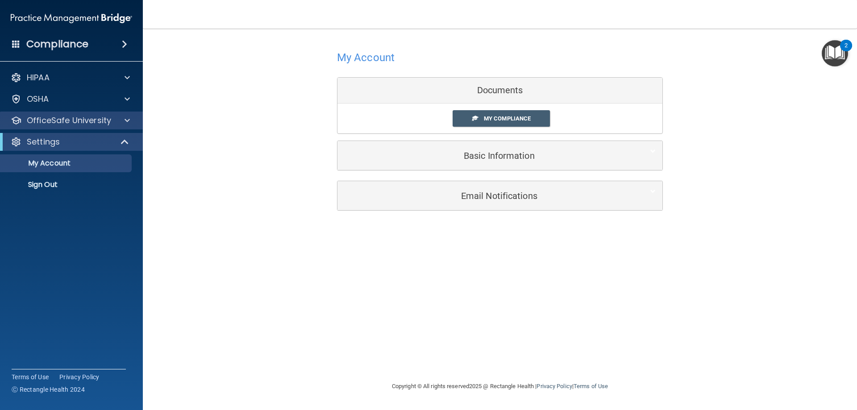
click at [127, 126] on div "OfficeSafe University" at bounding box center [71, 121] width 143 height 18
click at [124, 115] on div "OfficeSafe University" at bounding box center [71, 121] width 143 height 18
click at [127, 117] on span at bounding box center [127, 120] width 5 height 11
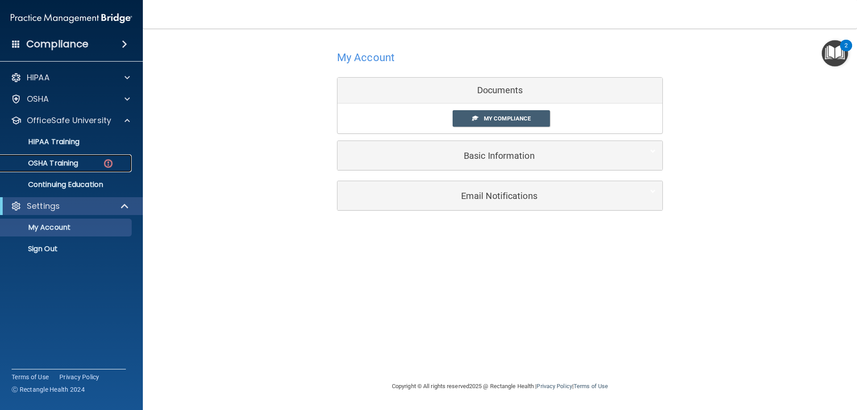
click at [101, 159] on div "OSHA Training" at bounding box center [67, 163] width 122 height 9
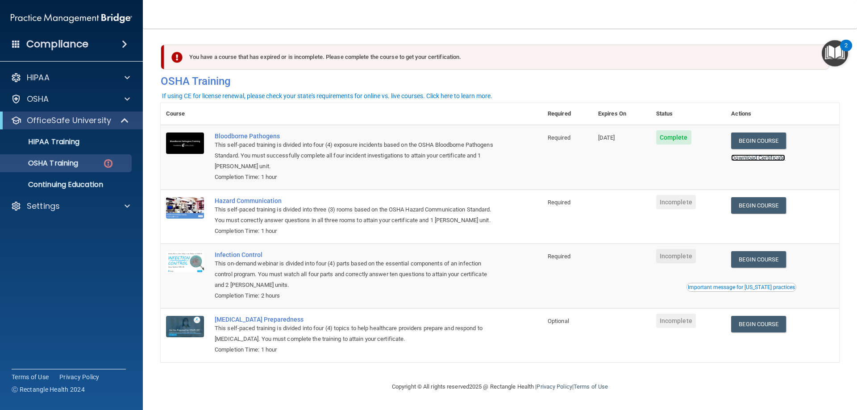
click at [768, 160] on link "Download Certificate" at bounding box center [758, 157] width 54 height 7
click at [744, 206] on link "Begin Course" at bounding box center [758, 205] width 54 height 17
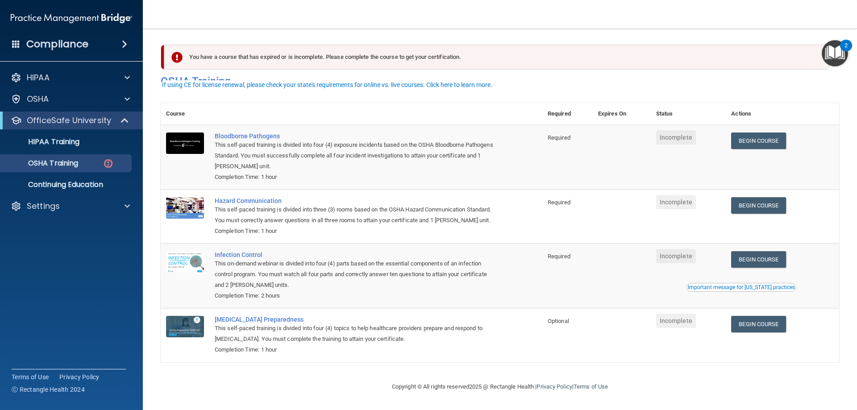
scroll to position [11, 0]
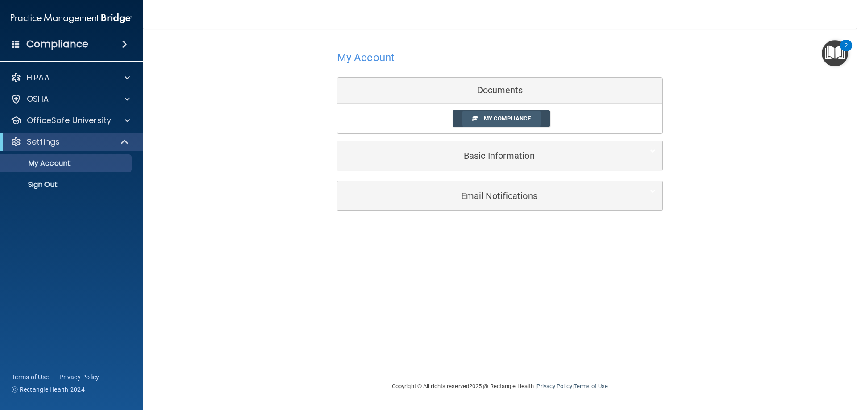
click at [476, 113] on link "My Compliance" at bounding box center [502, 118] width 98 height 17
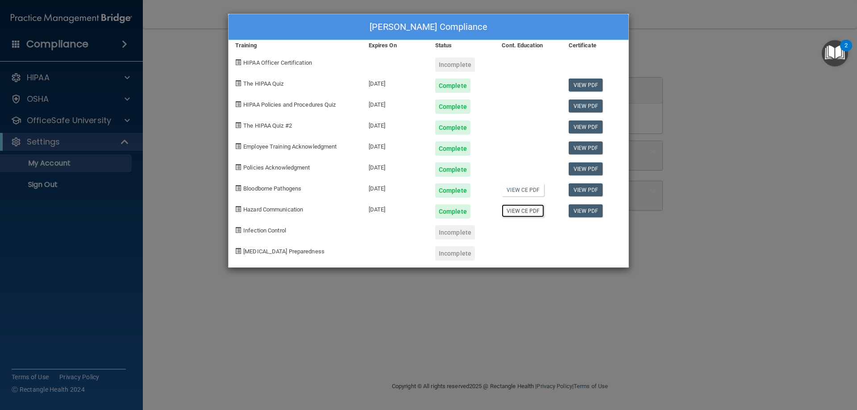
click at [506, 211] on link "View CE PDF" at bounding box center [523, 210] width 42 height 13
click at [654, 38] on div "[PERSON_NAME] Compliance Training Expires On Status Cont. Education Certificate…" at bounding box center [428, 205] width 857 height 410
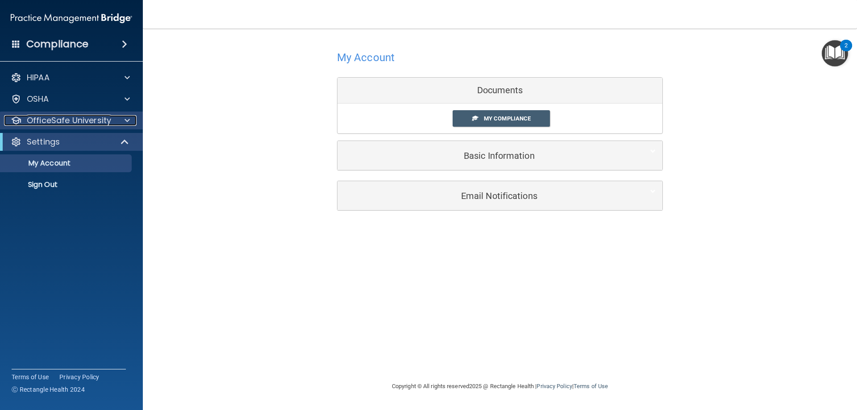
click at [118, 119] on div at bounding box center [126, 120] width 22 height 11
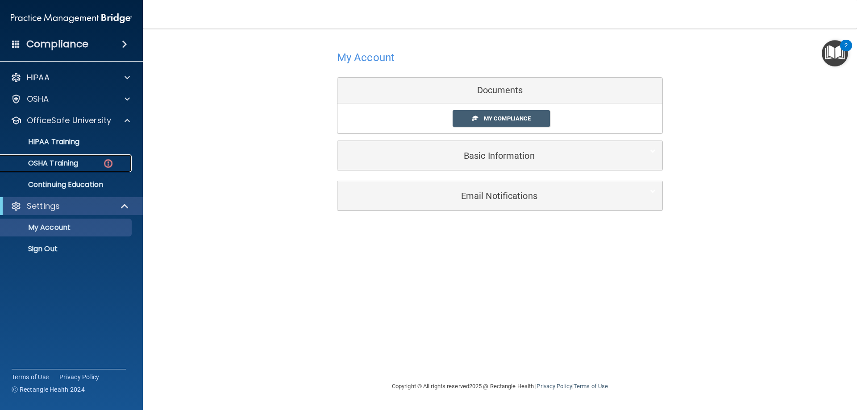
click at [104, 164] on img at bounding box center [108, 163] width 11 height 11
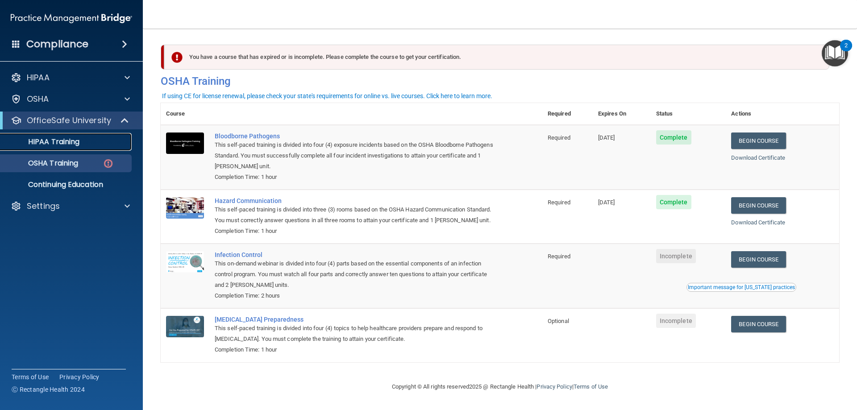
click at [71, 141] on p "HIPAA Training" at bounding box center [43, 141] width 74 height 9
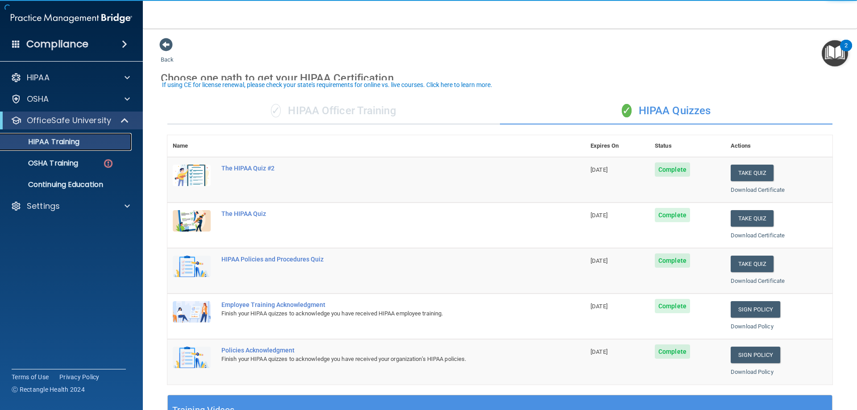
scroll to position [45, 0]
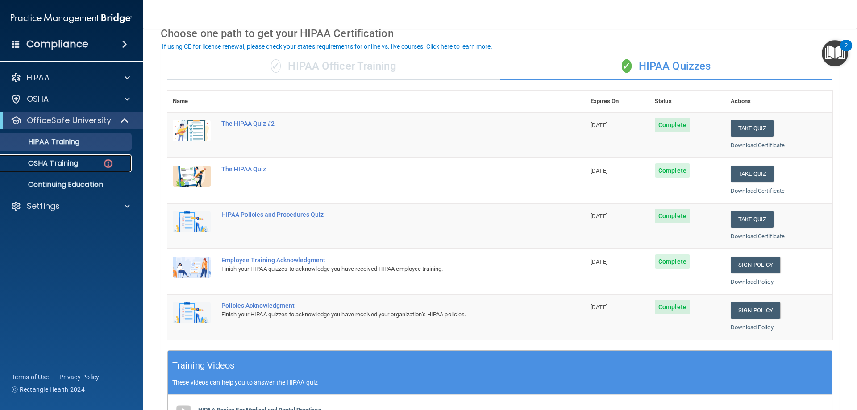
click at [42, 164] on p "OSHA Training" at bounding box center [42, 163] width 72 height 9
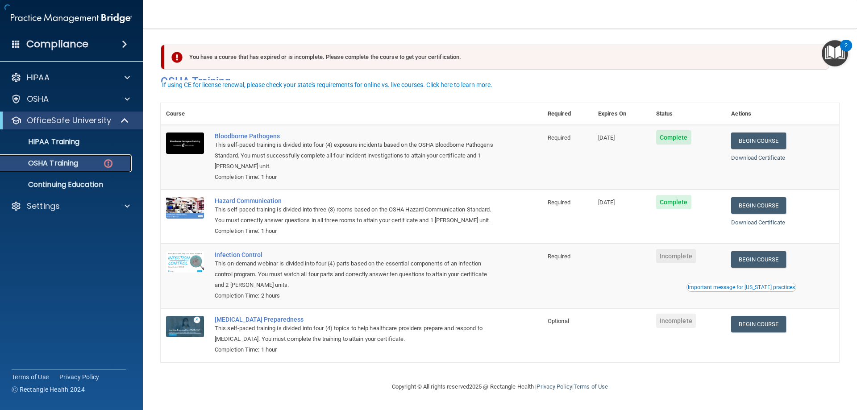
scroll to position [11, 0]
click at [757, 257] on link "Begin Course" at bounding box center [758, 259] width 54 height 17
